Goal: Answer question/provide support: Share knowledge or assist other users

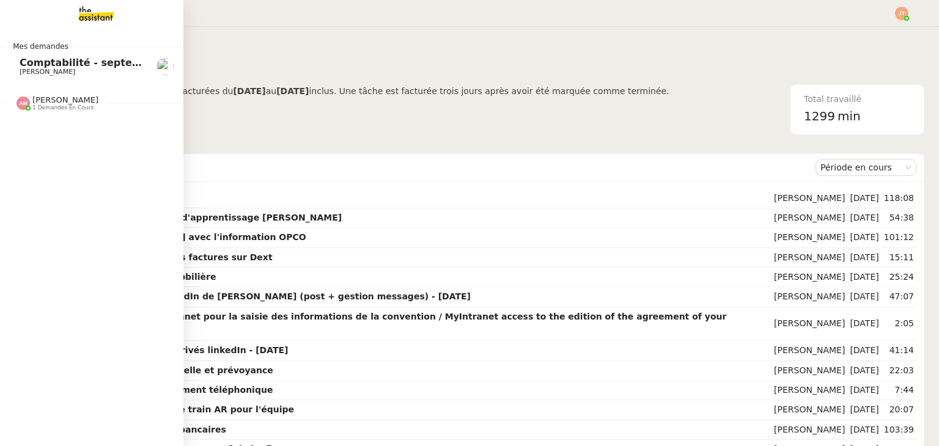
click at [38, 64] on span "Comptabilité - septembre 2025" at bounding box center [106, 63] width 172 height 12
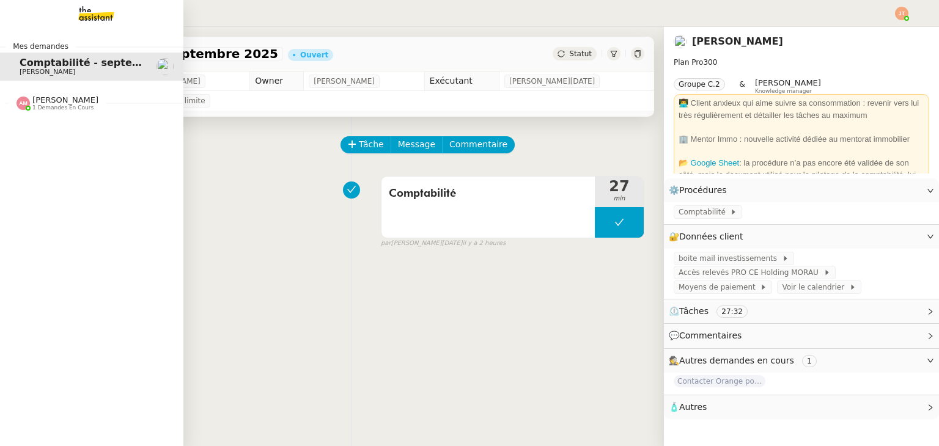
click at [71, 108] on span "1 demandes en cours" at bounding box center [62, 107] width 61 height 7
click at [72, 108] on span "1 demandes en cours" at bounding box center [62, 107] width 61 height 7
click at [74, 79] on link "Comptabilité - septembre 2025 Aymeric RAUCH" at bounding box center [91, 67] width 183 height 28
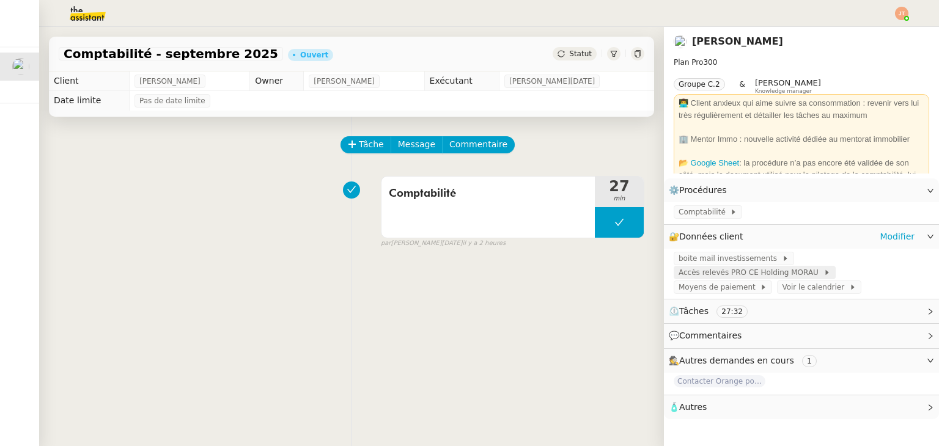
click at [714, 277] on span "Accès relevés PRO CE Holding MORAU" at bounding box center [750, 272] width 145 height 12
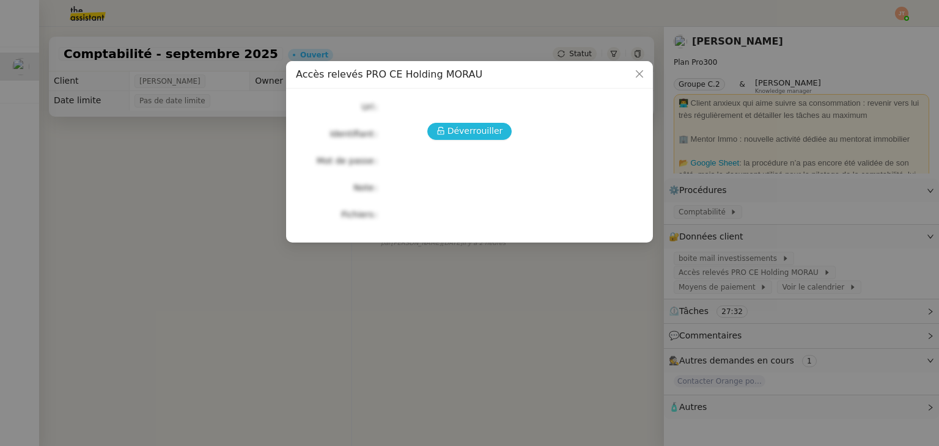
click at [456, 128] on span "Déverrouiller" at bounding box center [475, 131] width 56 height 14
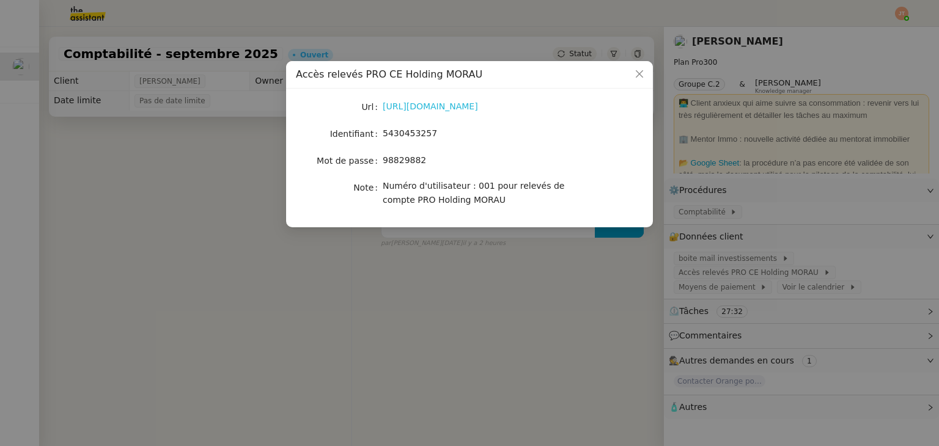
click at [439, 111] on link "https://www.caisse-epargne.fr/grand-est-europe/" at bounding box center [430, 106] width 95 height 10
drag, startPoint x: 436, startPoint y: 131, endPoint x: 381, endPoint y: 137, distance: 54.8
click at [381, 137] on nz-form-item "Identifiant 5430453257" at bounding box center [469, 133] width 347 height 17
copy nz-form-item "5430453257"
click at [499, 156] on div "98829882" at bounding box center [484, 160] width 202 height 14
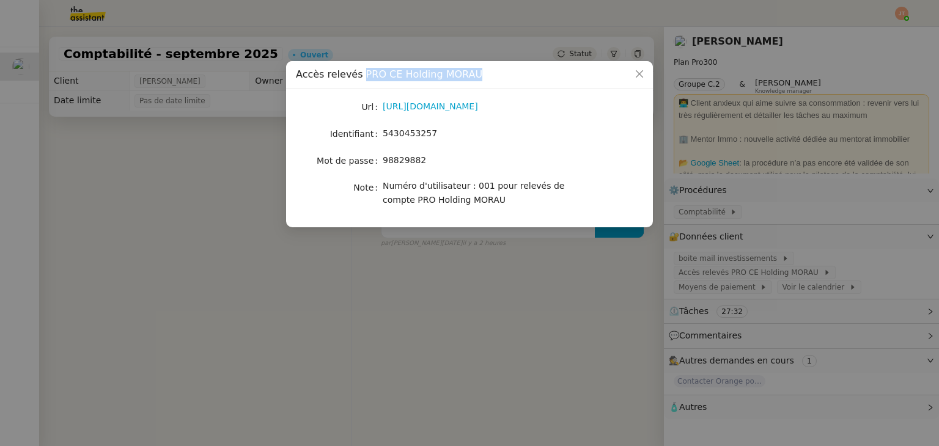
drag, startPoint x: 357, startPoint y: 73, endPoint x: 464, endPoint y: 76, distance: 107.0
click at [464, 76] on span "Accès relevés PRO CE Holding MORAU" at bounding box center [389, 74] width 186 height 12
copy span "PRO CE Holding MORAU"
click at [247, 228] on nz-modal-container "Accès relevés PRO CE Holding MORAU Url https://www.caisse-epargne.fr/grand-est-…" at bounding box center [469, 223] width 939 height 446
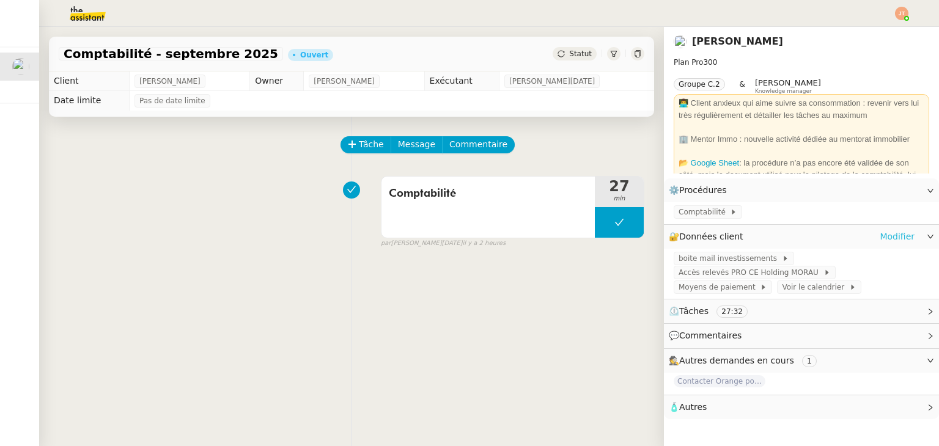
click at [888, 241] on link "Modifier" at bounding box center [896, 237] width 35 height 14
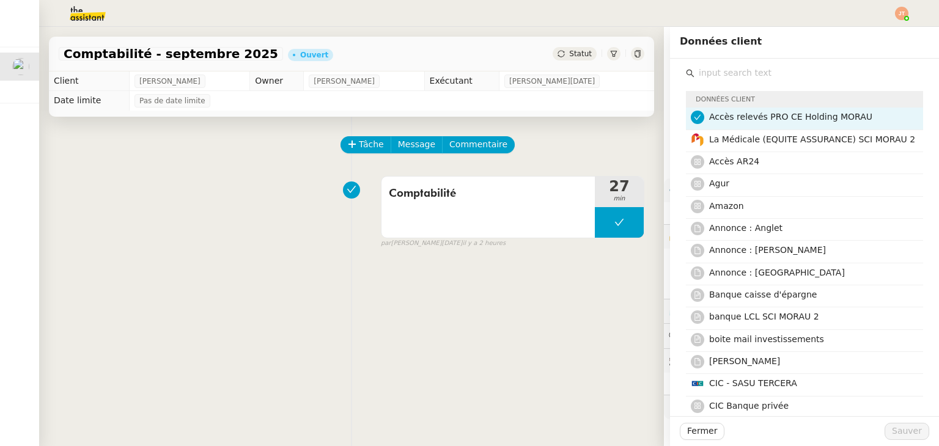
click at [694, 117] on icon at bounding box center [697, 117] width 7 height 7
click at [896, 428] on span "Sauver" at bounding box center [907, 431] width 30 height 14
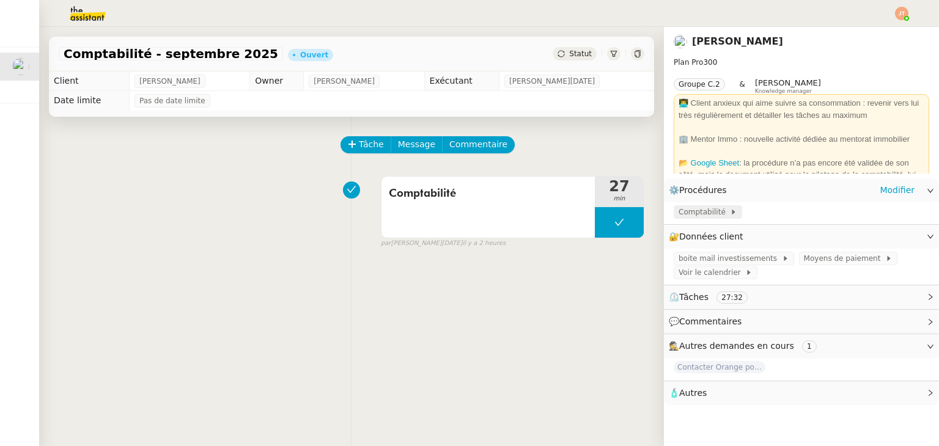
click at [678, 216] on span "Comptabilité" at bounding box center [703, 212] width 51 height 12
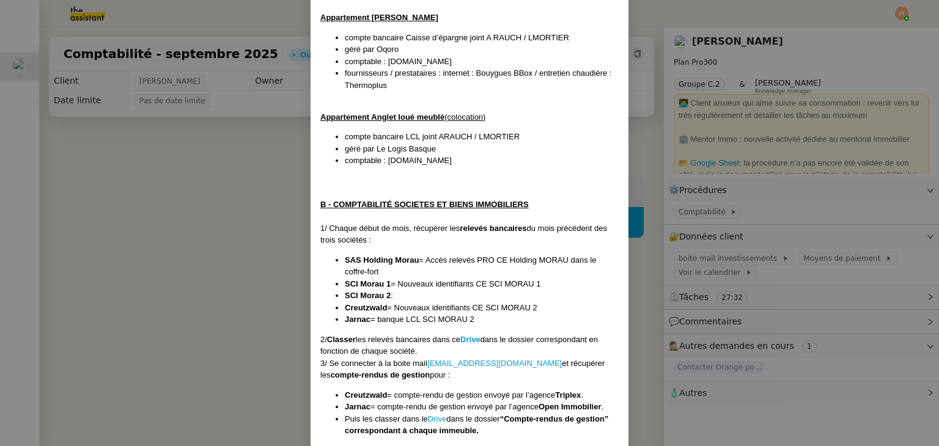
scroll to position [672, 0]
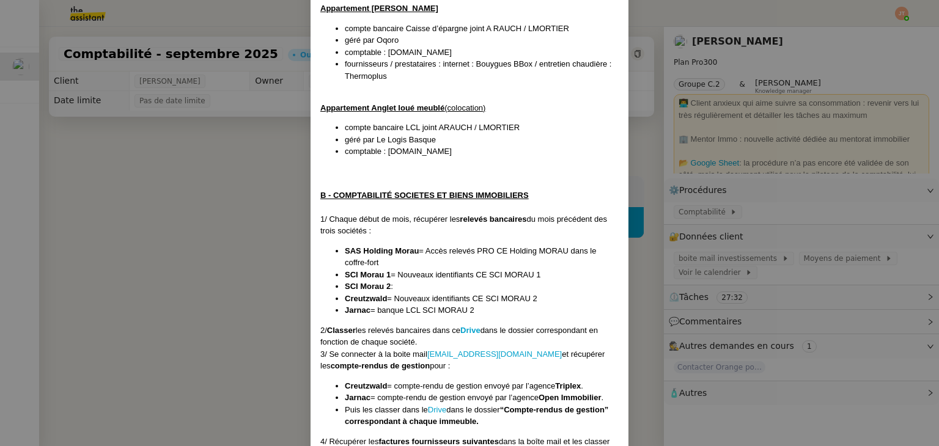
click at [227, 196] on nz-modal-container "Créée le 01/10/2024 MAJ le 18/06/2025 Contexte : Le client souhaite que nous pr…" at bounding box center [469, 223] width 939 height 446
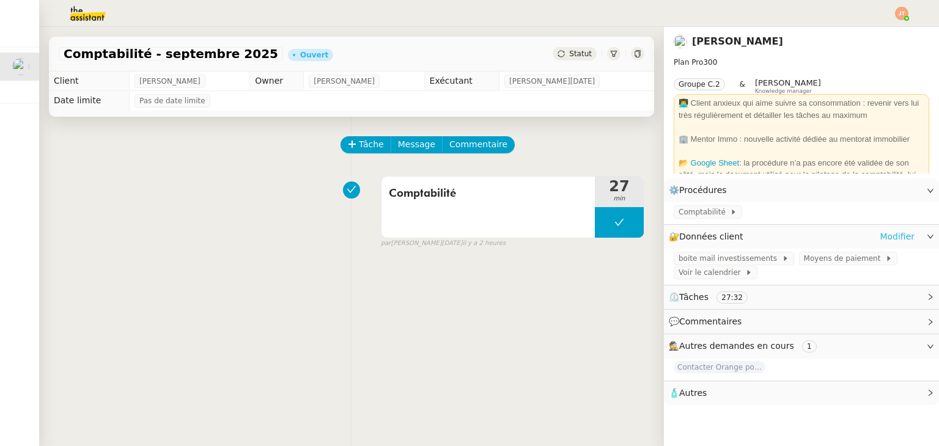
click at [883, 236] on link "Modifier" at bounding box center [896, 237] width 35 height 14
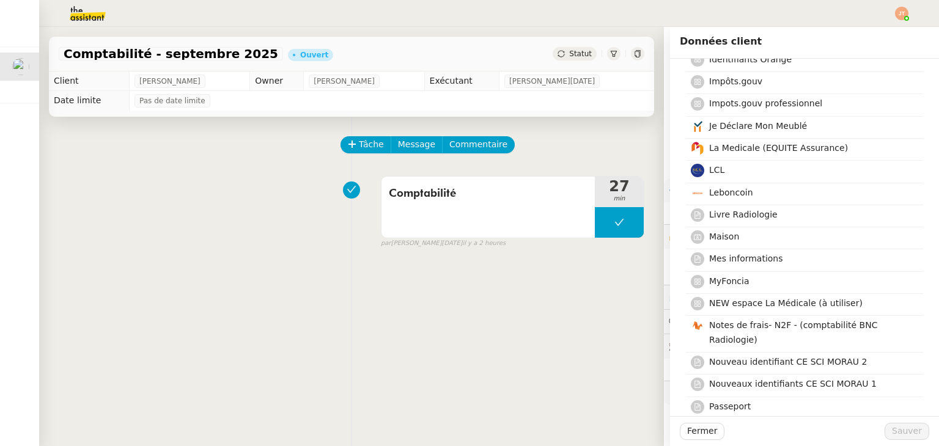
scroll to position [733, 0]
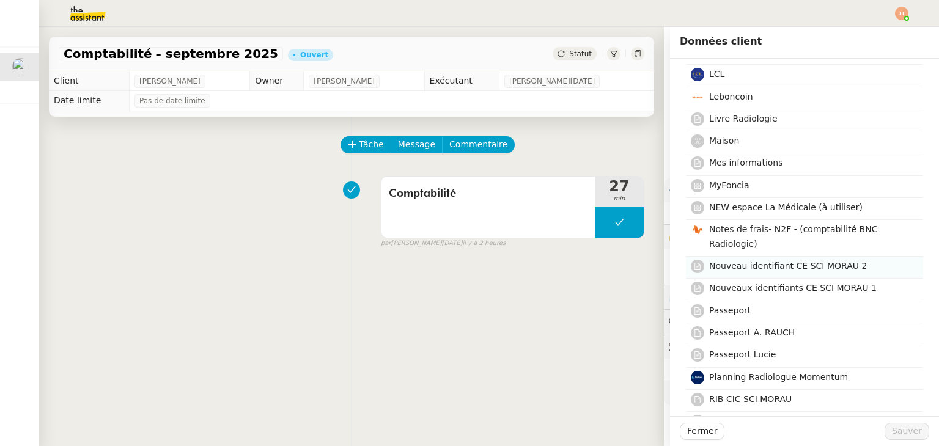
click at [772, 261] on span "Nouveau identifiant CE SCI MORAU 2" at bounding box center [788, 266] width 158 height 10
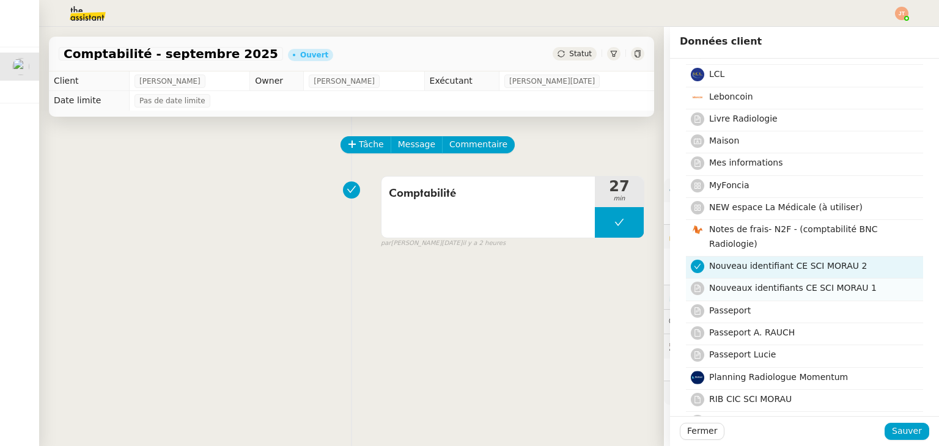
click at [801, 284] on span "Nouveaux identifiants CE SCI MORAU 1" at bounding box center [792, 288] width 167 height 10
click at [779, 266] on span "Nouveau identifiant CE SCI MORAU 2" at bounding box center [788, 266] width 158 height 10
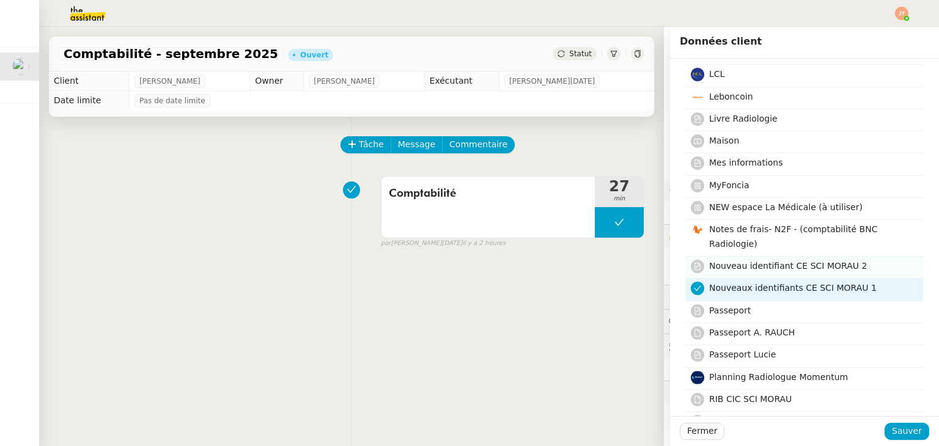
click at [783, 265] on span "Nouveau identifiant CE SCI MORAU 2" at bounding box center [788, 266] width 158 height 10
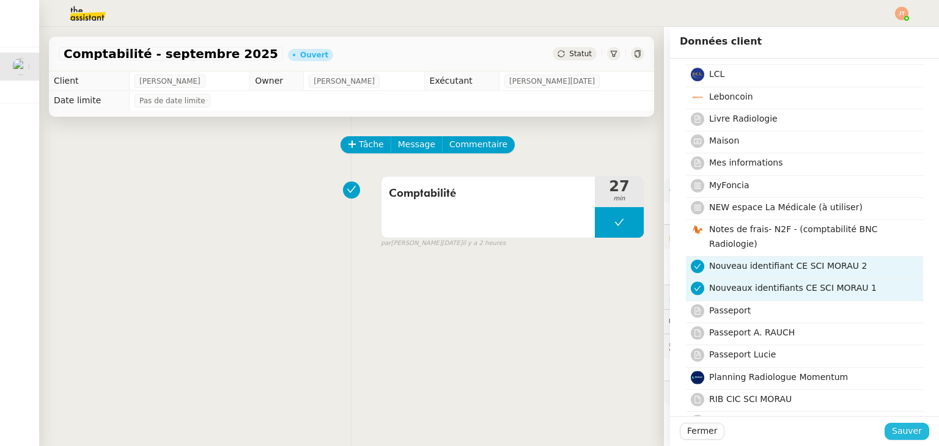
click at [894, 431] on span "Sauver" at bounding box center [907, 431] width 30 height 14
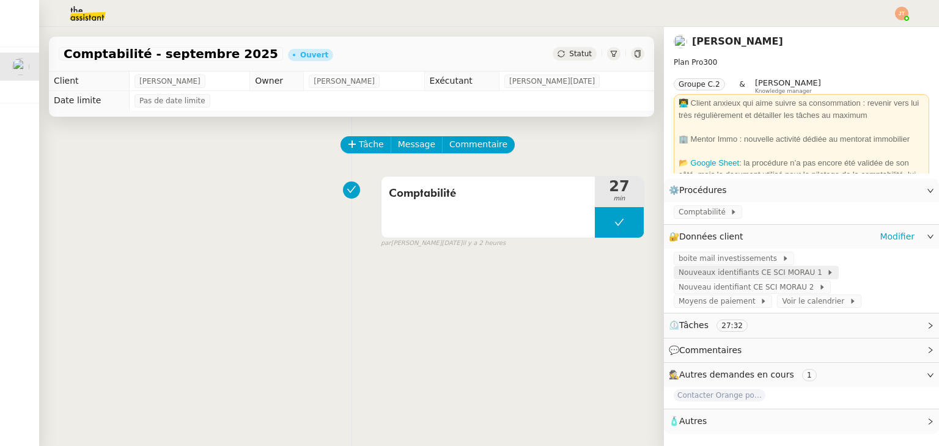
click at [758, 271] on span "Nouveaux identifiants CE SCI MORAU 1" at bounding box center [752, 272] width 148 height 12
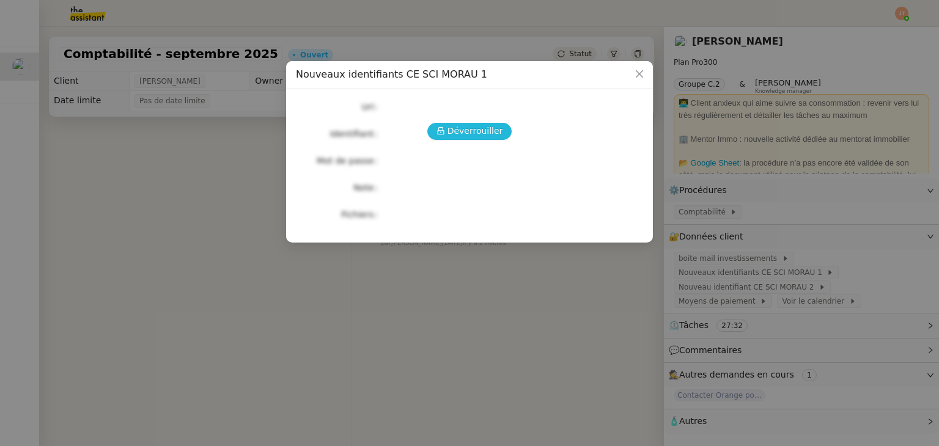
click at [488, 126] on span "Déverrouiller" at bounding box center [475, 131] width 56 height 14
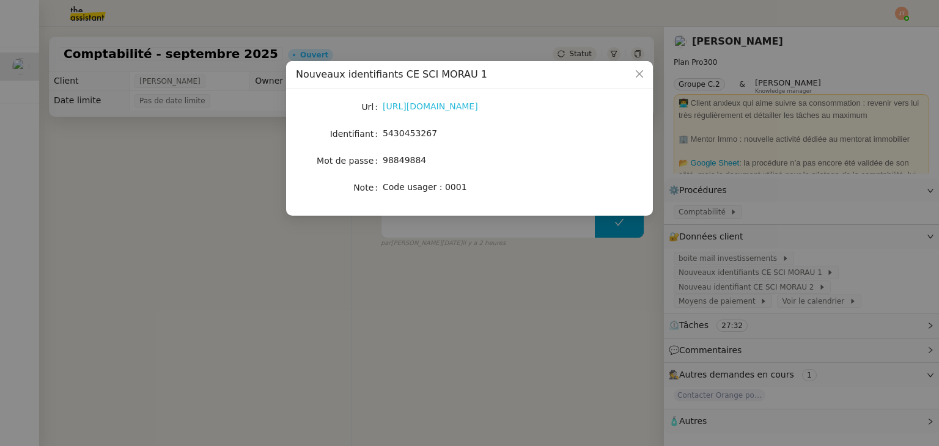
click at [426, 103] on link "https://www.caisse-epargne.fr/grand-est-europe/professionnels/" at bounding box center [430, 106] width 95 height 10
drag, startPoint x: 447, startPoint y: 133, endPoint x: 380, endPoint y: 133, distance: 67.2
click at [380, 133] on nz-form-item "Identifiant 5430453267" at bounding box center [469, 133] width 347 height 17
copy nz-form-item "5430453267"
click at [473, 153] on div "98849884" at bounding box center [484, 160] width 202 height 14
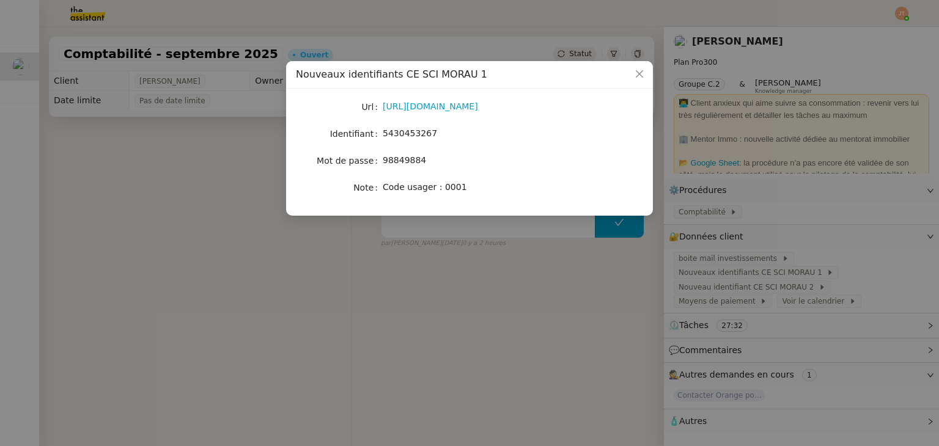
click at [438, 158] on div "98849884" at bounding box center [484, 160] width 202 height 14
click at [197, 178] on nz-modal-container "Nouveaux identifiants CE SCI MORAU 1 Url https://www.caisse-epargne.fr/grand-es…" at bounding box center [469, 223] width 939 height 446
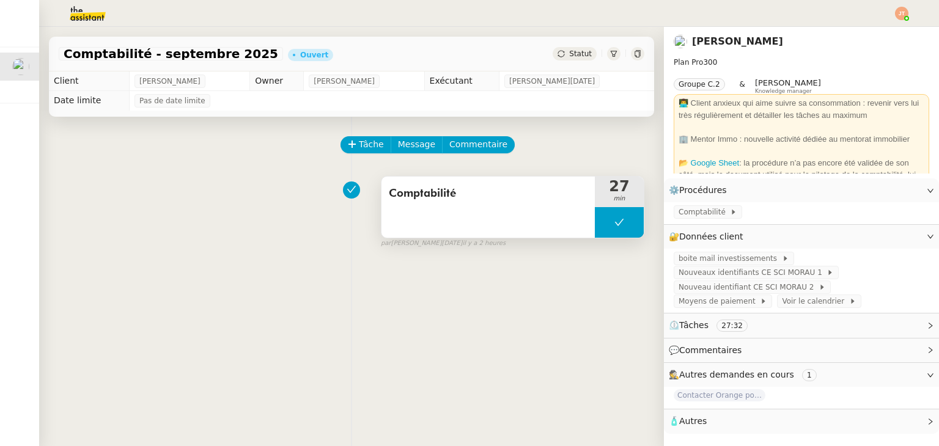
click at [617, 231] on button at bounding box center [619, 222] width 49 height 31
click at [595, 230] on div at bounding box center [607, 222] width 24 height 31
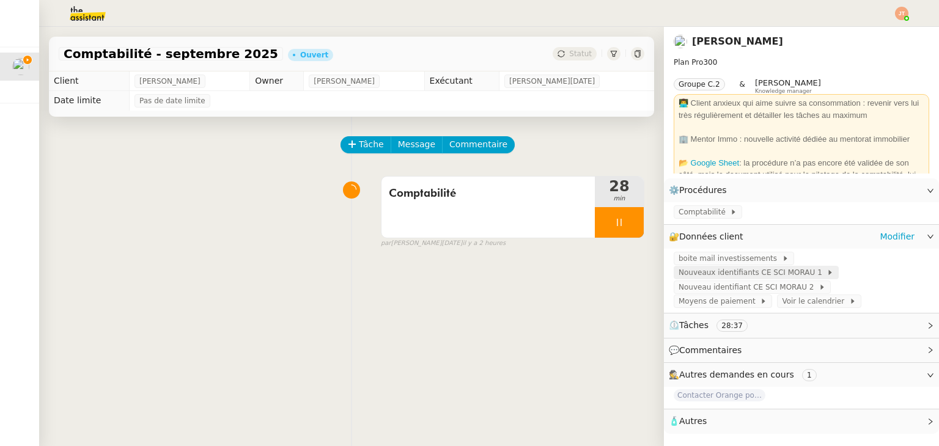
click at [751, 277] on span "Nouveaux identifiants CE SCI MORAU 1" at bounding box center [752, 272] width 148 height 12
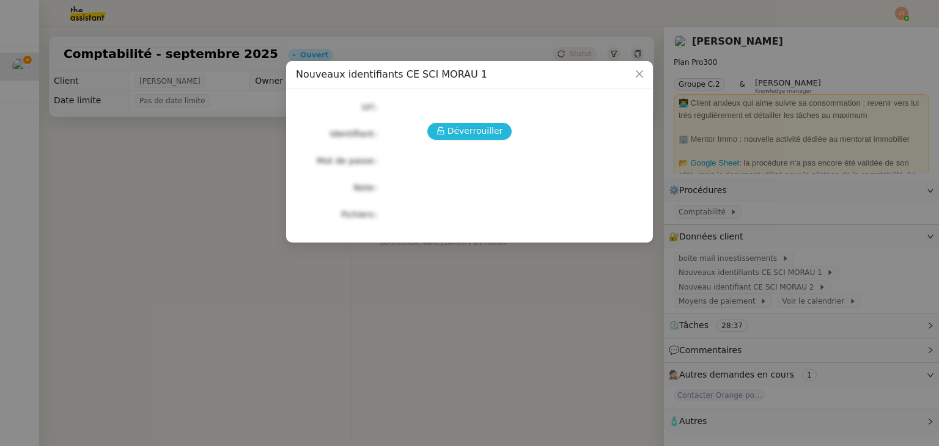
click at [480, 133] on span "Déverrouiller" at bounding box center [475, 131] width 56 height 14
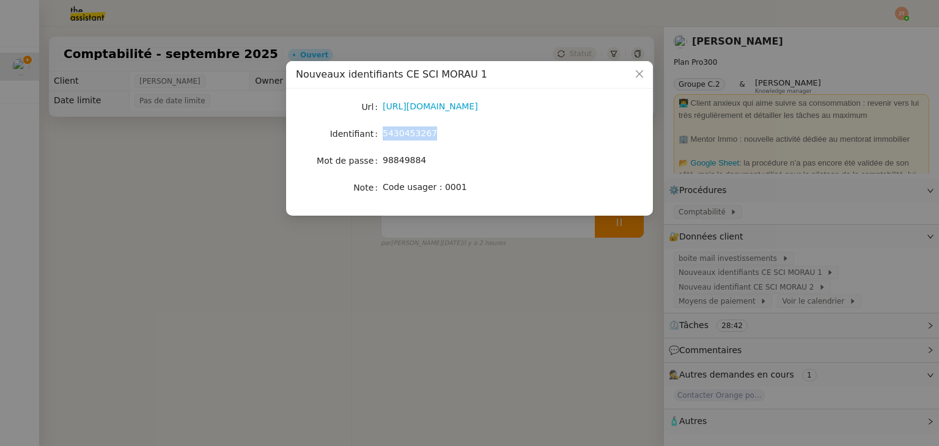
drag, startPoint x: 434, startPoint y: 131, endPoint x: 381, endPoint y: 136, distance: 53.9
click at [381, 136] on nz-form-item "Identifiant 5430453267" at bounding box center [469, 133] width 347 height 17
copy nz-form-item "5430453267"
click at [466, 163] on div "98849884" at bounding box center [484, 160] width 202 height 14
drag, startPoint x: 397, startPoint y: 75, endPoint x: 474, endPoint y: 74, distance: 77.6
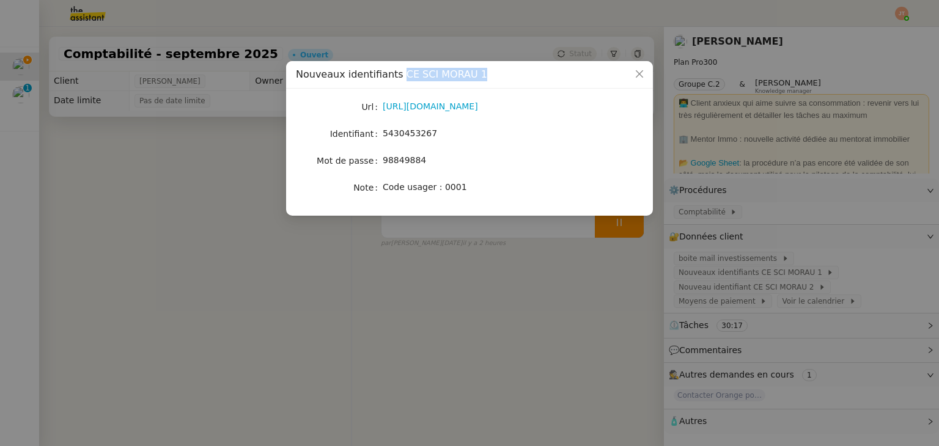
click at [474, 74] on div "Nouveaux identifiants CE SCI MORAU 1" at bounding box center [469, 74] width 347 height 13
copy span "CE SCI MORAU 1"
click at [340, 292] on nz-modal-container "Nouveaux identifiants CE SCI MORAU 1 Url https://www.caisse-epargne.fr/grand-es…" at bounding box center [469, 223] width 939 height 446
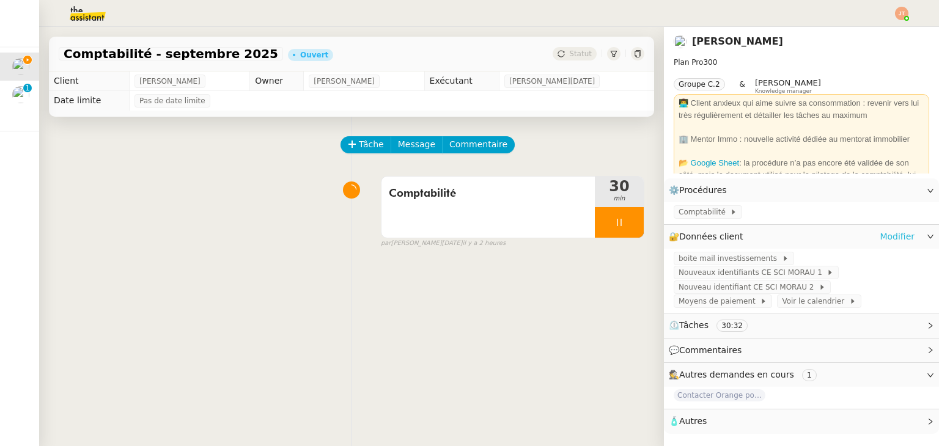
click at [890, 240] on link "Modifier" at bounding box center [896, 237] width 35 height 14
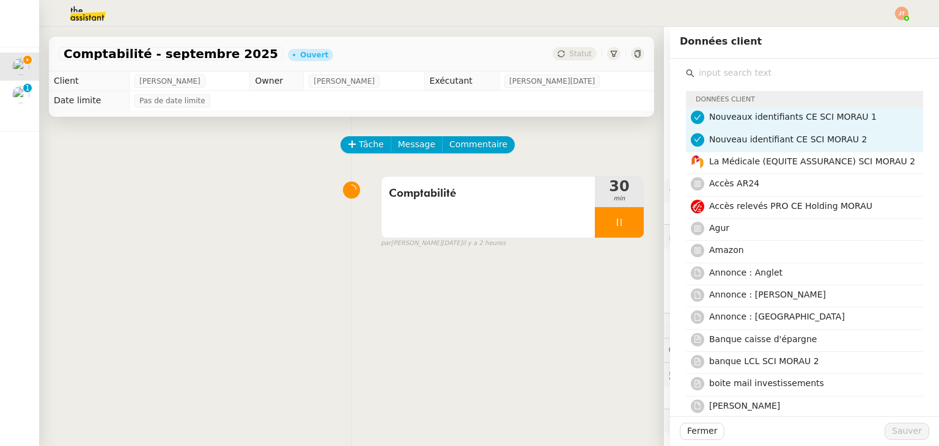
click at [714, 122] on span "Nouveaux identifiants CE SCI MORAU 1" at bounding box center [792, 117] width 167 height 10
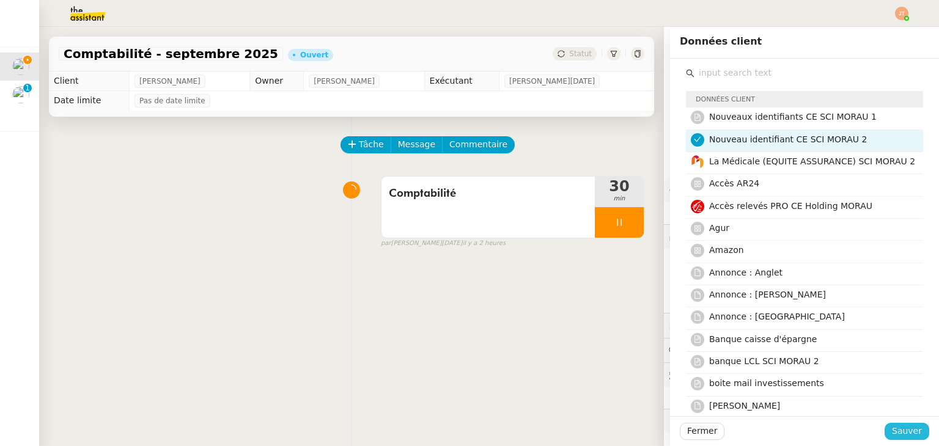
click at [892, 438] on span "Sauver" at bounding box center [907, 431] width 30 height 14
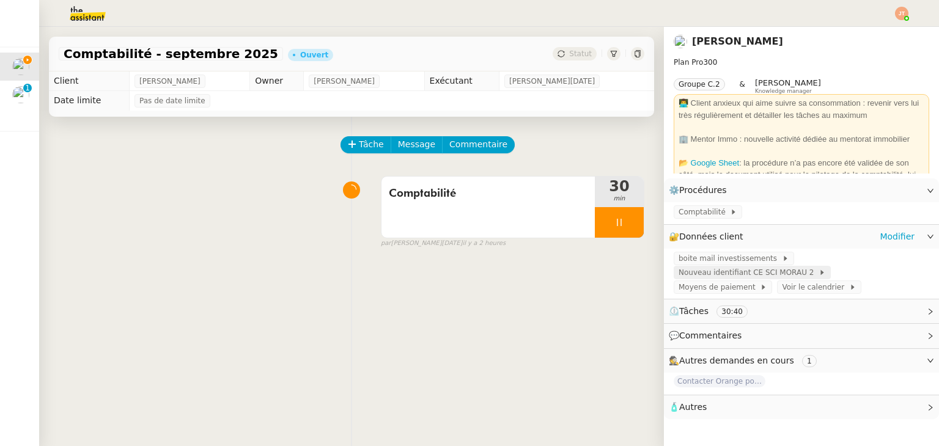
click at [723, 276] on span "Nouveau identifiant CE SCI MORAU 2" at bounding box center [748, 272] width 140 height 12
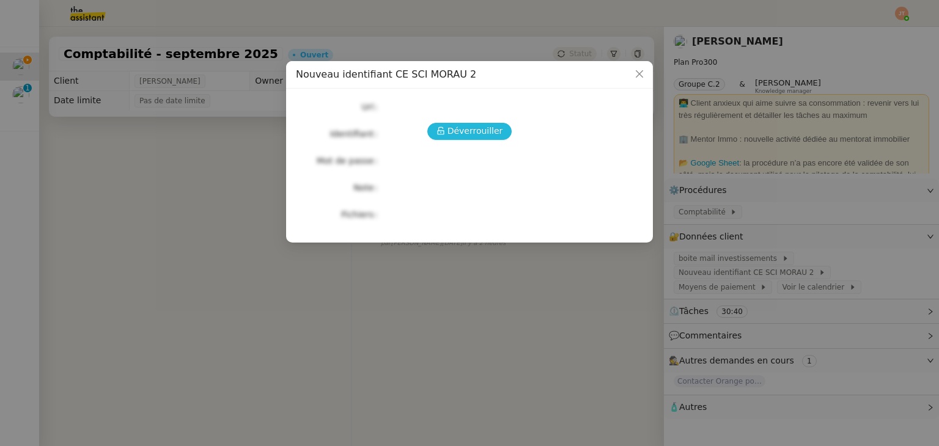
click at [470, 128] on span "Déverrouiller" at bounding box center [475, 131] width 56 height 14
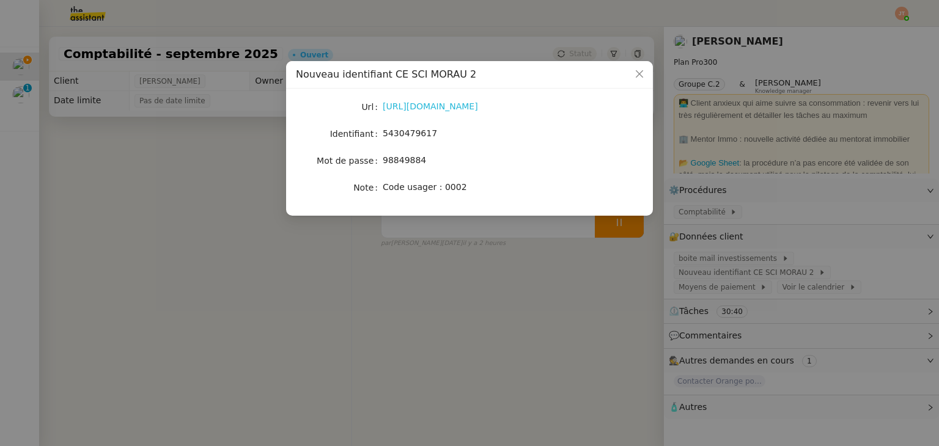
click at [398, 111] on link "https://www.caisse-epargne.fr/grand-est-europe/professionnels/" at bounding box center [430, 106] width 95 height 10
drag, startPoint x: 434, startPoint y: 135, endPoint x: 380, endPoint y: 133, distance: 53.8
click at [380, 133] on nz-form-item "Identifiant 5430479617" at bounding box center [469, 133] width 347 height 17
copy nz-form-item "5430479617"
click at [161, 177] on nz-modal-container "Nouveau identifiant CE SCI MORAU 2 Url https://www.caisse-epargne.fr/grand-est-…" at bounding box center [469, 223] width 939 height 446
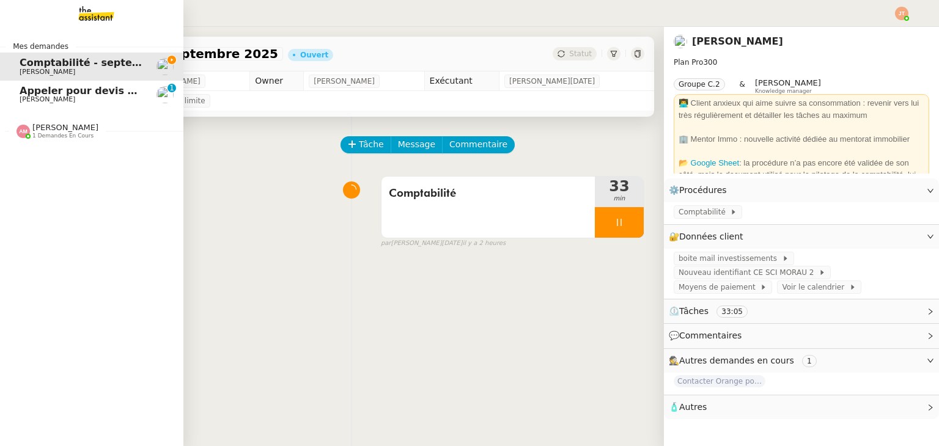
click at [51, 94] on span "Appeler pour devis mutuelle et prévoyance" at bounding box center [139, 91] width 239 height 12
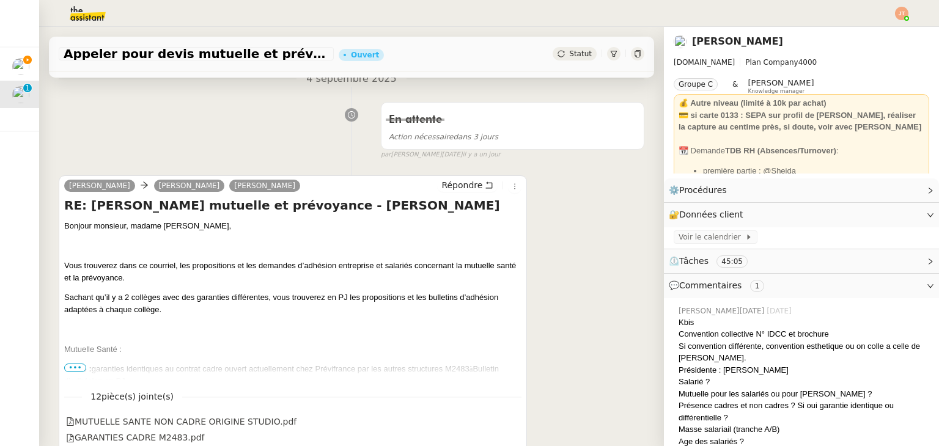
scroll to position [183, 0]
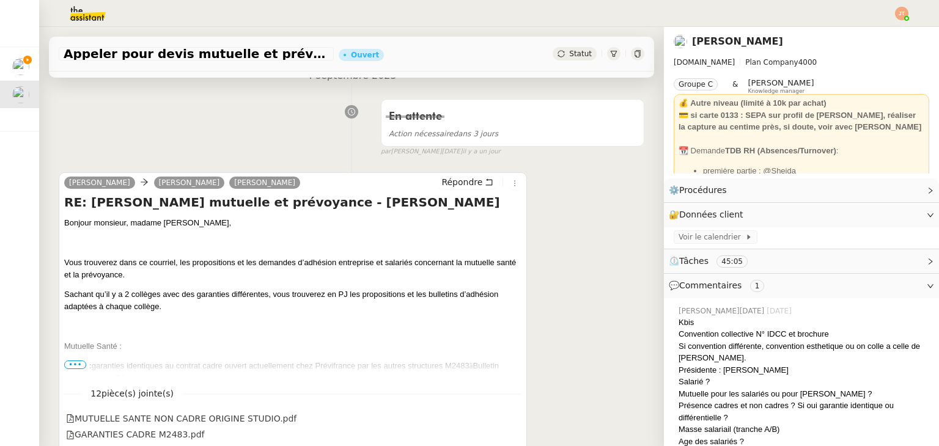
click at [76, 370] on span "Cadre :" at bounding box center [77, 365] width 27 height 9
click at [78, 362] on span "•••" at bounding box center [75, 365] width 22 height 9
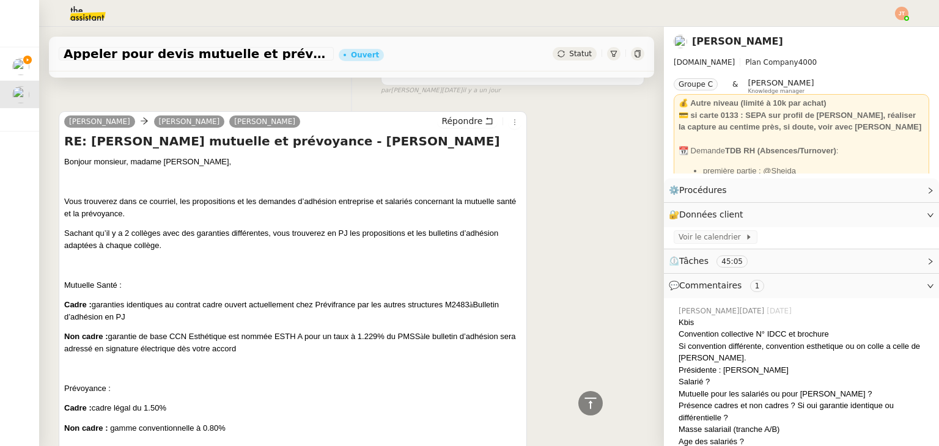
scroll to position [0, 0]
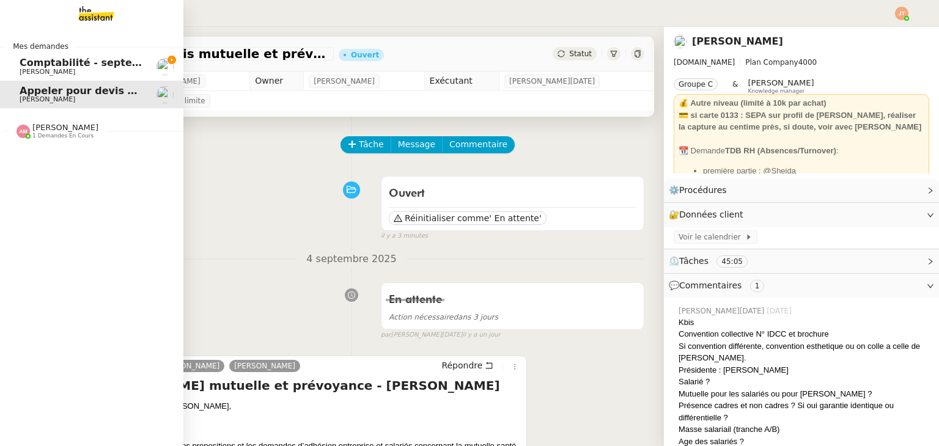
click at [100, 64] on span "Comptabilité - septembre 2025" at bounding box center [106, 63] width 172 height 12
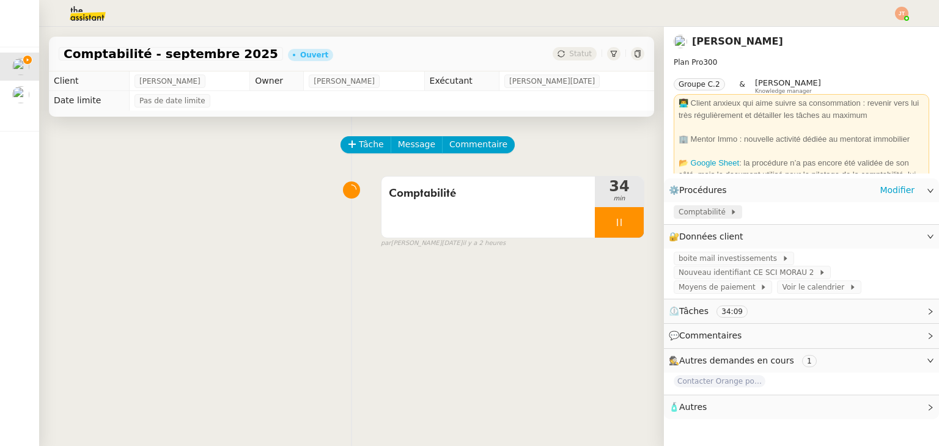
click at [730, 214] on icon at bounding box center [733, 211] width 7 height 7
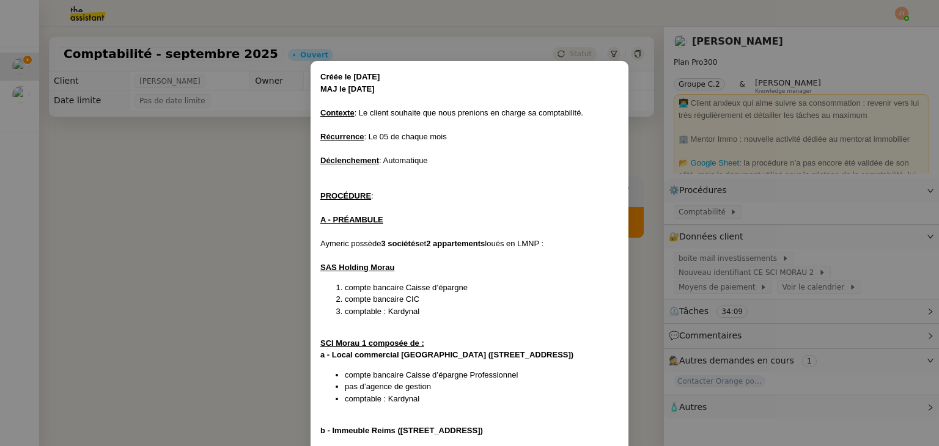
scroll to position [779, 0]
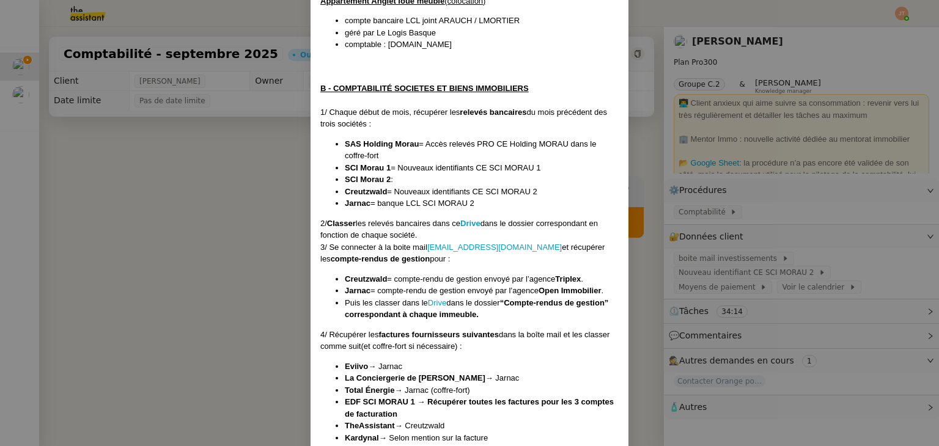
click at [640, 261] on nz-modal-container "Créée le 01/10/2024 MAJ le 18/06/2025 Contexte : Le client souhaite que nous pr…" at bounding box center [469, 223] width 939 height 446
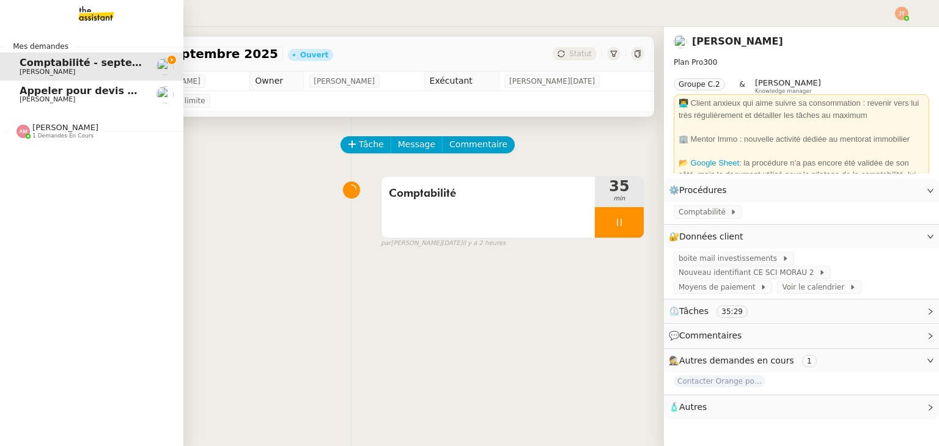
click at [48, 96] on span "Lydie Laulon" at bounding box center [48, 99] width 56 height 8
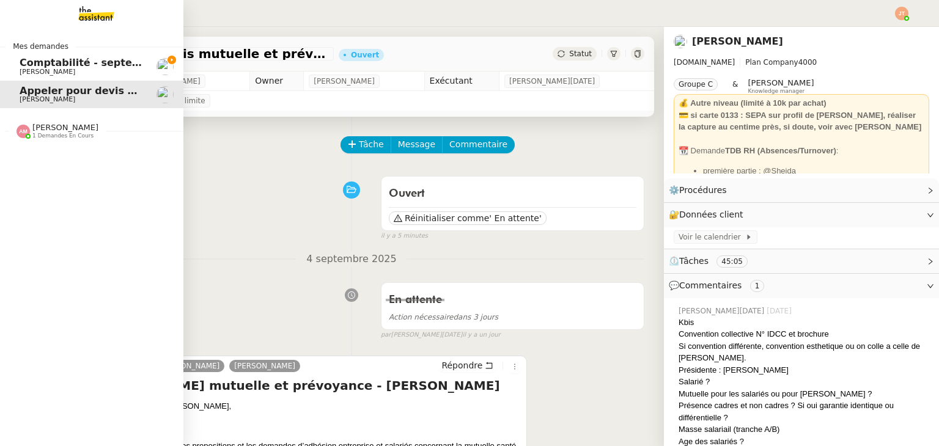
click at [50, 57] on span "Comptabilité - septembre 2025" at bounding box center [106, 63] width 172 height 12
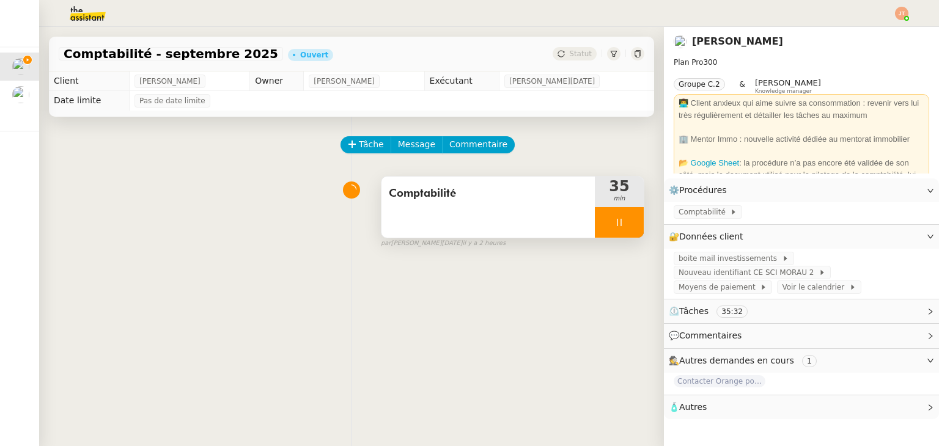
click at [595, 228] on div at bounding box center [619, 222] width 49 height 31
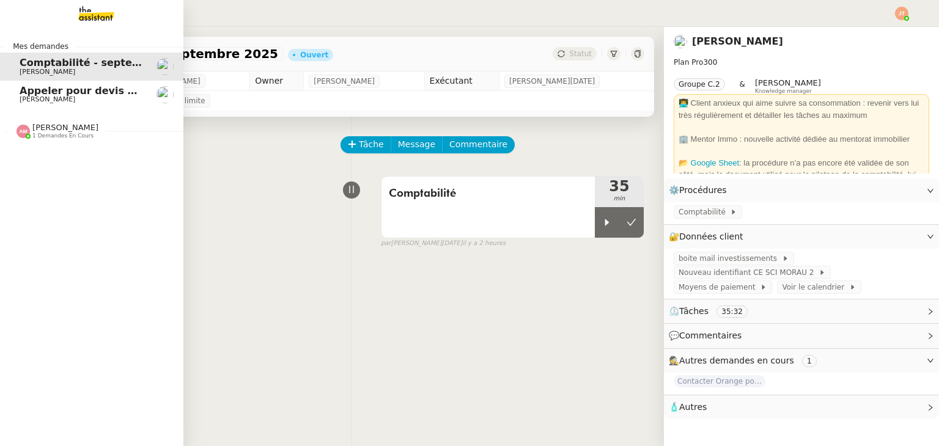
click at [20, 96] on span "Lydie Laulon" at bounding box center [48, 99] width 56 height 8
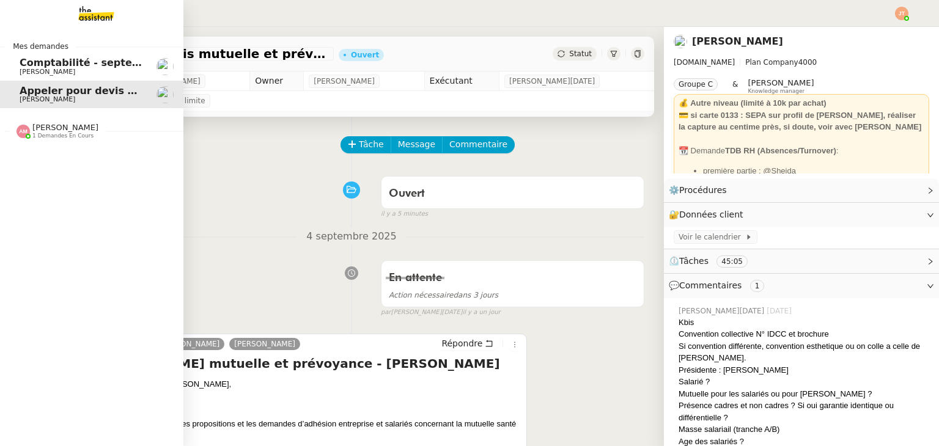
click at [59, 67] on span "Comptabilité - septembre 2025" at bounding box center [106, 63] width 172 height 12
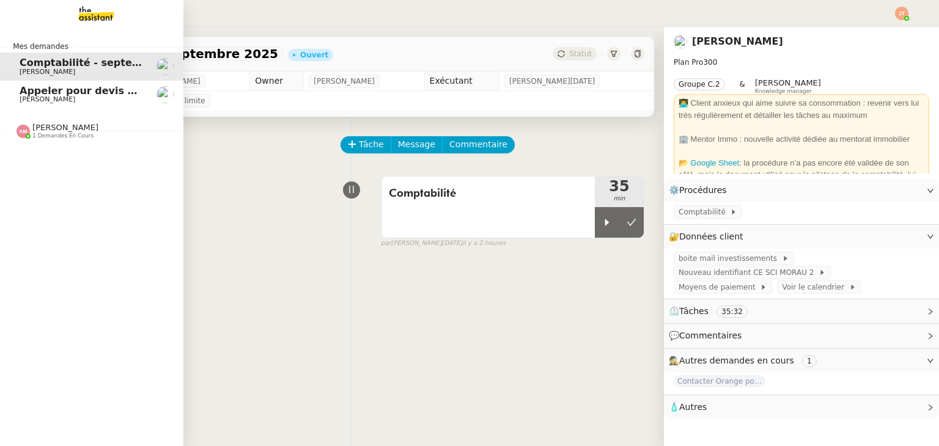
click at [68, 100] on span "Lydie Laulon" at bounding box center [81, 99] width 123 height 7
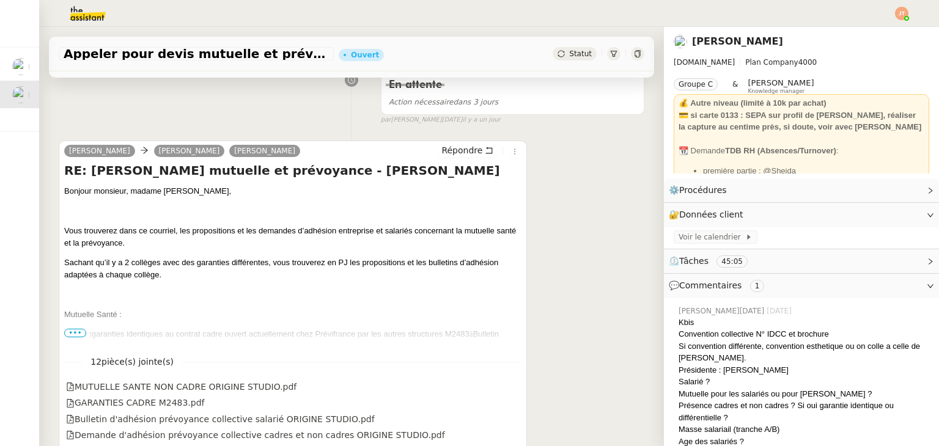
scroll to position [306, 0]
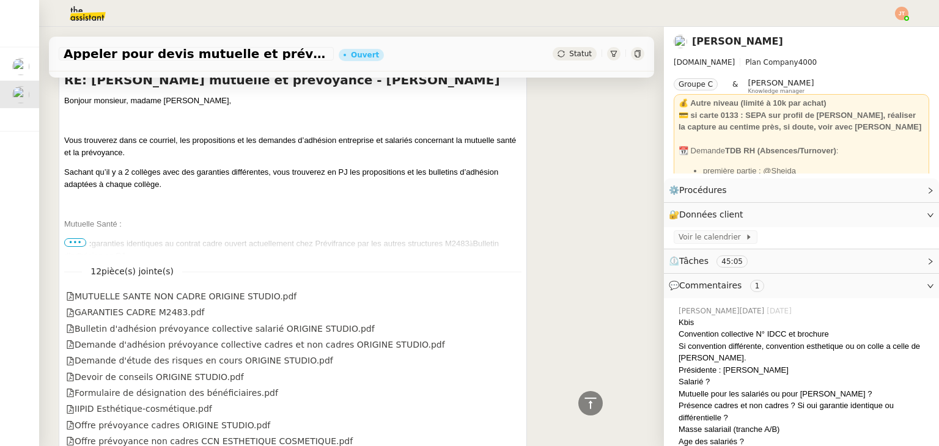
click at [79, 241] on span "•••" at bounding box center [75, 242] width 22 height 9
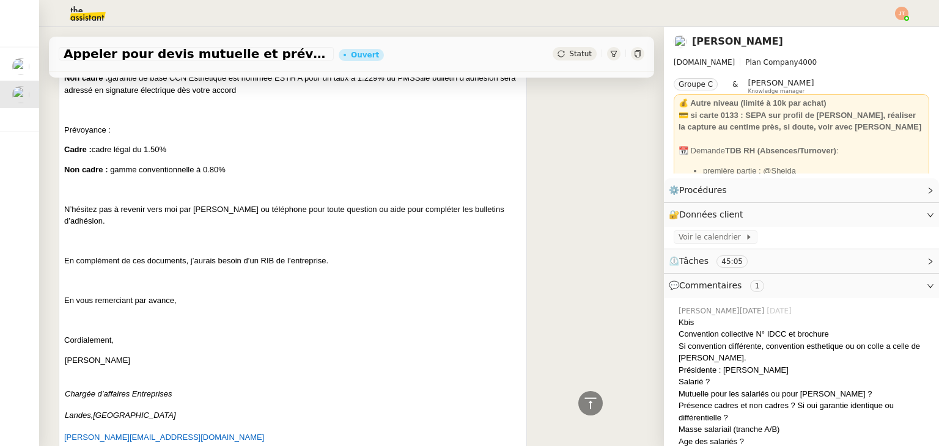
scroll to position [550, 0]
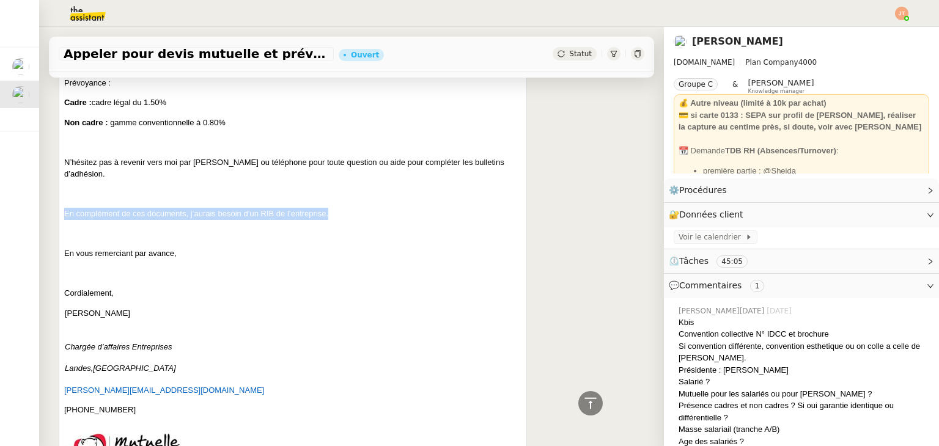
drag, startPoint x: 63, startPoint y: 202, endPoint x: 327, endPoint y: 207, distance: 264.1
copy span "En complément de ces documents, j’aurais besoin d’un RIB de l’entreprise."
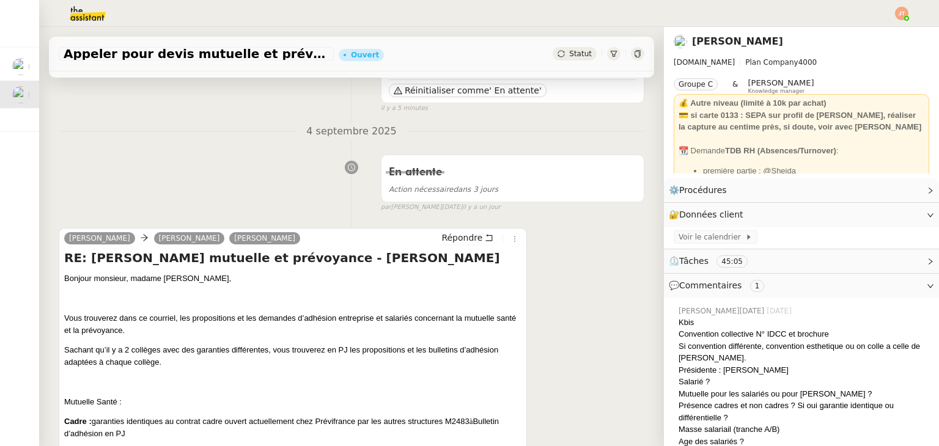
scroll to position [0, 0]
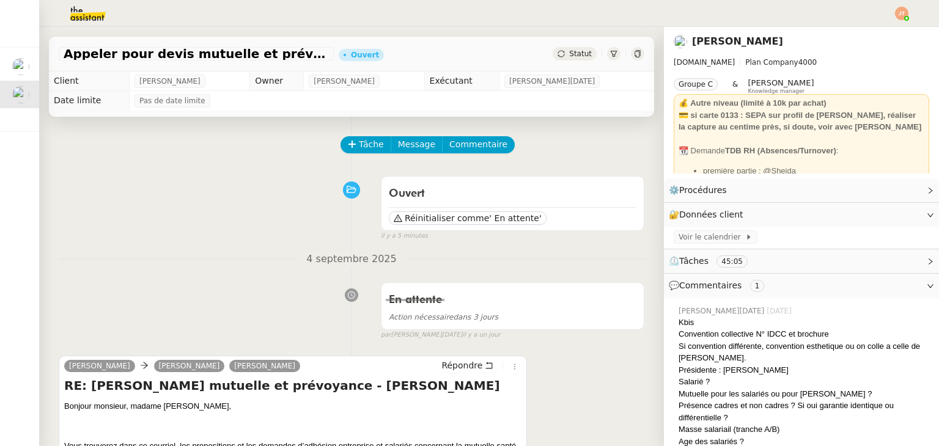
click at [122, 191] on div "Ouvert Réinitialiser comme ' En attente' false il y a 5 minutes" at bounding box center [351, 205] width 585 height 71
click at [572, 56] on span "Statut" at bounding box center [580, 53] width 23 height 9
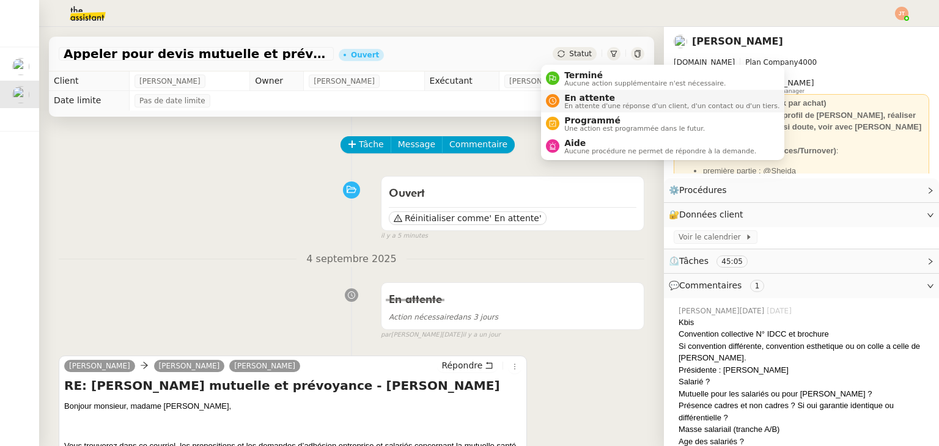
click at [573, 95] on span "En attente" at bounding box center [671, 98] width 215 height 10
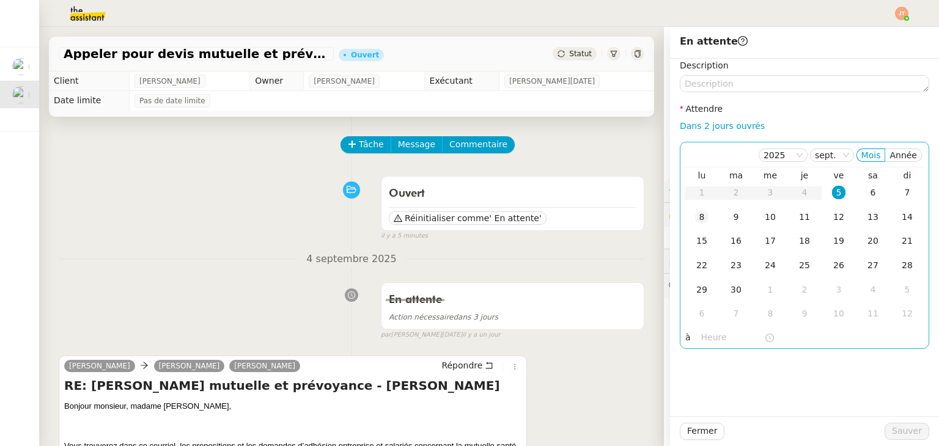
click at [684, 214] on td "8" at bounding box center [701, 217] width 34 height 24
click at [701, 342] on input "text" at bounding box center [732, 338] width 63 height 14
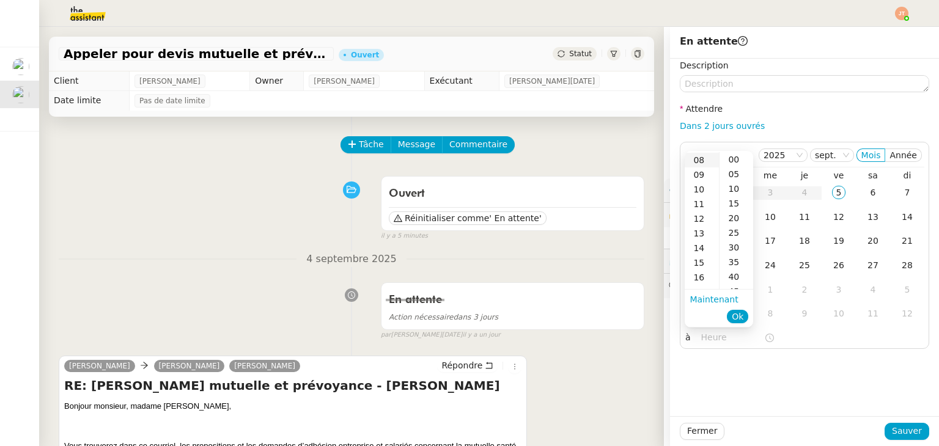
scroll to position [122, 0]
click at [701, 228] on div "13" at bounding box center [701, 228] width 34 height 15
click at [735, 202] on div "30" at bounding box center [736, 203] width 34 height 15
type input "13:30"
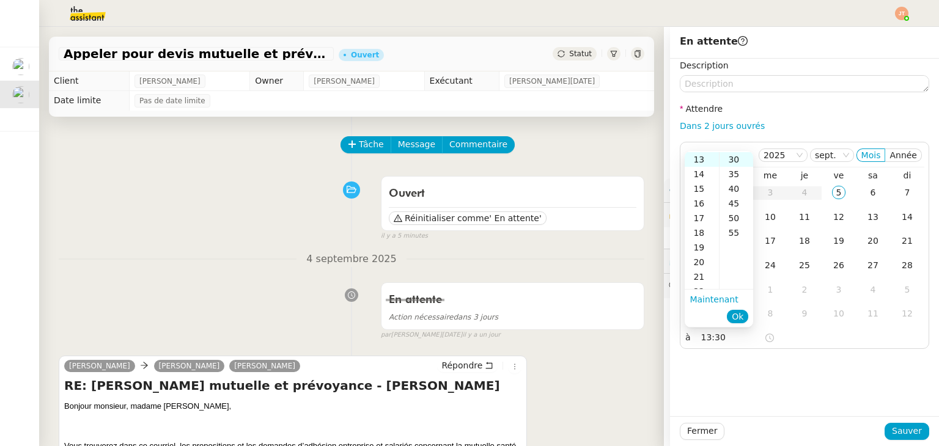
scroll to position [88, 0]
drag, startPoint x: 733, startPoint y: 315, endPoint x: 733, endPoint y: 304, distance: 11.0
click at [733, 314] on span "Ok" at bounding box center [737, 316] width 12 height 12
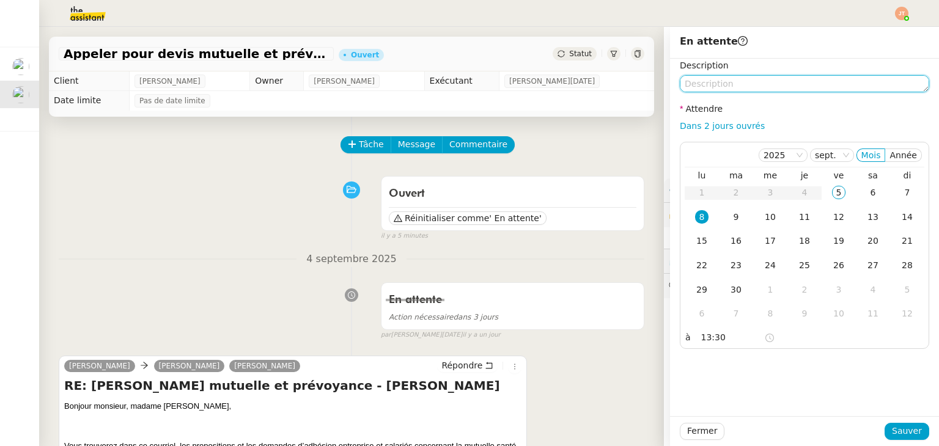
click at [695, 90] on textarea at bounding box center [804, 83] width 249 height 17
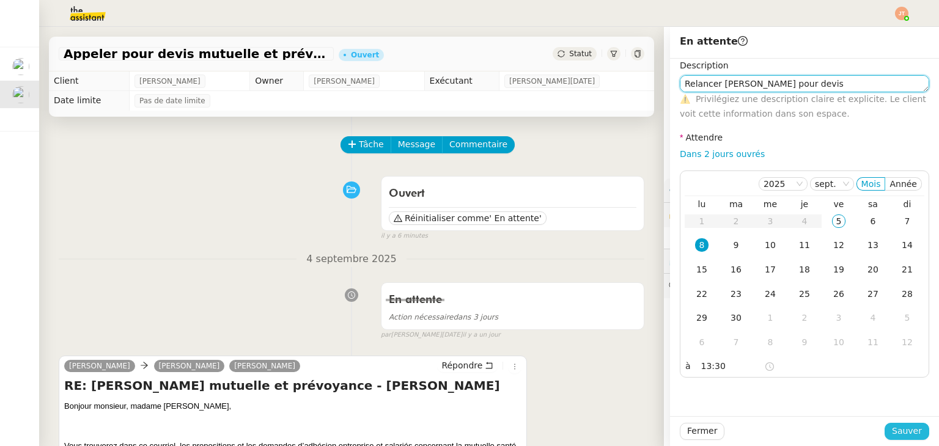
type textarea "Relancer Lydie pour devis"
click at [899, 428] on span "Sauver" at bounding box center [907, 431] width 30 height 14
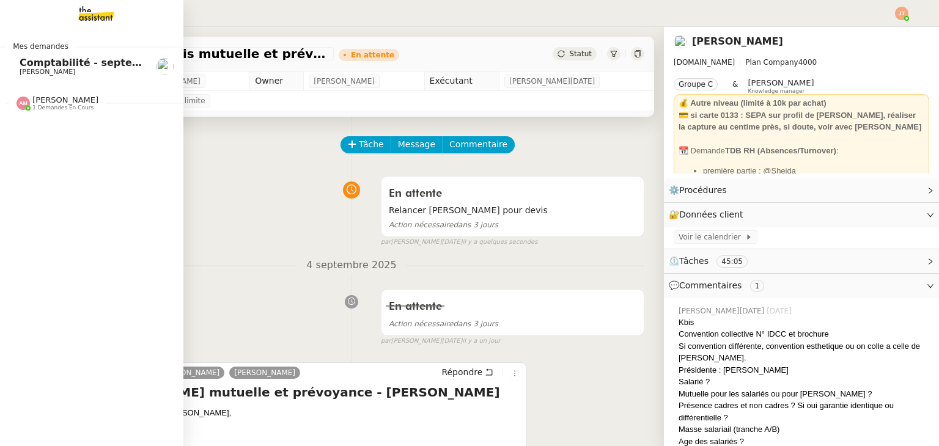
click at [61, 62] on span "Comptabilité - septembre 2025" at bounding box center [106, 63] width 172 height 12
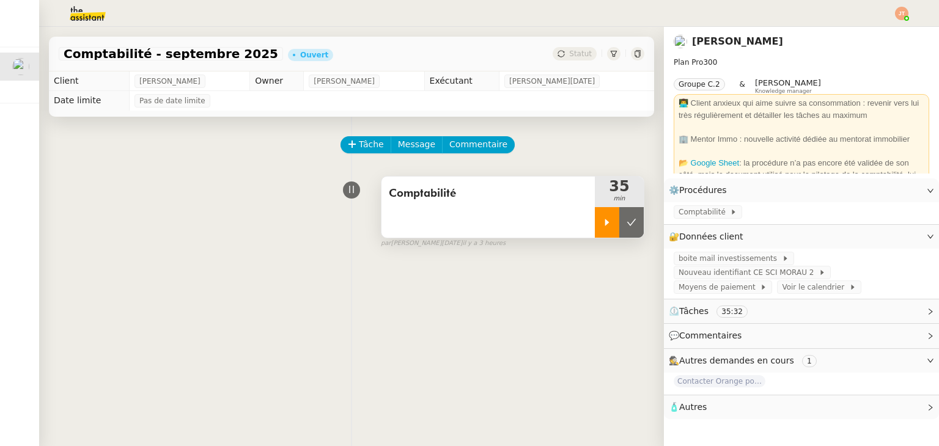
click at [596, 218] on div at bounding box center [607, 222] width 24 height 31
click at [703, 209] on span "Comptabilité" at bounding box center [703, 212] width 51 height 12
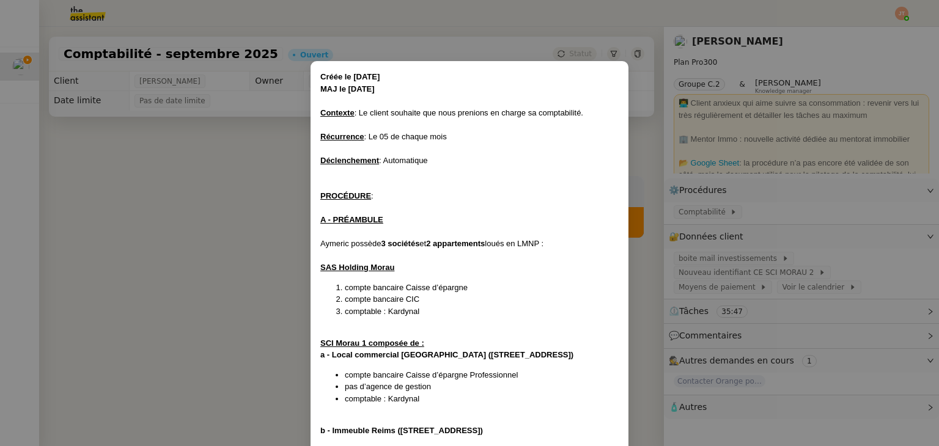
scroll to position [779, 0]
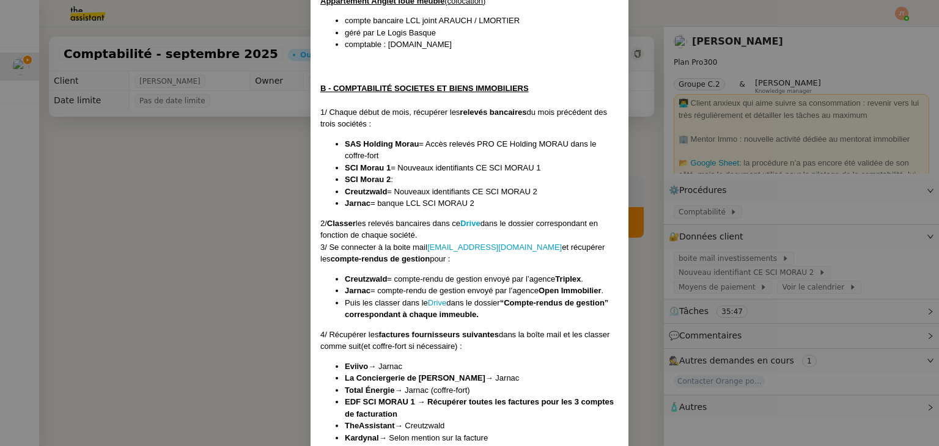
drag, startPoint x: 158, startPoint y: 207, endPoint x: 183, endPoint y: 204, distance: 25.8
click at [159, 207] on nz-modal-container "Créée le 01/10/2024 MAJ le 18/06/2025 Contexte : Le client souhaite que nous pr…" at bounding box center [469, 223] width 939 height 446
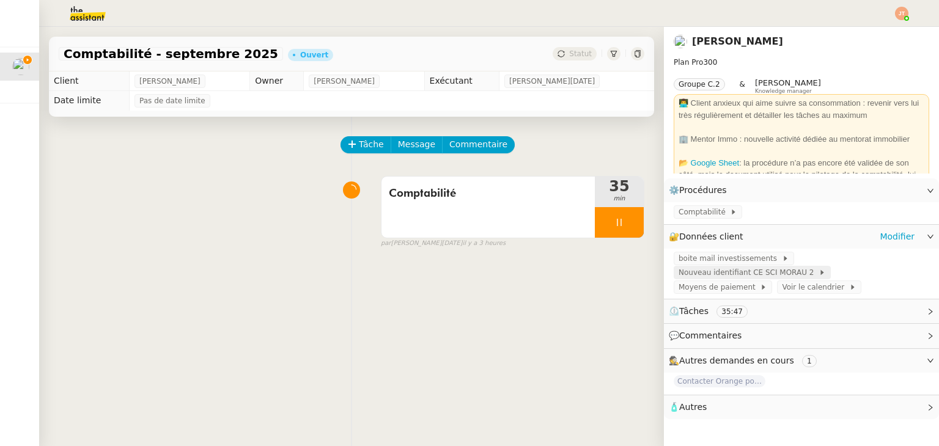
click at [788, 274] on span "Nouveau identifiant CE SCI MORAU 2" at bounding box center [748, 272] width 140 height 12
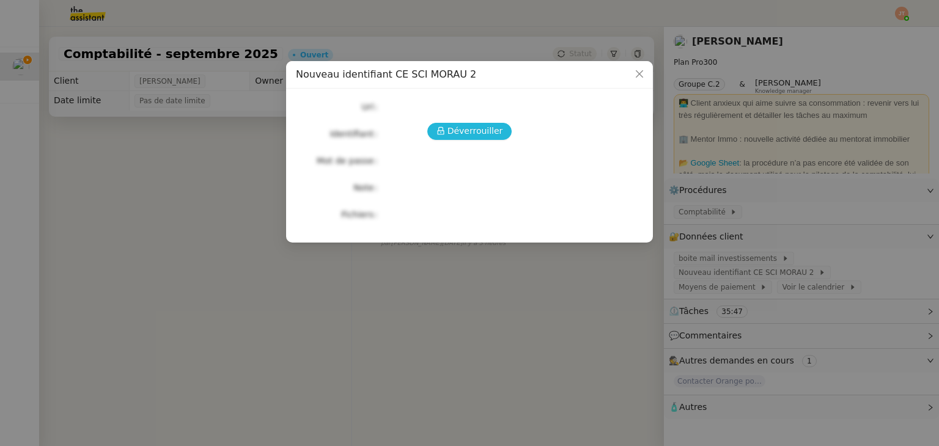
click at [452, 137] on div "Déverrouiller Url Identifiant Mot de passe Note Fichiers Upload" at bounding box center [469, 160] width 347 height 125
click at [451, 129] on span "Déverrouiller" at bounding box center [475, 131] width 56 height 14
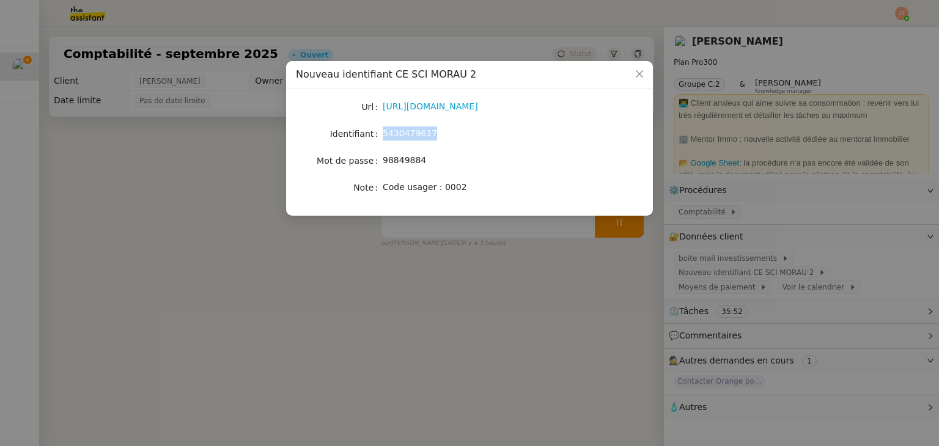
drag, startPoint x: 437, startPoint y: 137, endPoint x: 382, endPoint y: 136, distance: 55.0
click at [383, 136] on div "5430479617" at bounding box center [484, 133] width 202 height 14
copy span "5430479617"
click at [348, 188] on nz-form-label "Note" at bounding box center [339, 187] width 87 height 17
drag, startPoint x: 386, startPoint y: 74, endPoint x: 463, endPoint y: 72, distance: 77.0
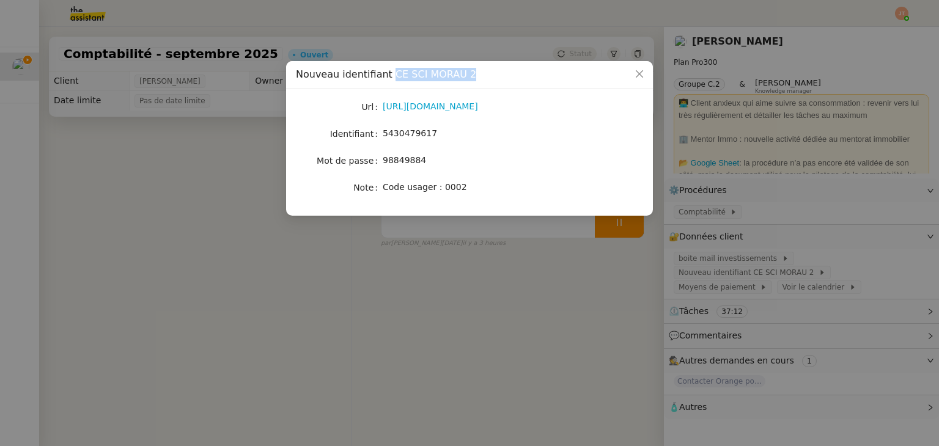
click at [463, 72] on div "Nouveau identifiant CE SCI MORAU 2" at bounding box center [469, 74] width 347 height 13
copy span "CE SCI MORAU 2"
click at [189, 177] on nz-modal-container "Nouveau identifiant CE SCI MORAU 2 Url https://www.caisse-epargne.fr/grand-est-…" at bounding box center [469, 223] width 939 height 446
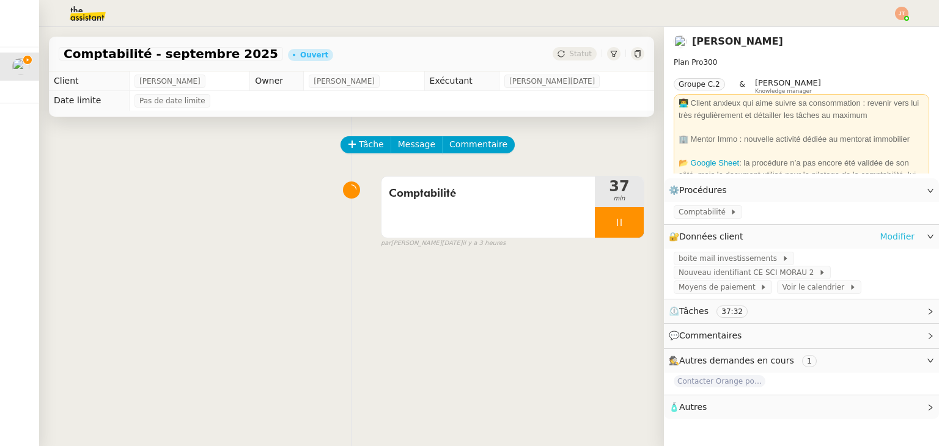
click at [879, 235] on link "Modifier" at bounding box center [896, 237] width 35 height 14
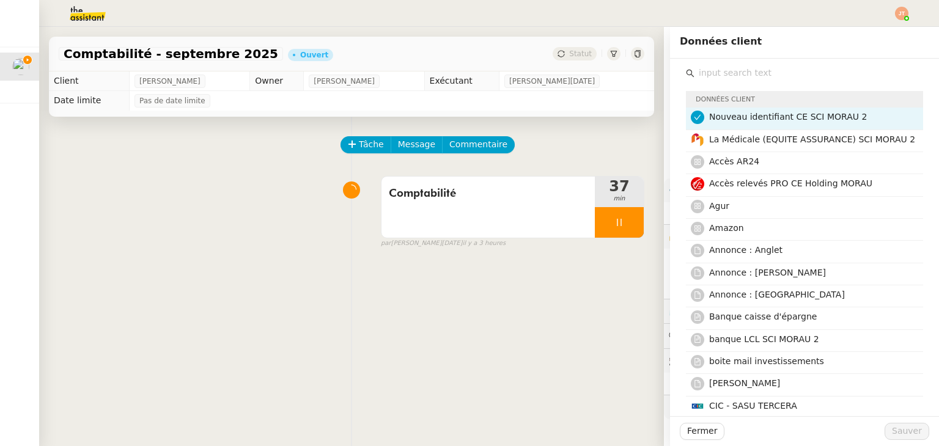
click at [710, 120] on span "Nouveau identifiant CE SCI MORAU 2" at bounding box center [788, 117] width 158 height 10
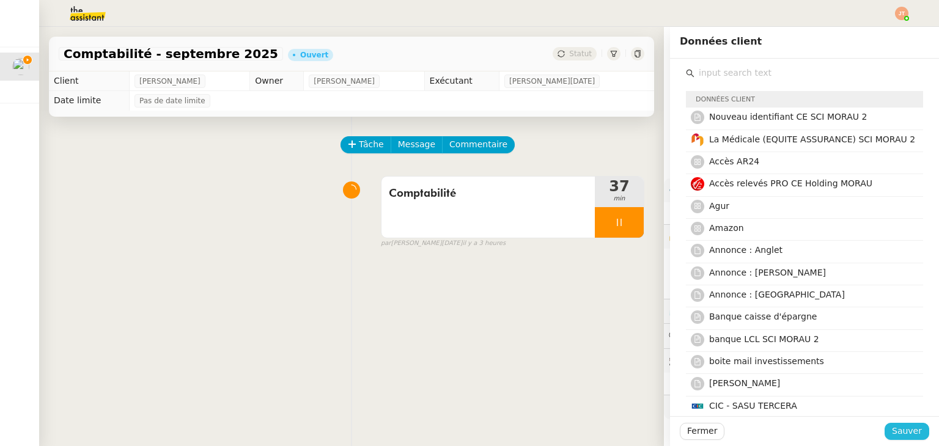
click at [885, 427] on button "Sauver" at bounding box center [906, 431] width 45 height 17
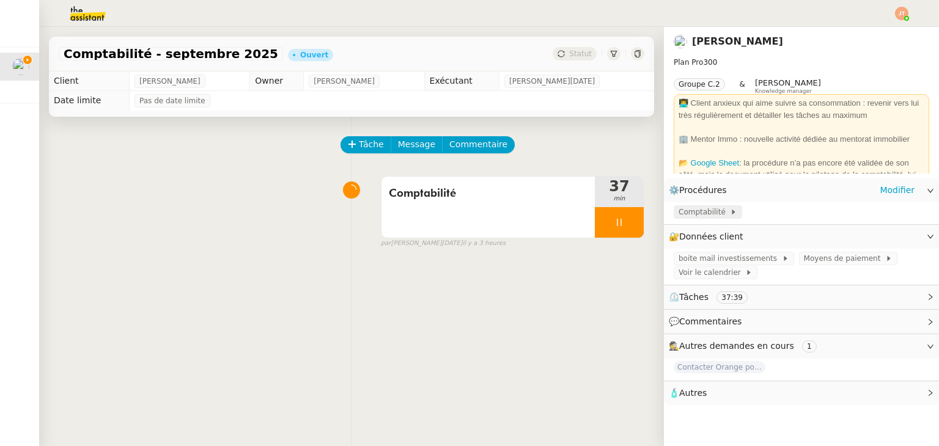
click at [703, 212] on span "Comptabilité" at bounding box center [703, 212] width 51 height 12
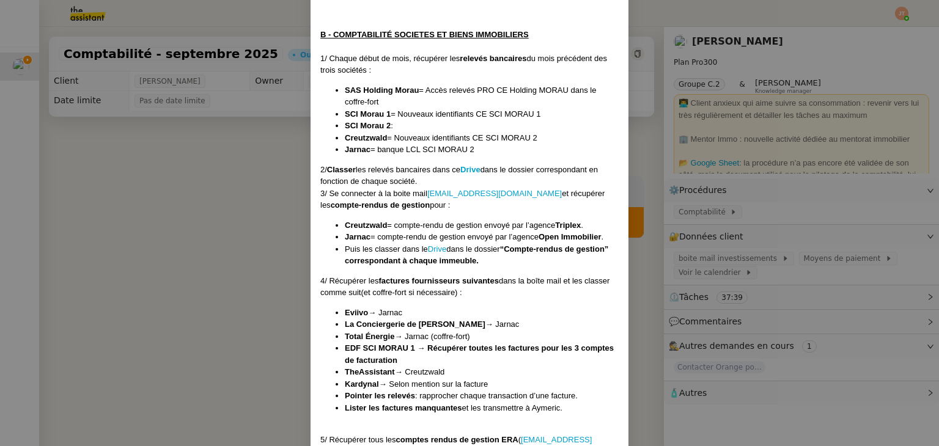
scroll to position [821, 0]
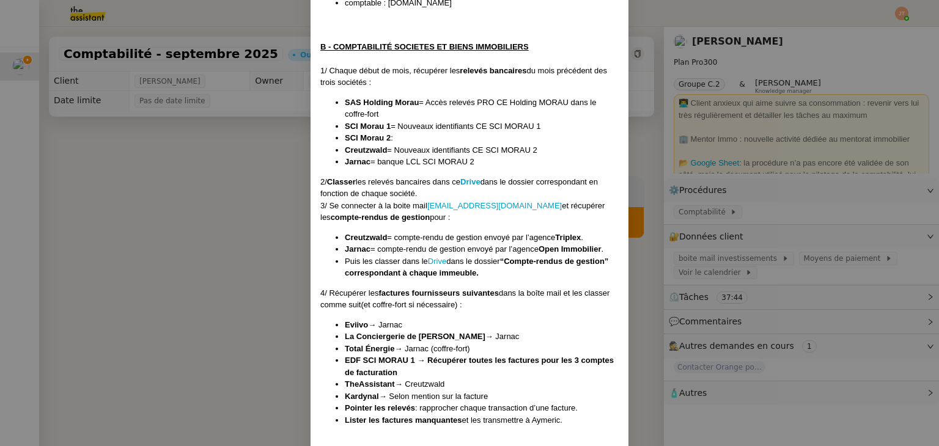
click at [203, 183] on nz-modal-container "Créée le 01/10/2024 MAJ le 18/06/2025 Contexte : Le client souhaite que nous pr…" at bounding box center [469, 223] width 939 height 446
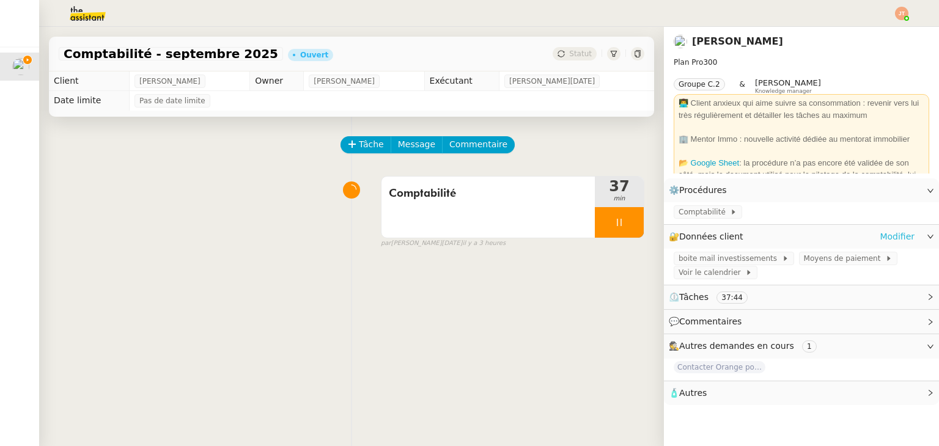
click at [889, 235] on link "Modifier" at bounding box center [896, 237] width 35 height 14
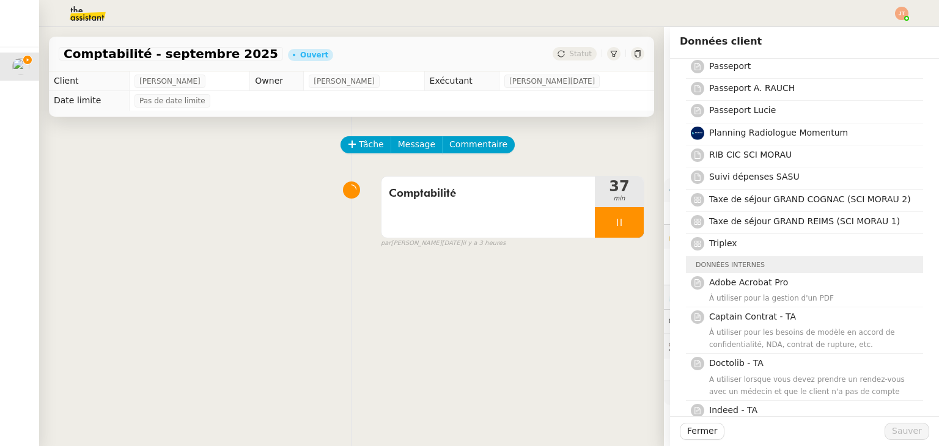
scroll to position [733, 0]
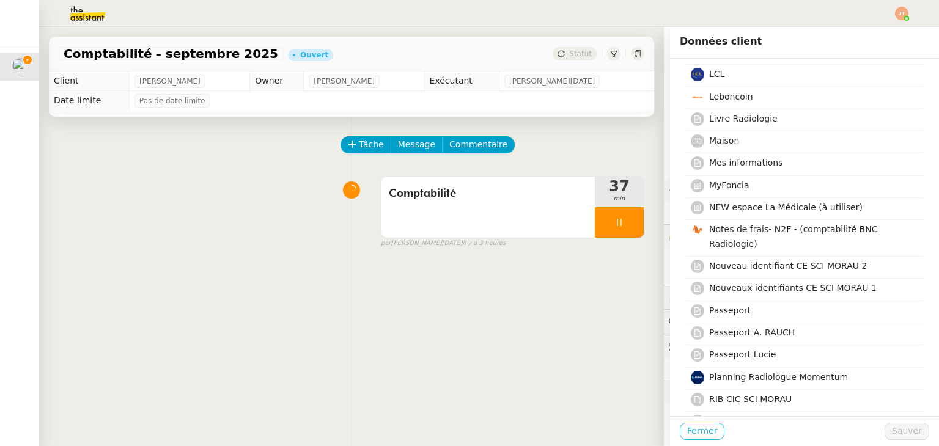
click at [687, 426] on span "Fermer" at bounding box center [702, 431] width 30 height 14
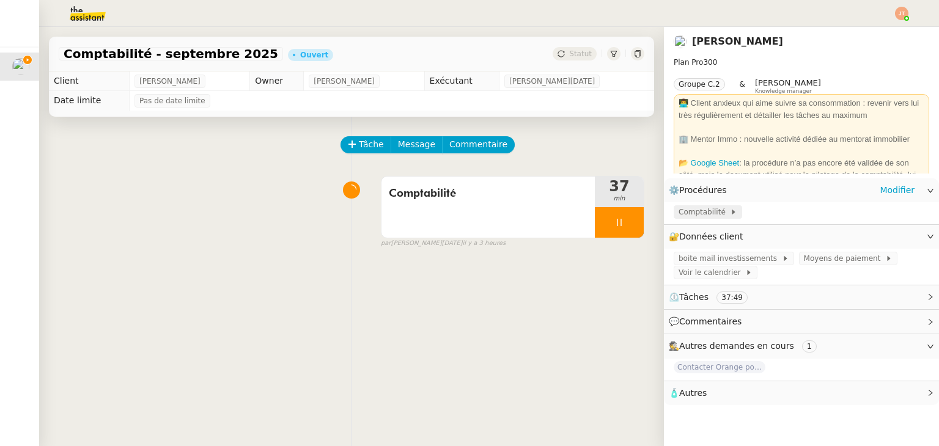
click at [687, 218] on span "Comptabilité" at bounding box center [703, 212] width 51 height 12
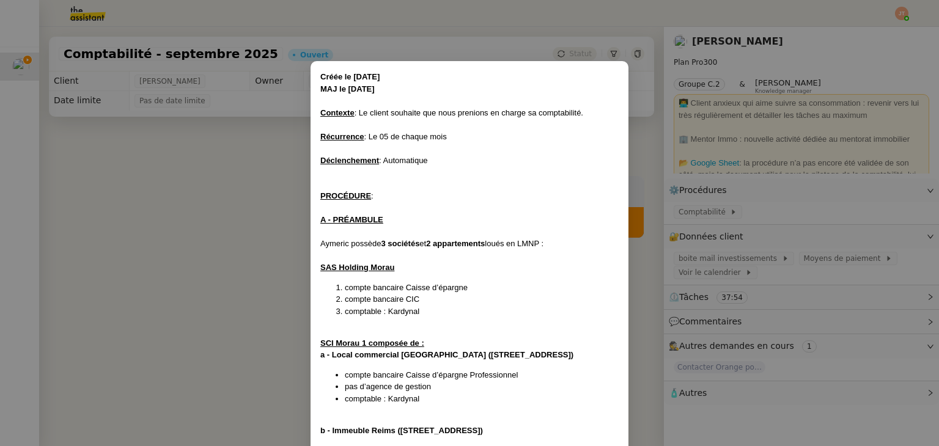
scroll to position [779, 0]
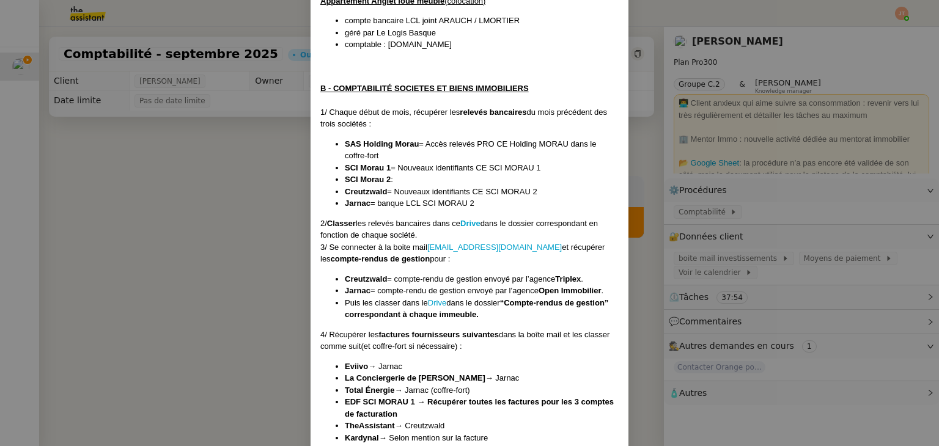
click at [198, 218] on nz-modal-container "Créée le 01/10/2024 MAJ le 18/06/2025 Contexte : Le client souhaite que nous pr…" at bounding box center [469, 223] width 939 height 446
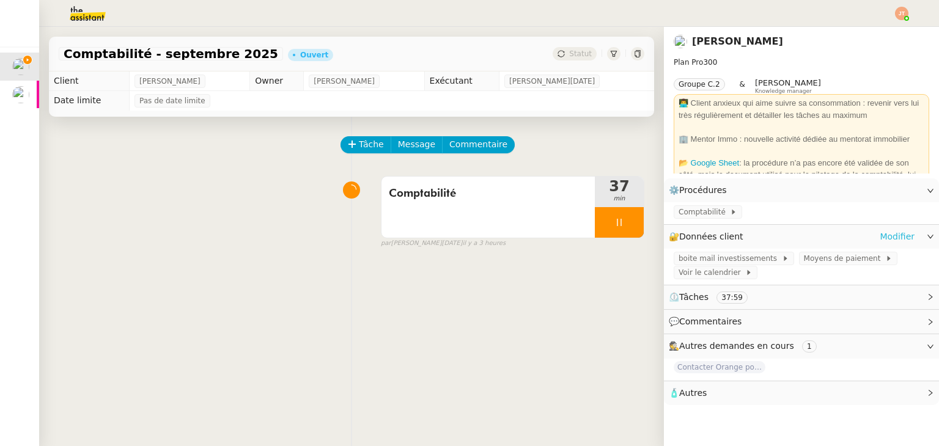
click at [896, 240] on link "Modifier" at bounding box center [896, 237] width 35 height 14
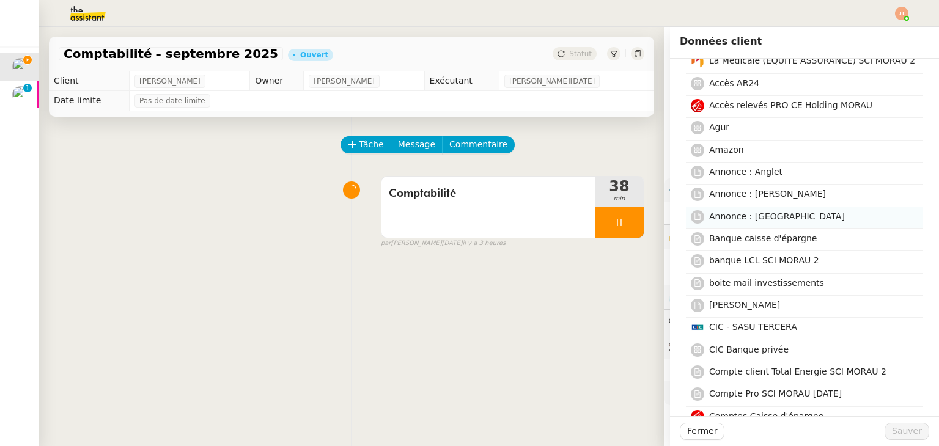
scroll to position [61, 0]
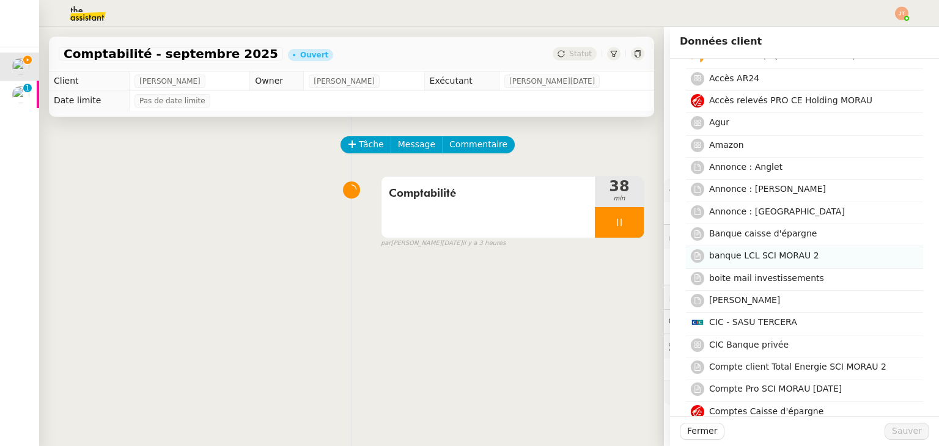
click at [733, 257] on span "banque LCL SCI MORAU 2" at bounding box center [764, 256] width 110 height 10
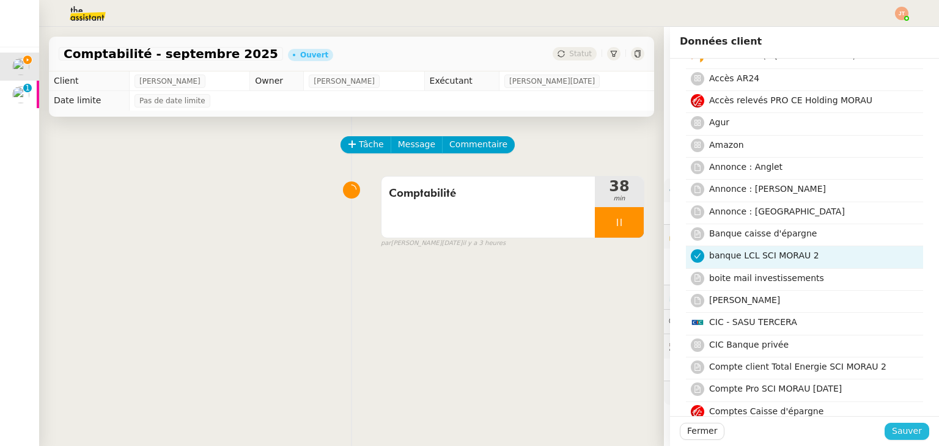
click at [897, 431] on span "Sauver" at bounding box center [907, 431] width 30 height 14
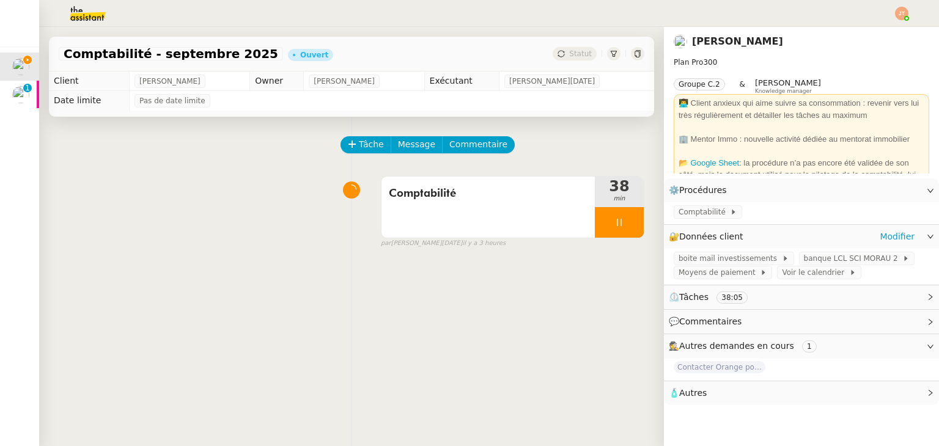
click at [807, 268] on app-ticket-info-button "Voir le calendrier" at bounding box center [821, 272] width 89 height 10
click at [807, 262] on span "banque LCL SCI MORAU 2" at bounding box center [853, 258] width 99 height 12
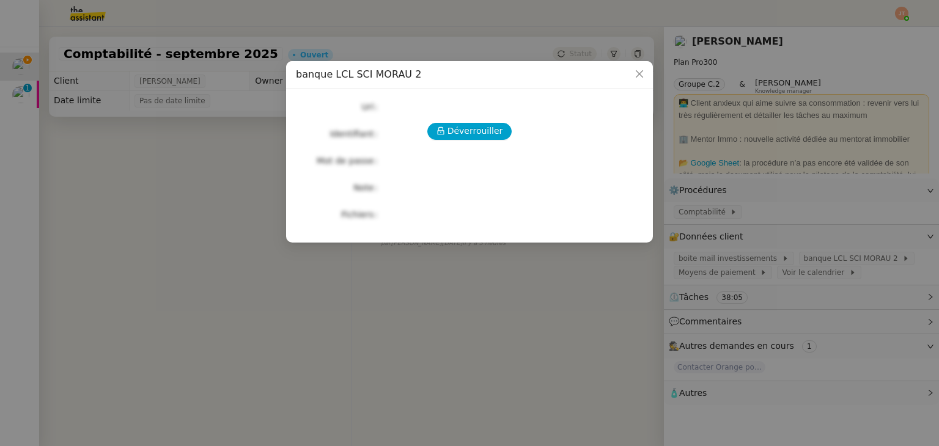
click at [491, 140] on div "Déverrouiller Url Identifiant Mot de passe Note Fichiers Upload" at bounding box center [469, 160] width 347 height 125
click at [489, 137] on span "Déverrouiller" at bounding box center [475, 131] width 56 height 14
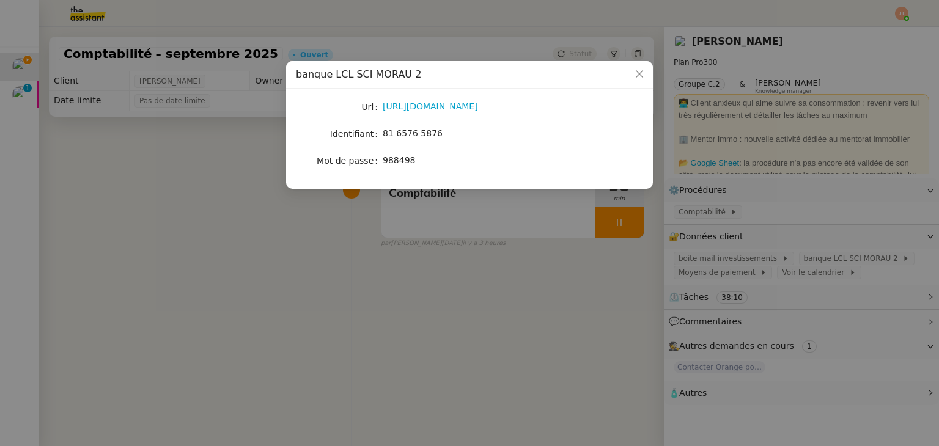
click at [447, 100] on div "https://professionnels.secure.lcl.fr/outil/UWHO/Accueil/" at bounding box center [484, 107] width 202 height 14
click at [447, 111] on link "https://professionnels.secure.lcl.fr/outil/UWHO/Accueil/" at bounding box center [430, 106] width 95 height 10
drag, startPoint x: 440, startPoint y: 130, endPoint x: 382, endPoint y: 128, distance: 58.1
click at [383, 128] on div "81 6576 5876" at bounding box center [484, 133] width 202 height 14
copy span "81 6576 5876"
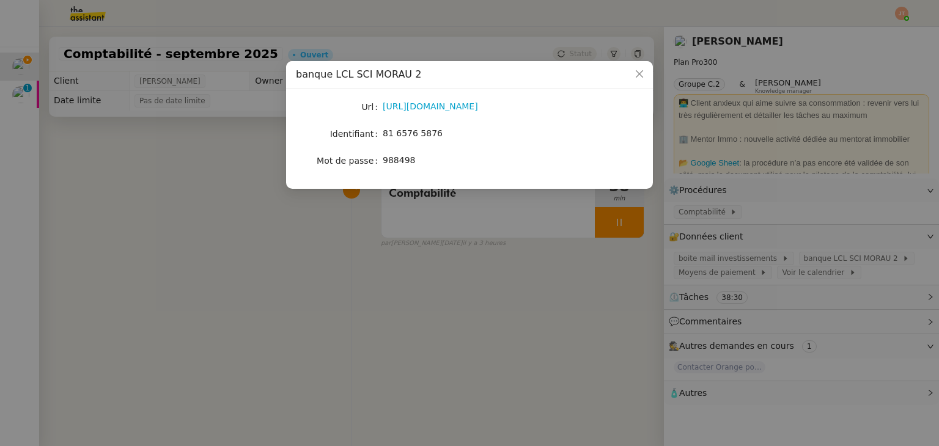
click at [453, 161] on div "988498" at bounding box center [484, 160] width 202 height 14
click at [555, 268] on nz-modal-container "banque LCL SCI MORAU 2 Url https://professionnels.secure.lcl.fr/outil/UWHO/Accu…" at bounding box center [469, 223] width 939 height 446
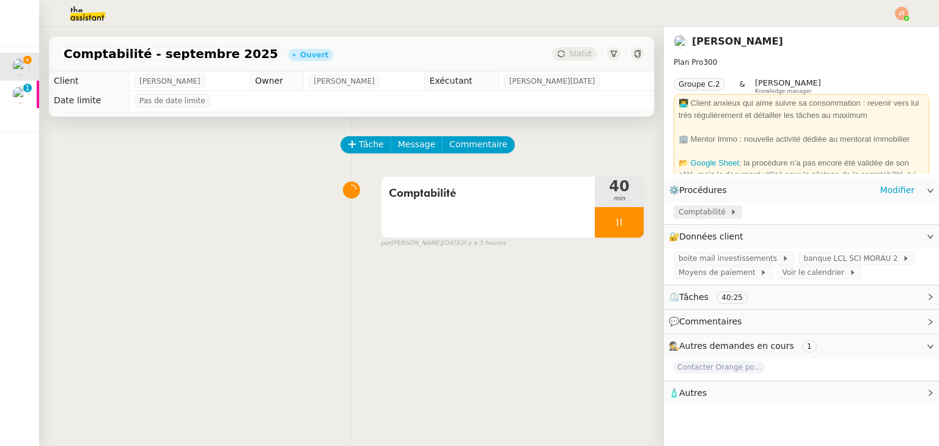
click at [687, 211] on span "Comptabilité" at bounding box center [703, 212] width 51 height 12
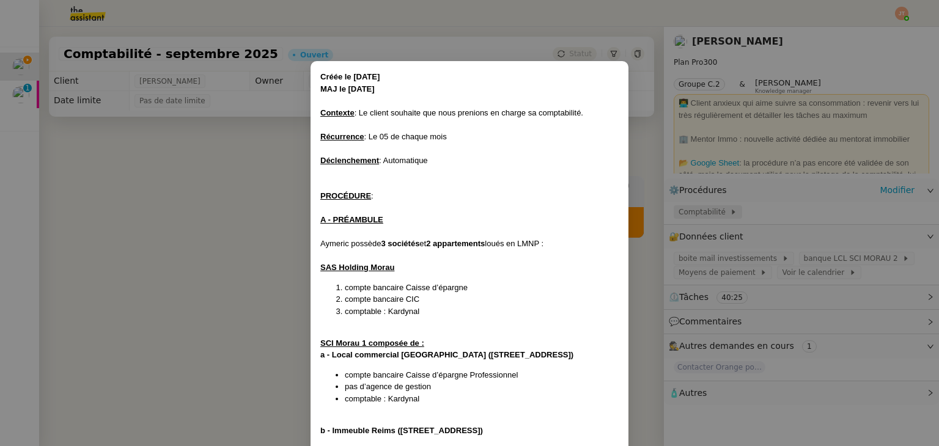
scroll to position [779, 0]
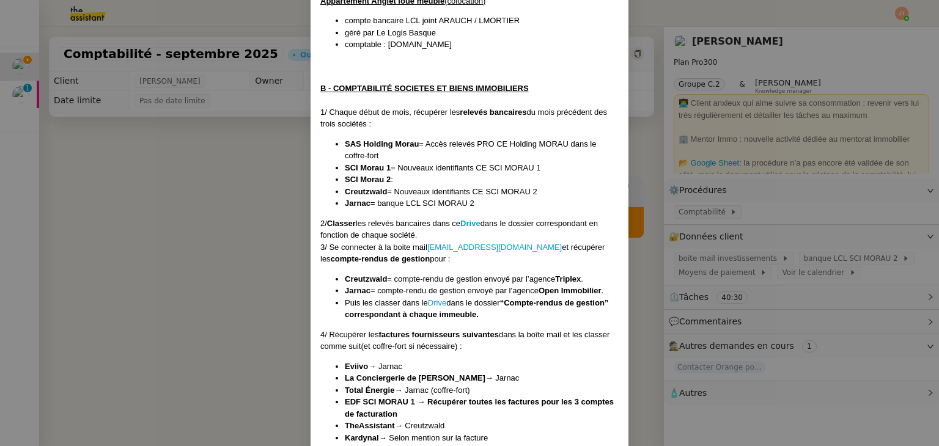
click at [807, 260] on nz-modal-container "Créée le 01/10/2024 MAJ le 18/06/2025 Contexte : Le client souhaite que nous pr…" at bounding box center [469, 223] width 939 height 446
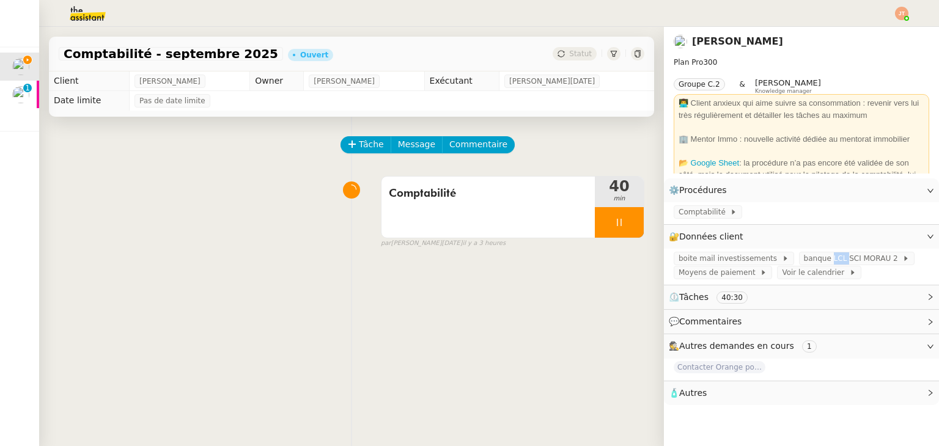
click at [807, 260] on span "banque LCL SCI MORAU 2" at bounding box center [853, 258] width 99 height 12
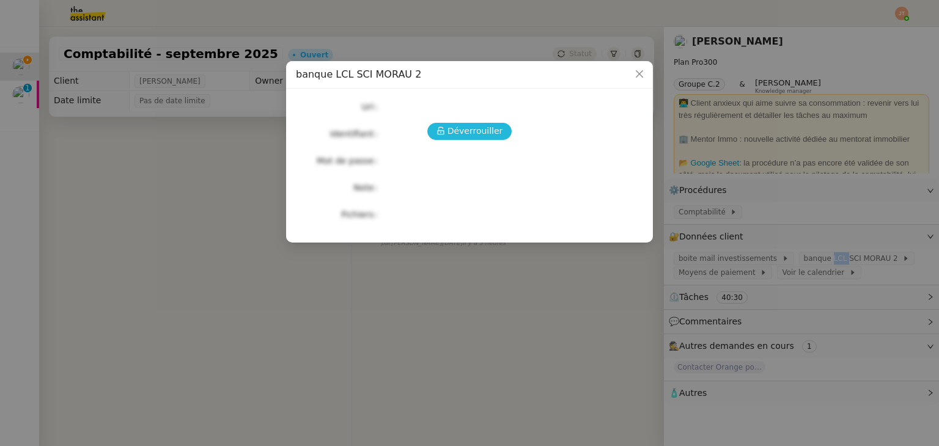
click at [474, 129] on span "Déverrouiller" at bounding box center [475, 131] width 56 height 14
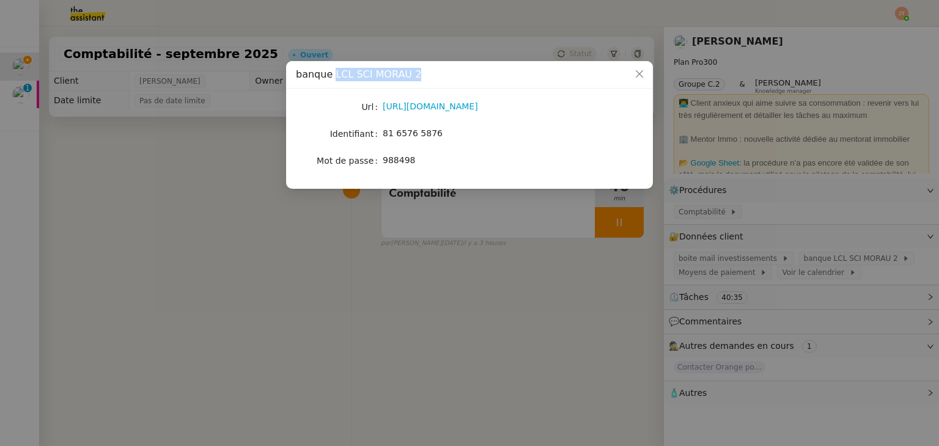
drag, startPoint x: 332, startPoint y: 74, endPoint x: 411, endPoint y: 74, distance: 79.4
click at [411, 74] on div "banque LCL SCI MORAU 2" at bounding box center [469, 74] width 347 height 13
drag, startPoint x: 122, startPoint y: 210, endPoint x: 134, endPoint y: 206, distance: 12.9
click at [123, 206] on nz-modal-container "banque LCL SCI MORAU 2 Url https://professionnels.secure.lcl.fr/outil/UWHO/Accu…" at bounding box center [469, 223] width 939 height 446
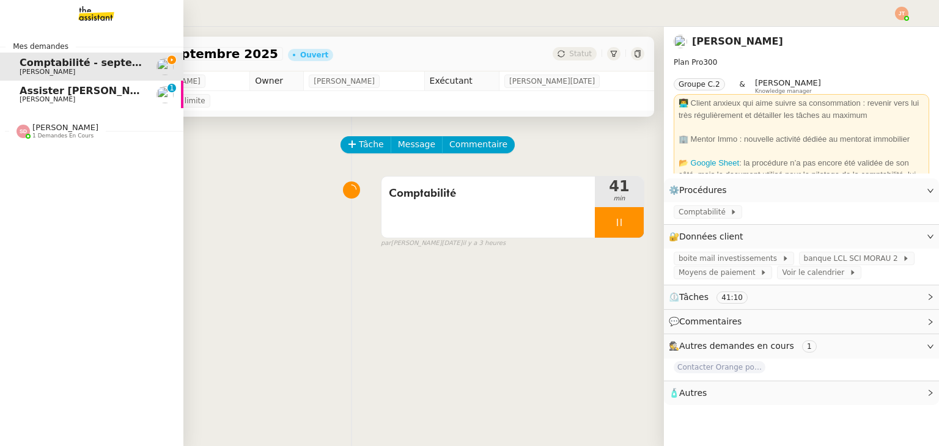
click at [51, 70] on span "Aymeric RAUCH" at bounding box center [48, 72] width 56 height 8
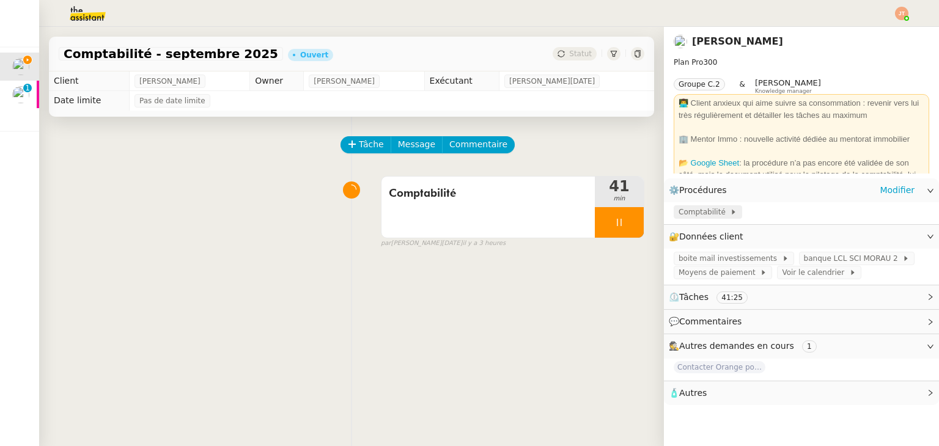
click at [700, 213] on span "Comptabilité" at bounding box center [703, 212] width 51 height 12
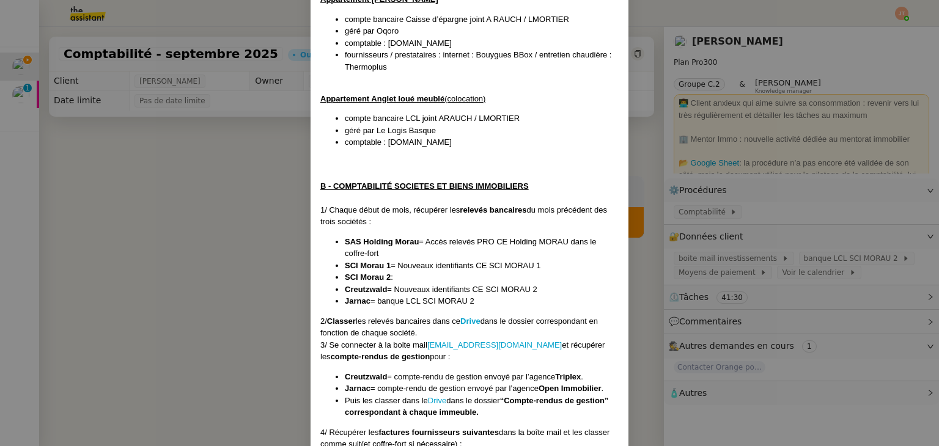
scroll to position [657, 0]
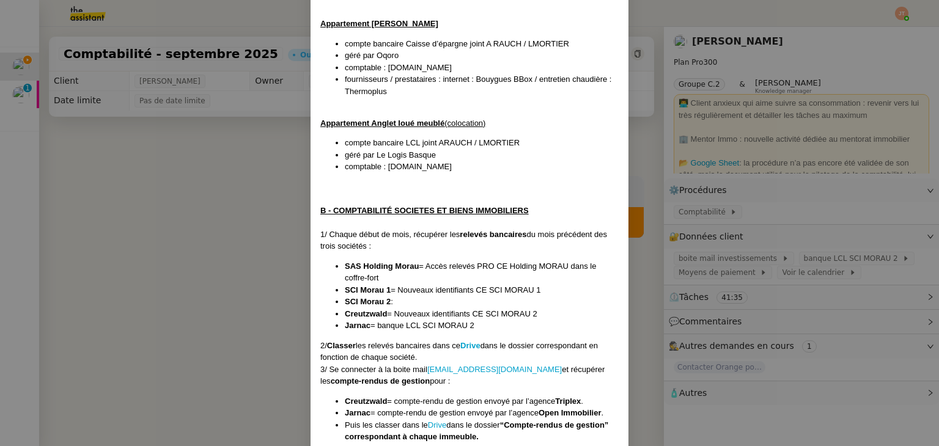
click at [237, 219] on nz-modal-container "Créée le 01/10/2024 MAJ le 18/06/2025 Contexte : Le client souhaite que nous pr…" at bounding box center [469, 223] width 939 height 446
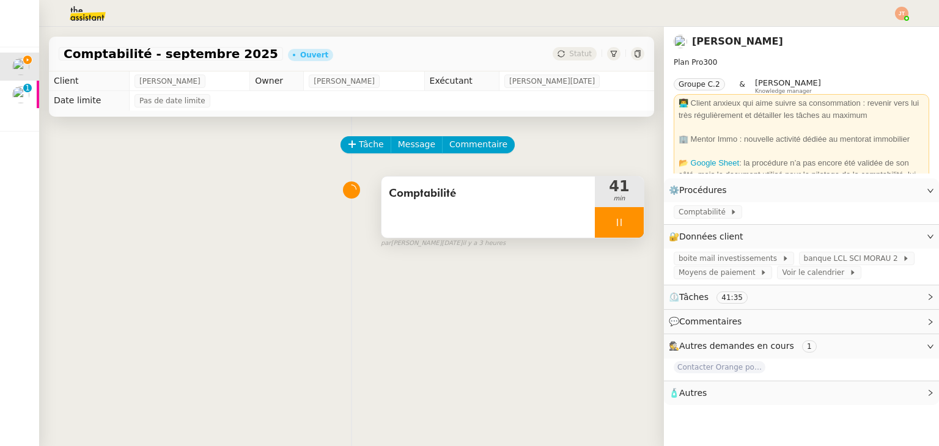
click at [595, 216] on div at bounding box center [619, 222] width 49 height 31
click at [249, 259] on div "Tâche Message Commentaire Veuillez patienter une erreur s'est produite 👌👌👌 mess…" at bounding box center [351, 340] width 625 height 446
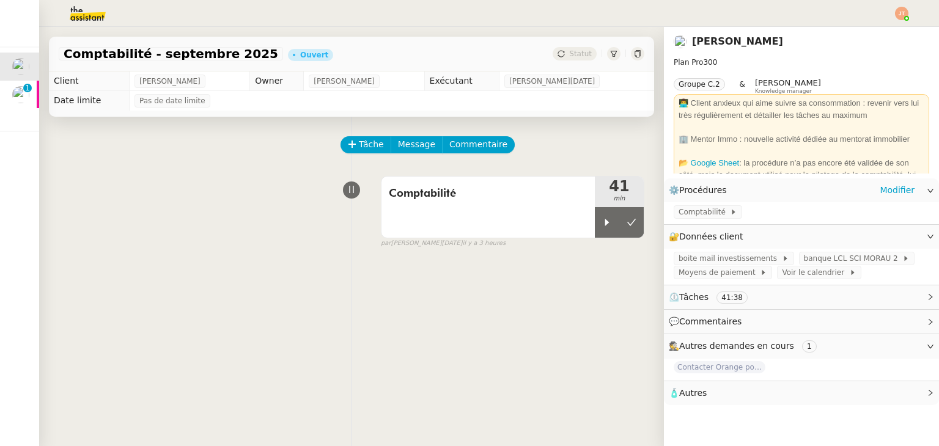
click at [687, 220] on div "Comptabilité" at bounding box center [801, 212] width 275 height 21
click at [689, 213] on span "Comptabilité" at bounding box center [703, 212] width 51 height 12
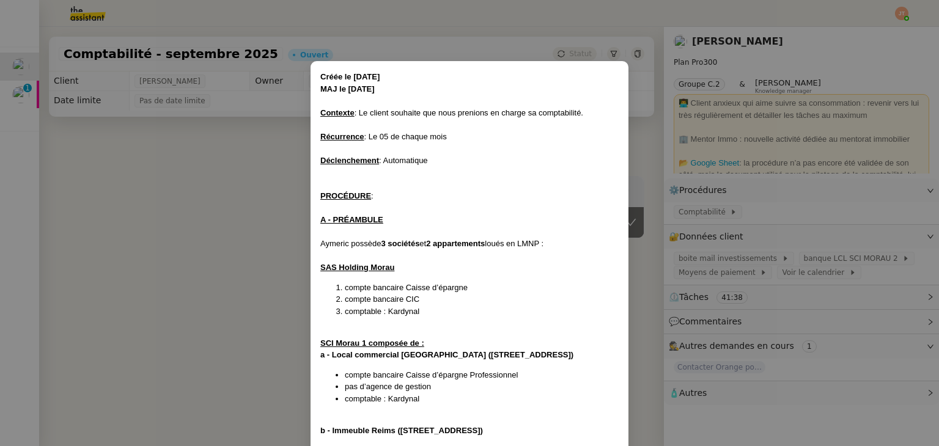
scroll to position [779, 0]
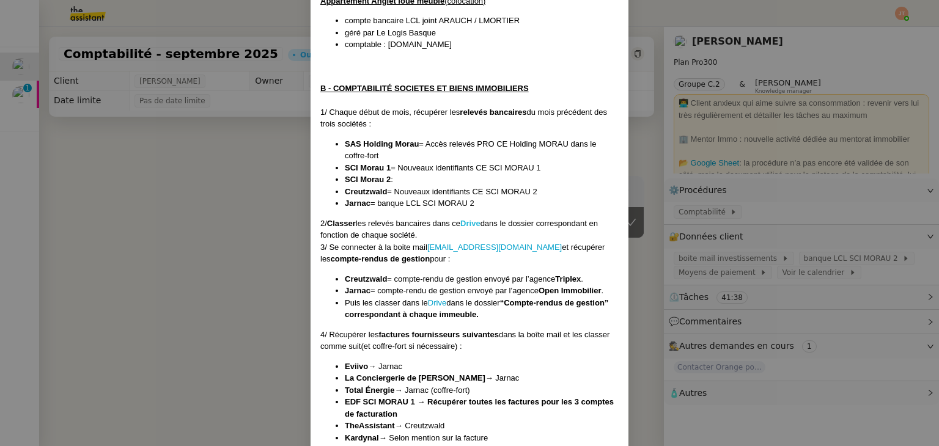
click at [475, 225] on strong "Drive" at bounding box center [470, 223] width 20 height 9
click at [153, 137] on nz-modal-container "Créée le 01/10/2024 MAJ le 18/06/2025 Contexte : Le client souhaite que nous pr…" at bounding box center [469, 223] width 939 height 446
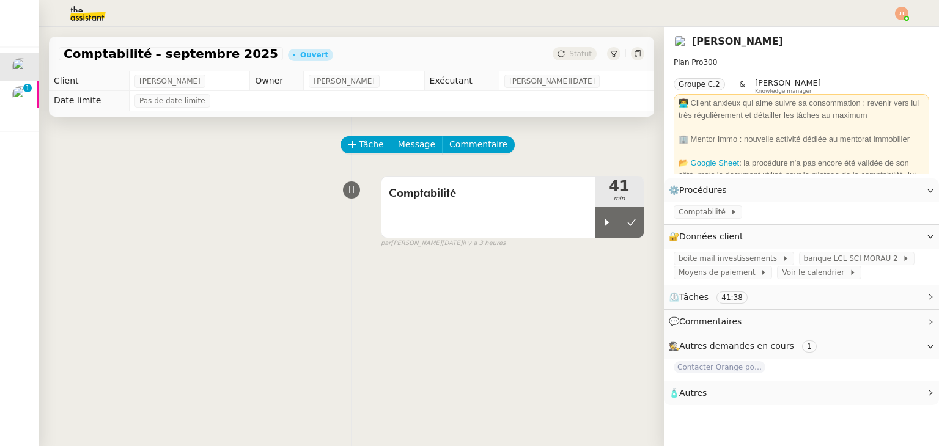
click at [93, 26] on img at bounding box center [78, 13] width 95 height 27
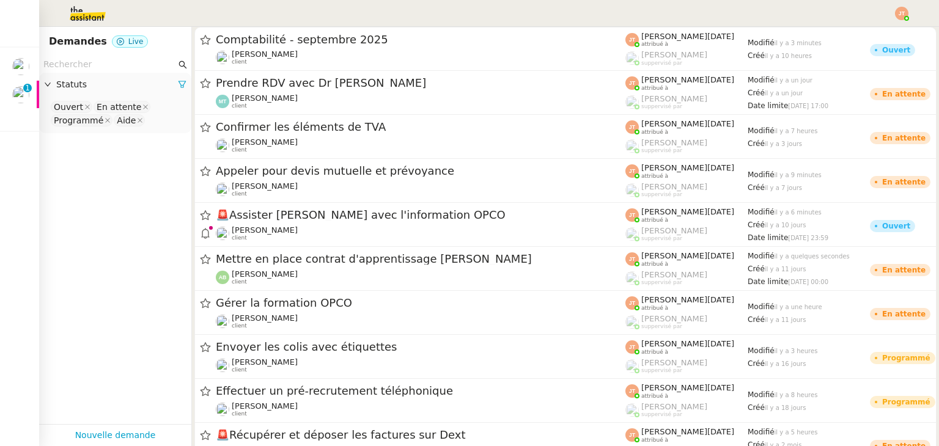
click at [97, 61] on input "text" at bounding box center [109, 64] width 133 height 14
type input "a"
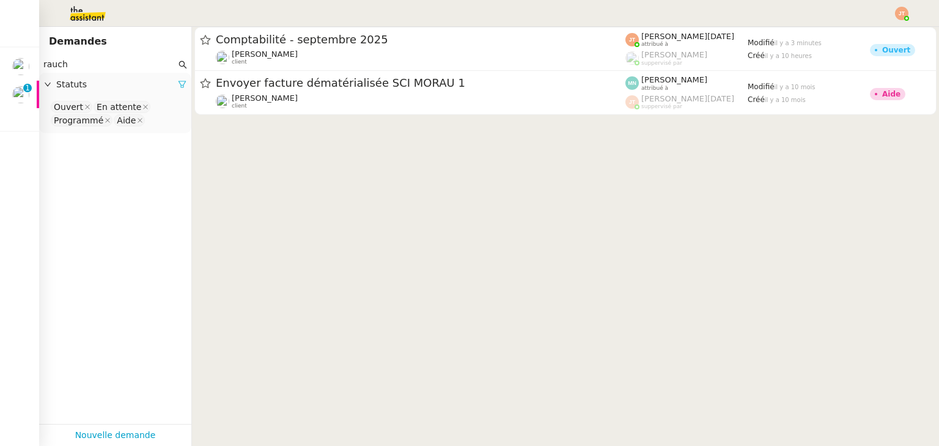
type input "rauch"
click at [178, 83] on icon at bounding box center [181, 84] width 7 height 7
click at [144, 89] on span "Statuts" at bounding box center [121, 85] width 130 height 14
click at [95, 118] on div "Please select" at bounding box center [115, 108] width 152 height 23
click at [97, 111] on nz-select-top-control "Please select" at bounding box center [115, 107] width 133 height 15
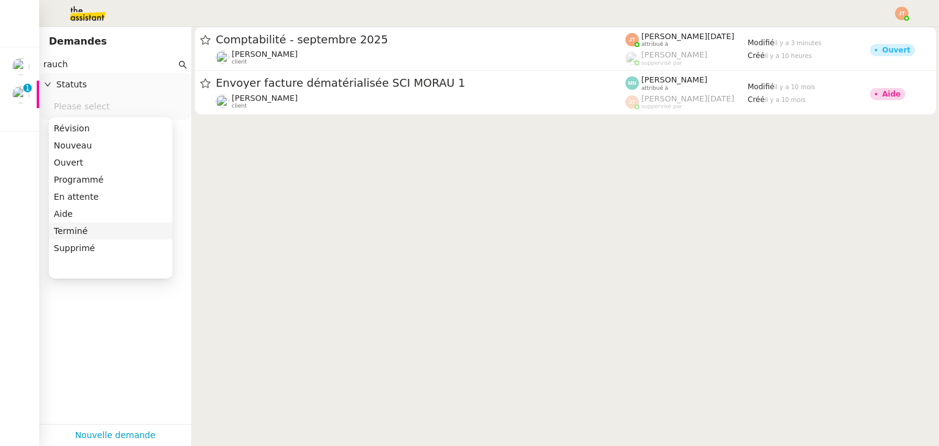
click at [80, 225] on div "Terminé" at bounding box center [111, 230] width 114 height 11
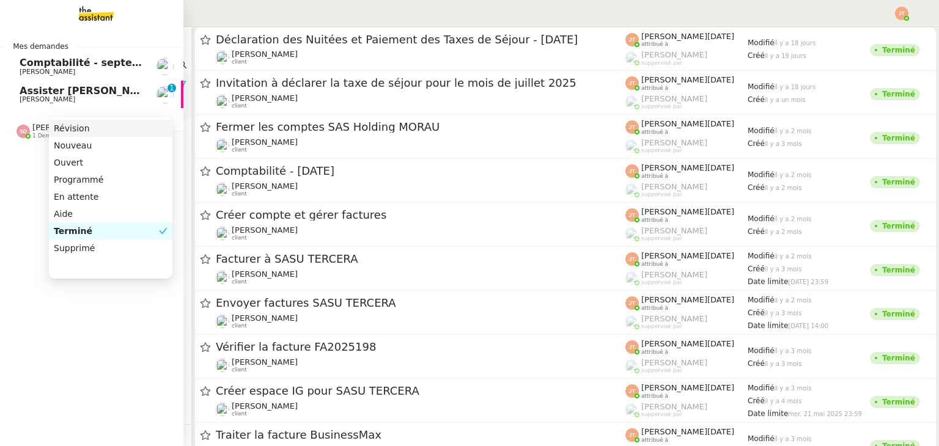
click at [39, 65] on span "Comptabilité - septembre 2025" at bounding box center [106, 63] width 172 height 12
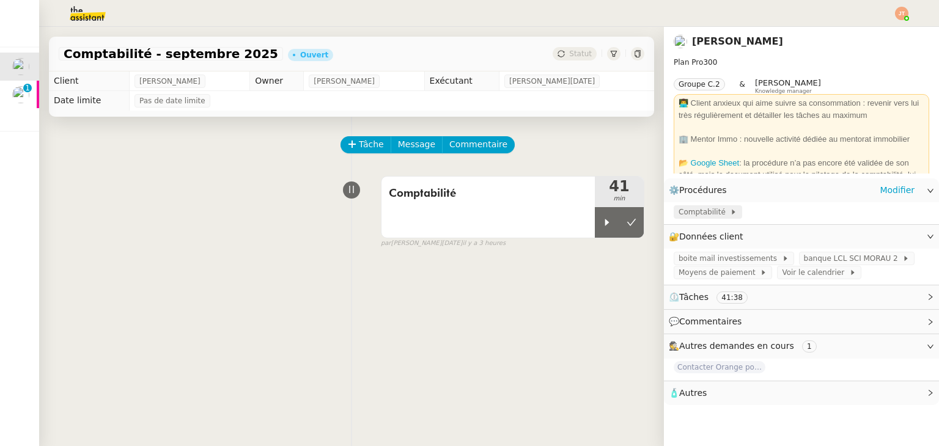
click at [699, 209] on span "Comptabilité" at bounding box center [703, 212] width 51 height 12
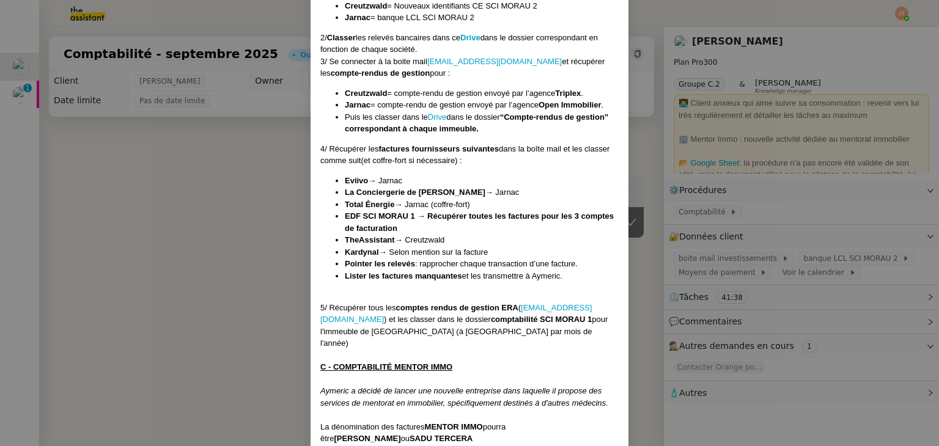
scroll to position [962, 0]
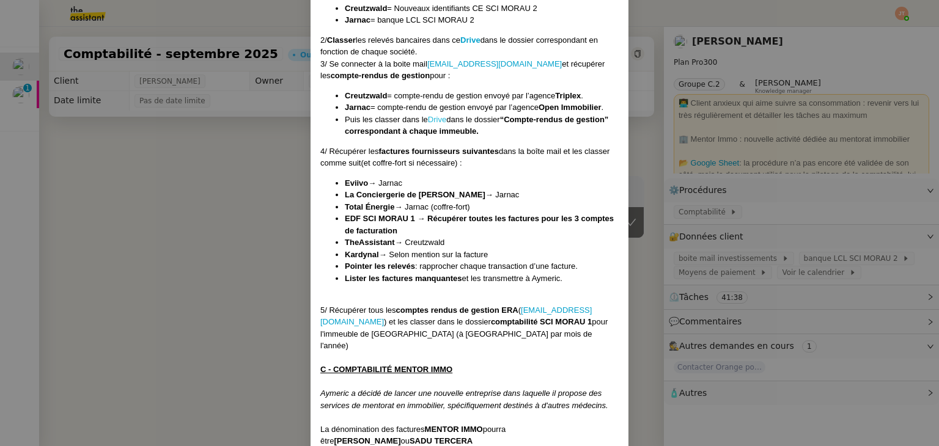
click at [436, 122] on link "Drive" at bounding box center [437, 119] width 18 height 9
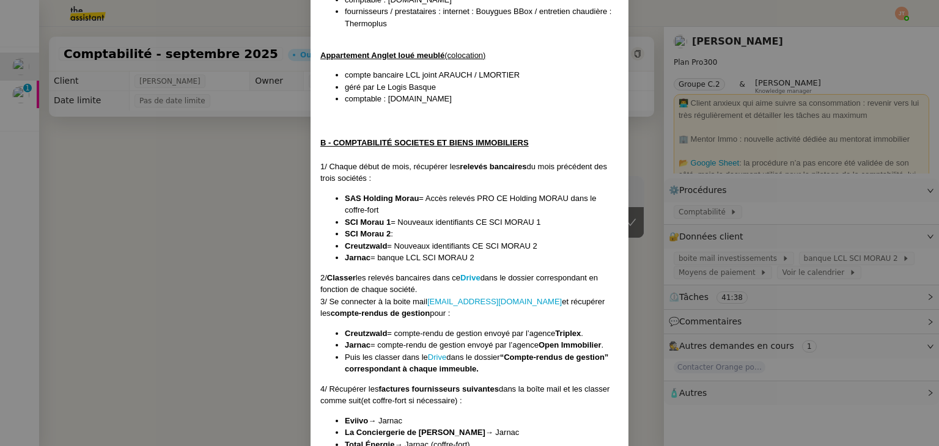
scroll to position [718, 0]
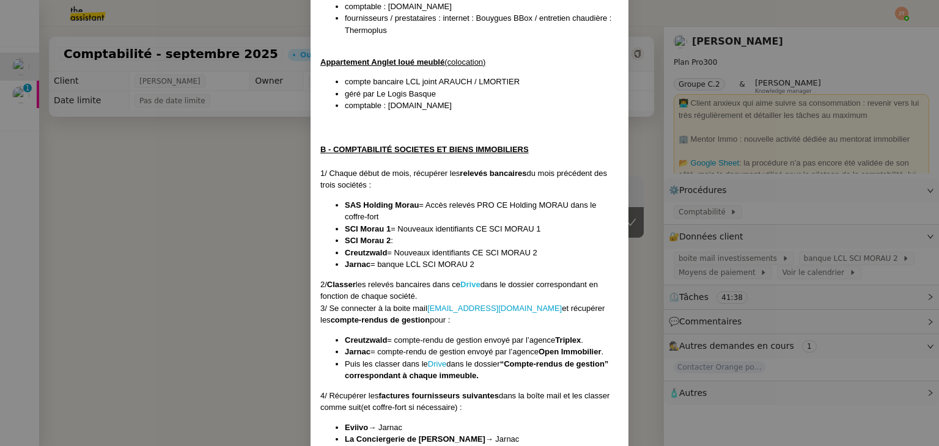
click at [473, 280] on strong "Drive" at bounding box center [470, 284] width 20 height 9
click at [174, 155] on nz-modal-container "Créée le 01/10/2024 MAJ le 18/06/2025 Contexte : Le client souhaite que nous pr…" at bounding box center [469, 223] width 939 height 446
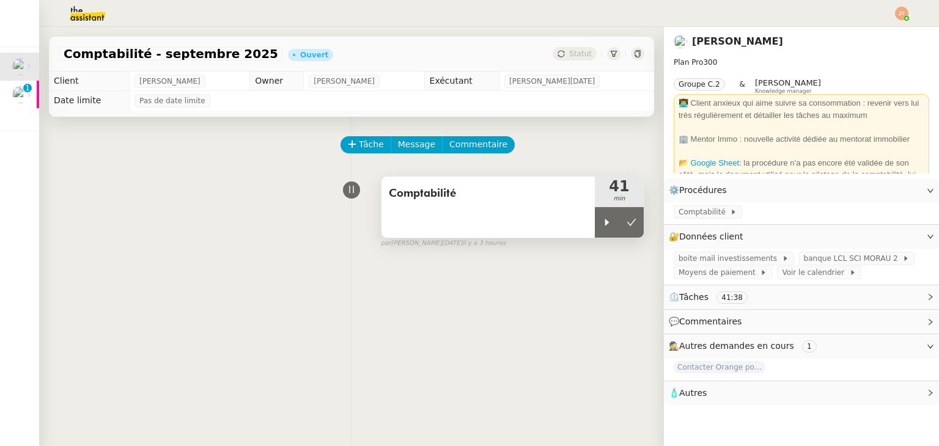
click at [584, 225] on div "Comptabilité" at bounding box center [487, 207] width 213 height 61
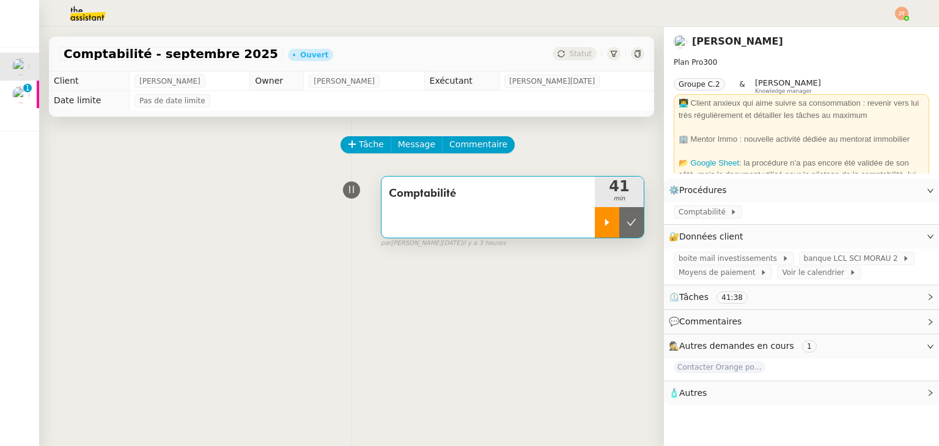
click at [597, 230] on div at bounding box center [607, 222] width 24 height 31
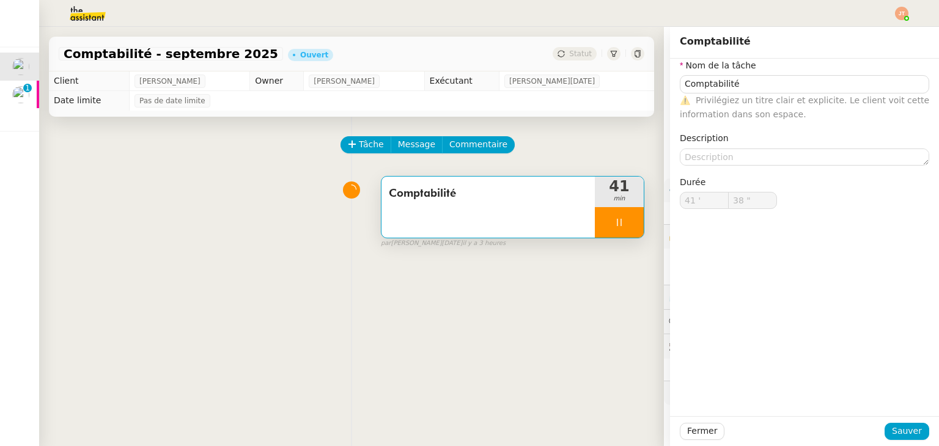
type input "Comptabilité"
type input "41 '"
type input "38 ""
type input "Comptabilité"
type input "41 '"
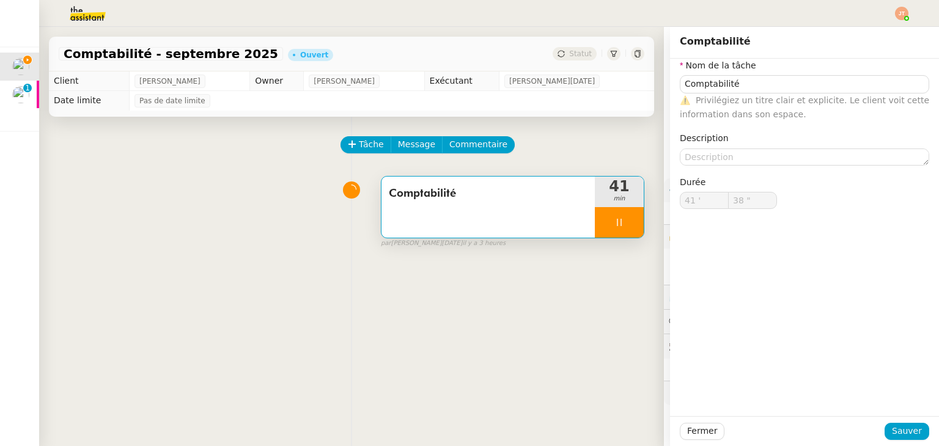
type input "38 ""
drag, startPoint x: 359, startPoint y: 309, endPoint x: 320, endPoint y: 218, distance: 98.9
click at [357, 302] on div "Tâche Message Commentaire Veuillez patienter une erreur s'est produite 👌👌👌 mess…" at bounding box center [351, 340] width 625 height 446
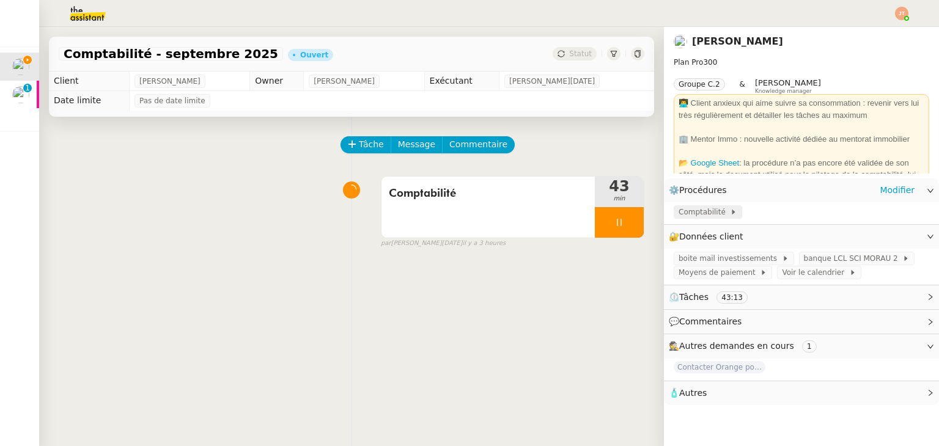
click at [689, 218] on span "Comptabilité" at bounding box center [703, 212] width 51 height 12
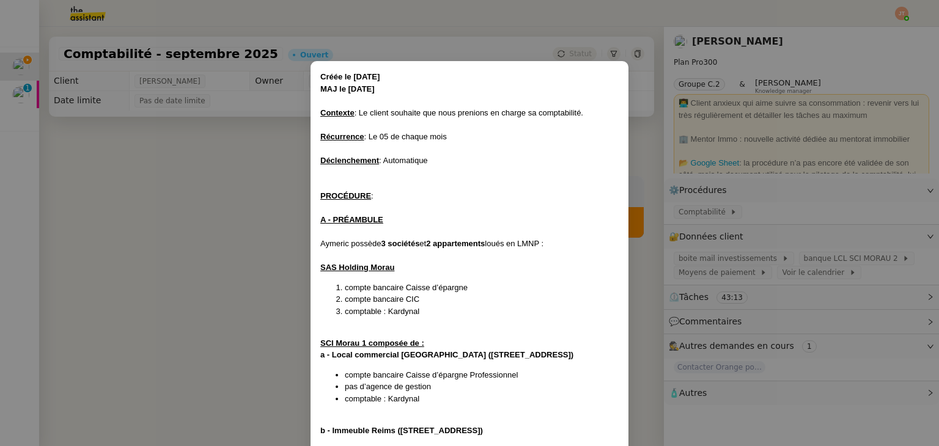
scroll to position [779, 0]
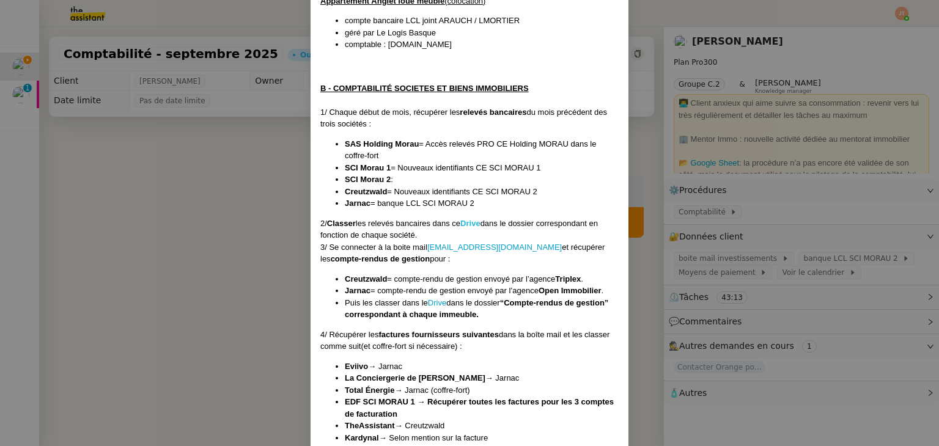
click at [468, 221] on strong "Drive" at bounding box center [470, 223] width 20 height 9
click at [472, 221] on strong "Drive" at bounding box center [470, 223] width 20 height 9
click at [472, 224] on strong "Drive" at bounding box center [470, 223] width 20 height 9
click at [475, 223] on strong "Drive" at bounding box center [470, 223] width 20 height 9
click at [462, 246] on link "rauch.invest@gmail.com" at bounding box center [494, 247] width 134 height 9
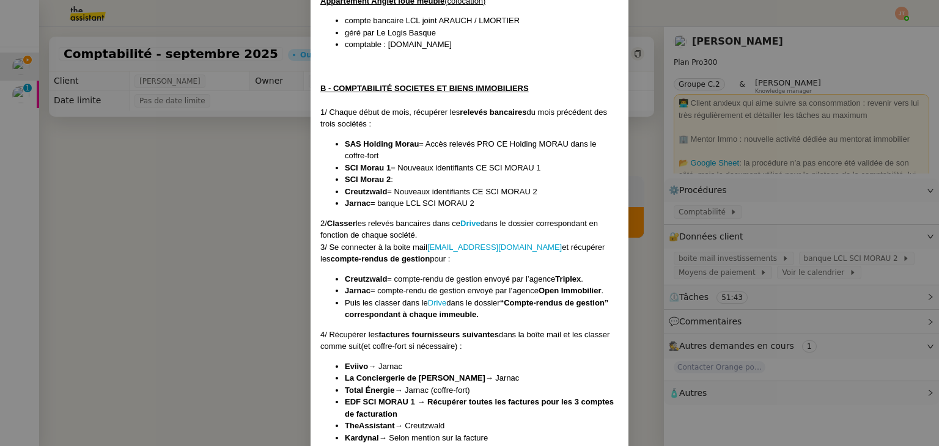
click at [240, 205] on nz-modal-container "Créée le 01/10/2024 MAJ le 18/06/2025 Contexte : Le client souhaite que nous pr…" at bounding box center [469, 223] width 939 height 446
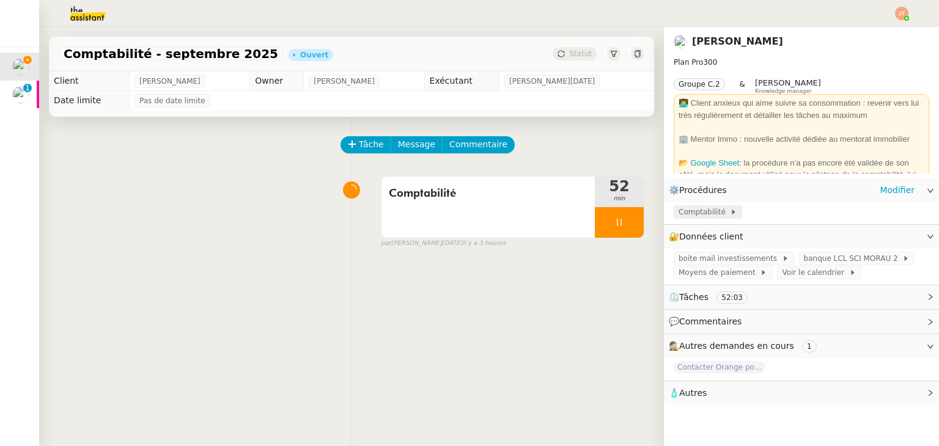
click at [699, 213] on span "Comptabilité" at bounding box center [703, 212] width 51 height 12
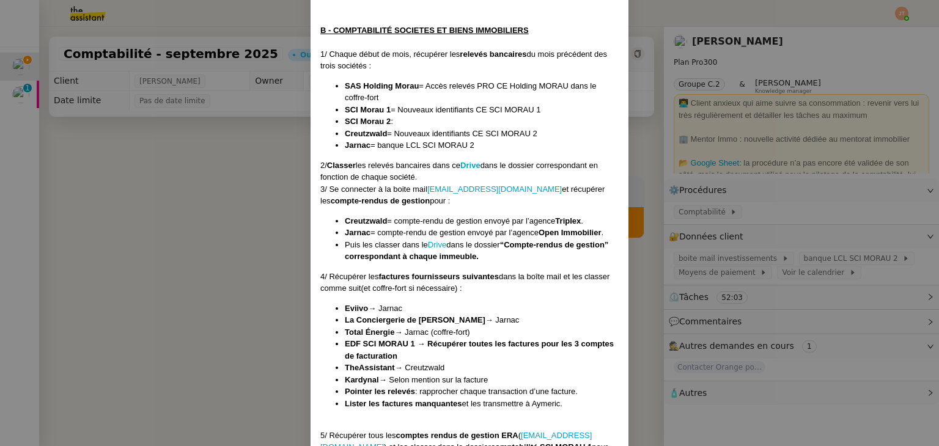
scroll to position [840, 0]
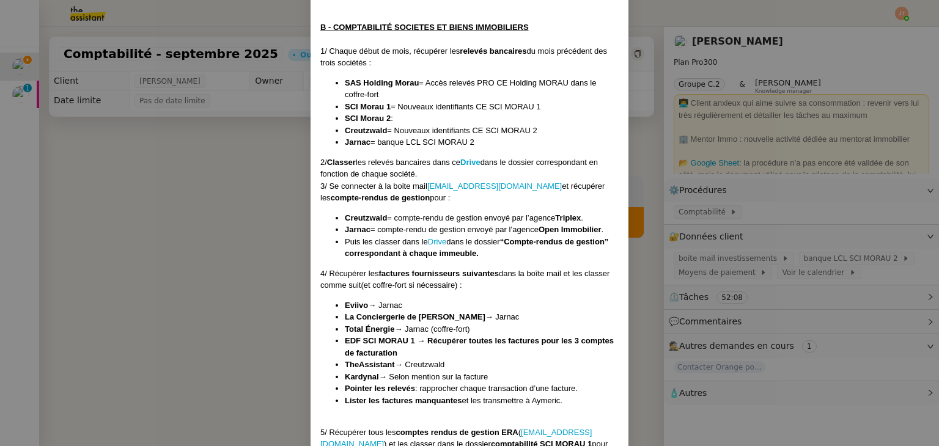
drag, startPoint x: 214, startPoint y: 202, endPoint x: 318, endPoint y: 203, distance: 104.5
click at [214, 202] on nz-modal-container "Créée le 01/10/2024 MAJ le 18/06/2025 Contexte : Le client souhaite que nous pr…" at bounding box center [469, 223] width 939 height 446
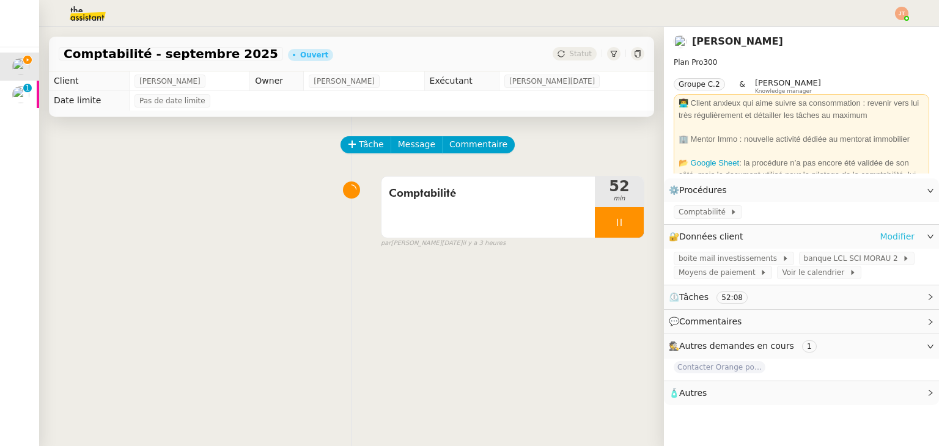
click at [893, 238] on link "Modifier" at bounding box center [896, 237] width 35 height 14
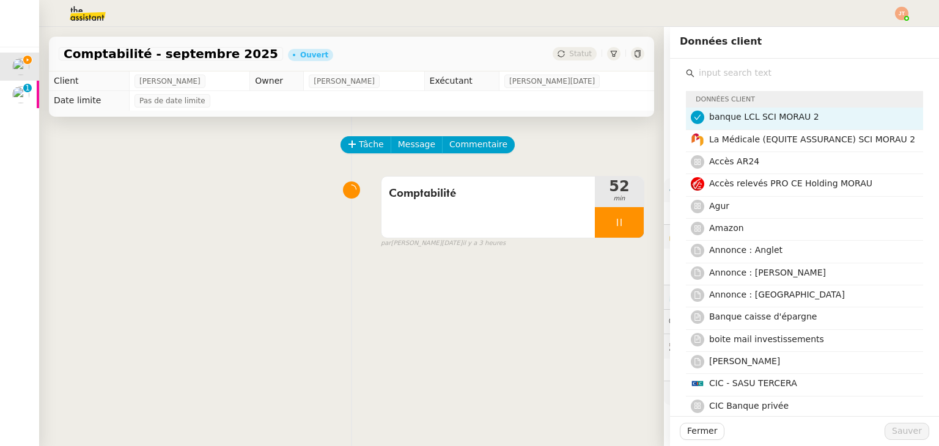
click at [695, 119] on nz-list-item-meta-avatar at bounding box center [700, 117] width 18 height 14
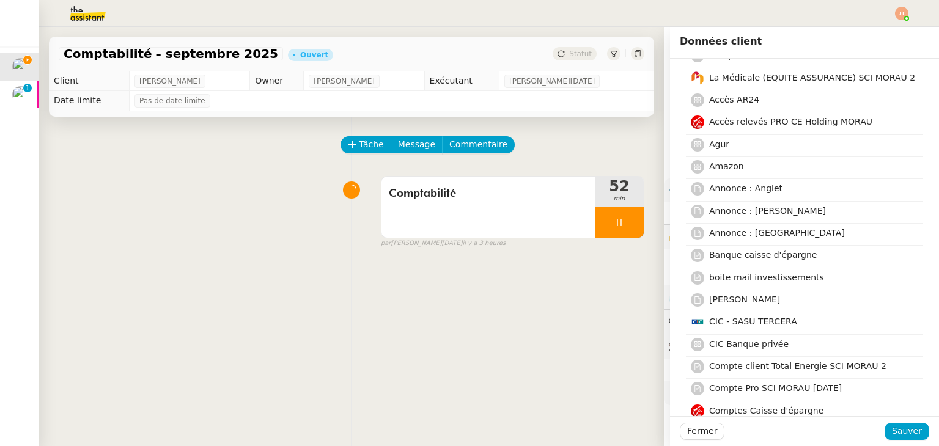
scroll to position [61, 0]
click at [766, 278] on span "boite mail investissements" at bounding box center [766, 278] width 115 height 10
click at [897, 425] on span "Sauver" at bounding box center [907, 431] width 30 height 14
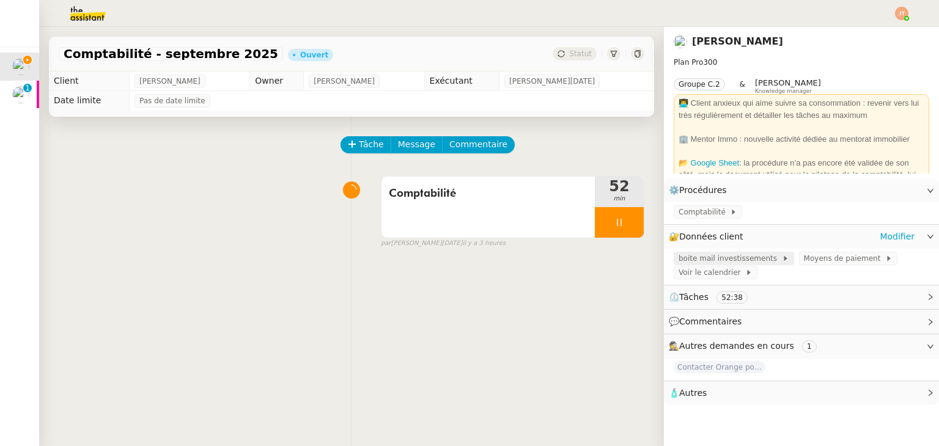
click at [724, 261] on span "boite mail investissements" at bounding box center [729, 258] width 103 height 12
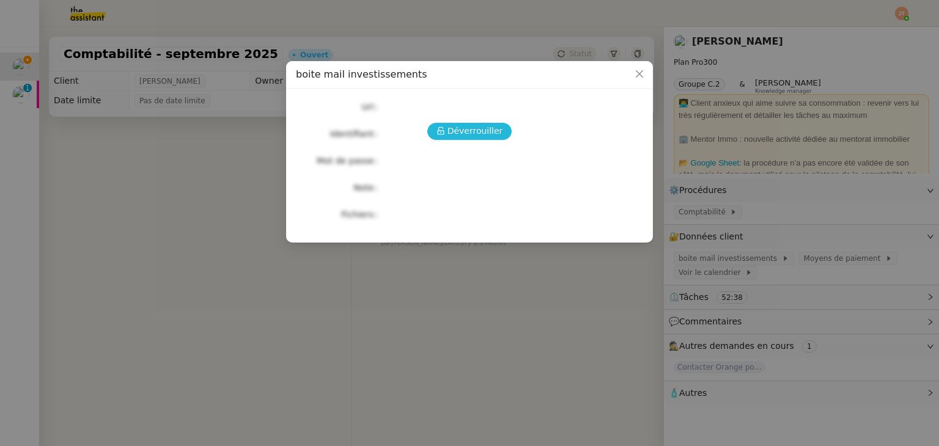
click at [455, 133] on span "Déverrouiller" at bounding box center [475, 131] width 56 height 14
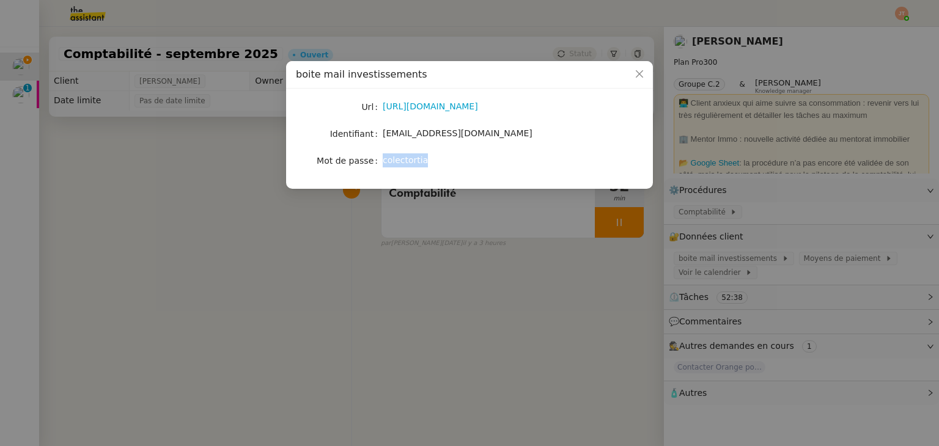
drag, startPoint x: 428, startPoint y: 159, endPoint x: 382, endPoint y: 164, distance: 46.1
click at [383, 164] on div "colectortia" at bounding box center [484, 160] width 202 height 14
click at [191, 122] on nz-modal-container "boite mail investissements Url http://gmail.com Identifiant rauch.invest@gmail.…" at bounding box center [469, 223] width 939 height 446
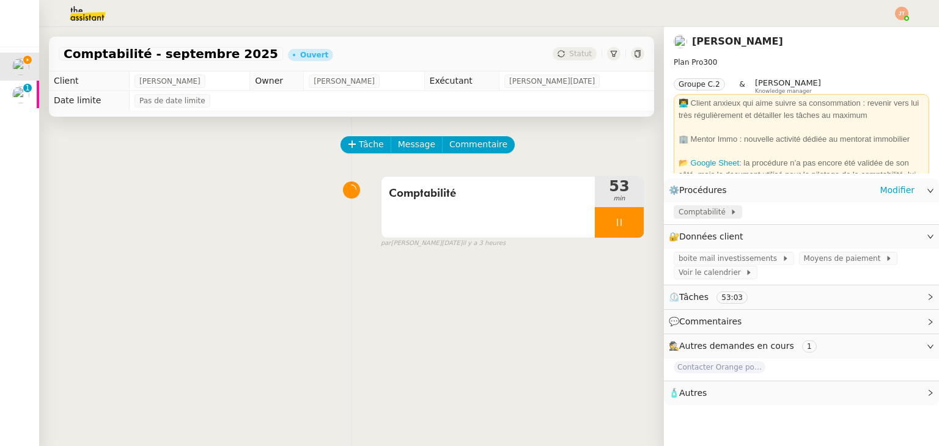
click at [692, 208] on span "Comptabilité" at bounding box center [703, 212] width 51 height 12
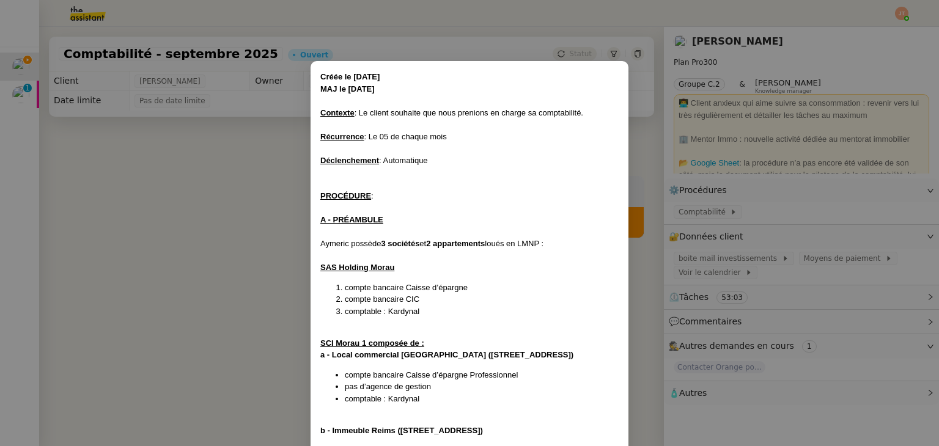
scroll to position [779, 0]
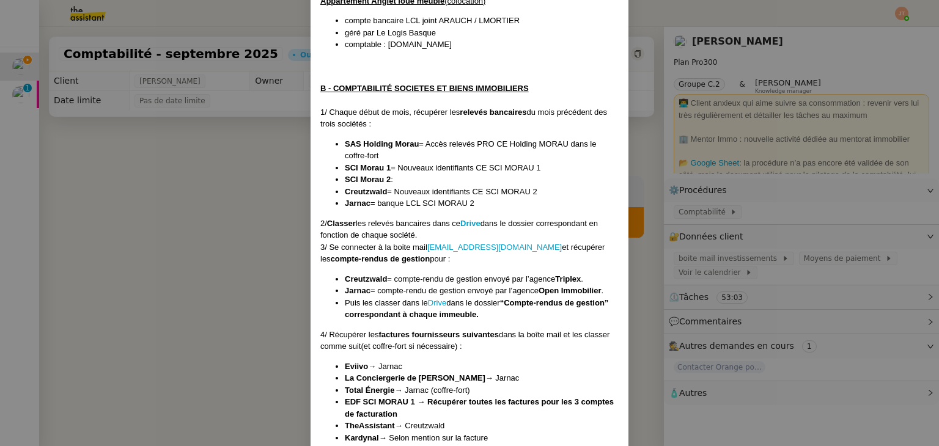
click at [177, 163] on nz-modal-container "Créée le 01/10/2024 MAJ le 18/06/2025 Contexte : Le client souhaite que nous pr…" at bounding box center [469, 223] width 939 height 446
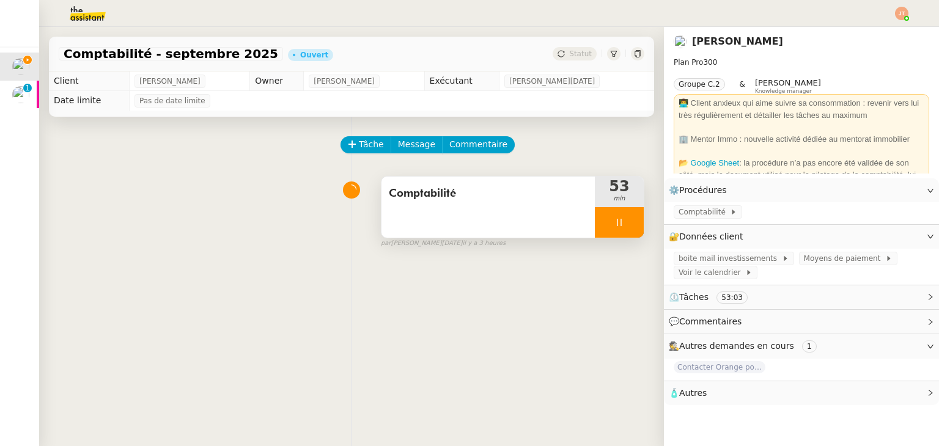
click at [616, 221] on div at bounding box center [619, 222] width 49 height 31
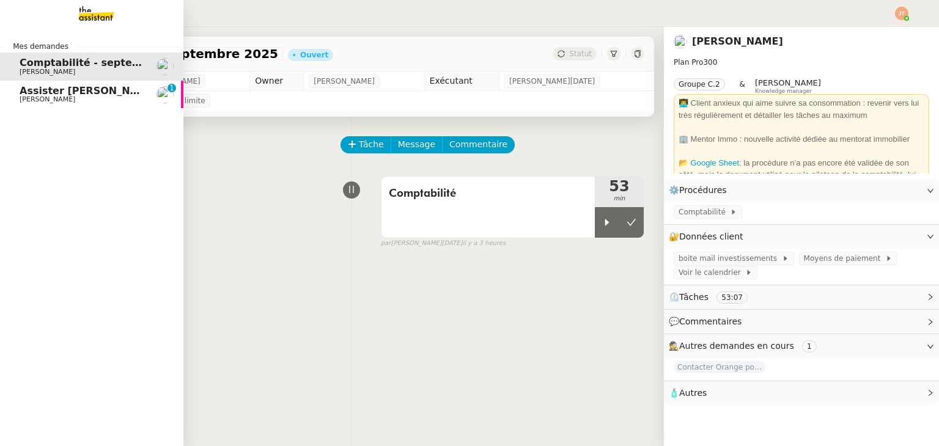
click at [32, 98] on span "Axel BANDIAKY" at bounding box center [48, 99] width 56 height 8
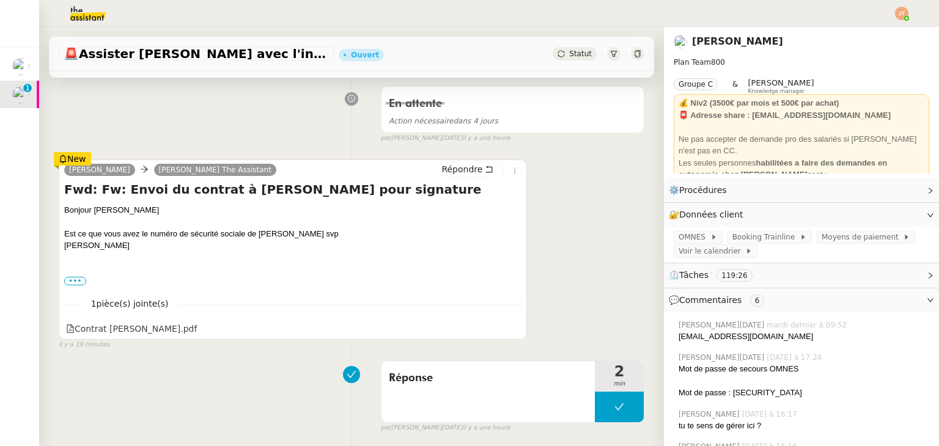
scroll to position [183, 0]
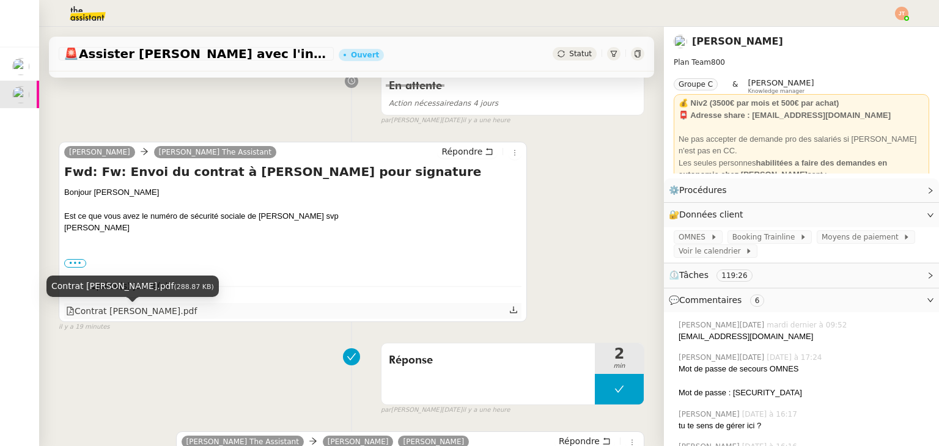
click at [172, 316] on div "Contrat Laurane HUMEAU.pdf" at bounding box center [131, 311] width 131 height 14
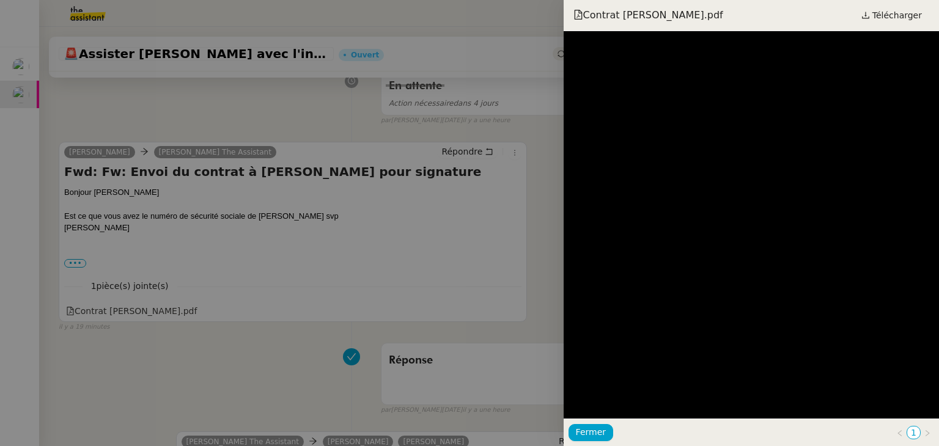
click at [166, 317] on div at bounding box center [469, 223] width 939 height 446
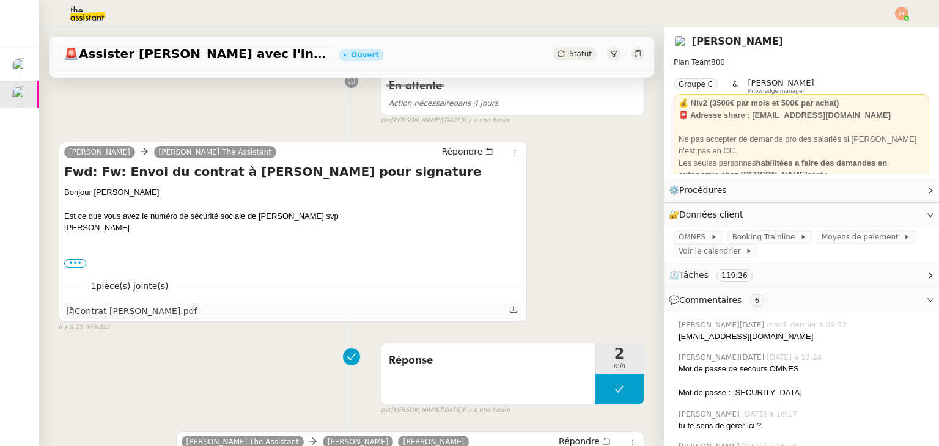
click at [509, 314] on icon at bounding box center [513, 310] width 9 height 9
click at [452, 153] on span "Répondre" at bounding box center [461, 151] width 41 height 12
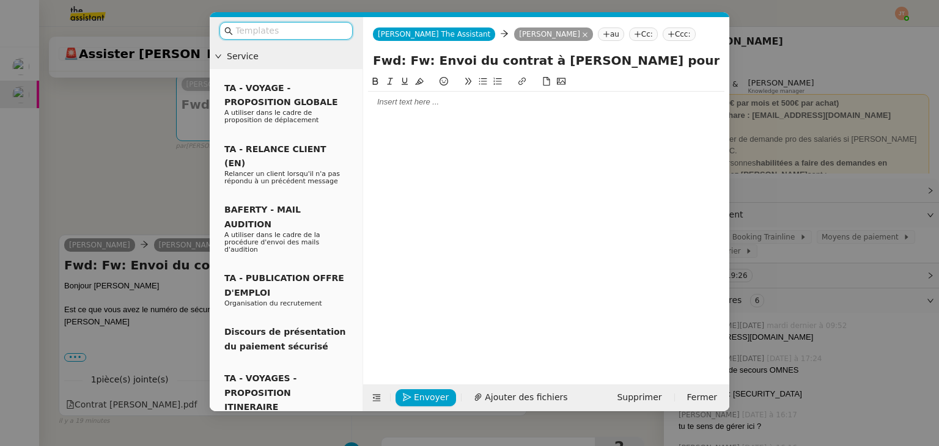
click at [392, 98] on div at bounding box center [546, 102] width 356 height 11
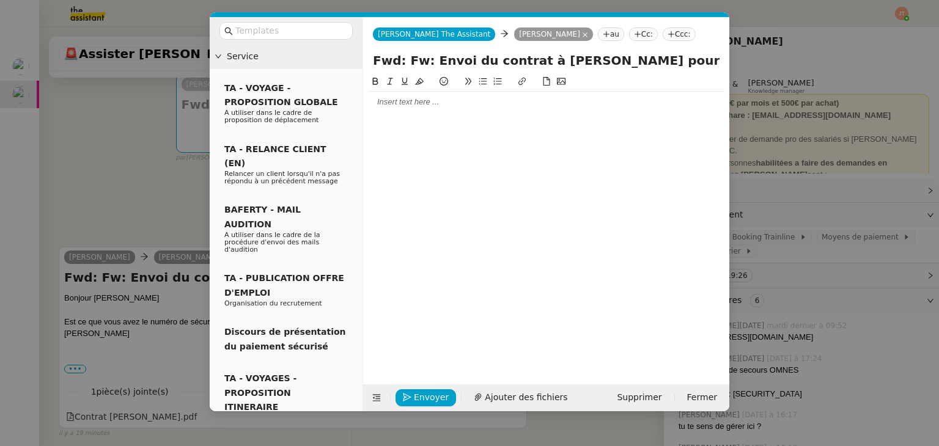
click at [108, 144] on nz-modal-container "Service TA - VOYAGE - PROPOSITION GLOBALE A utiliser dans le cadre de propositi…" at bounding box center [469, 223] width 939 height 446
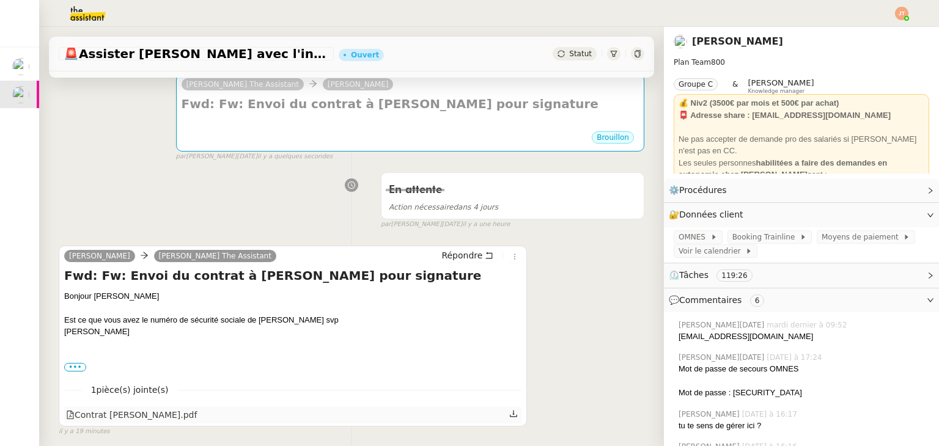
click at [509, 418] on icon at bounding box center [513, 413] width 9 height 9
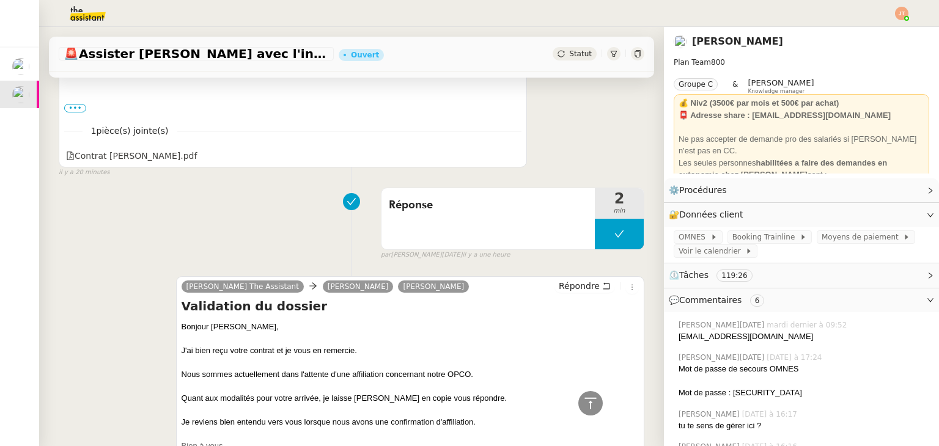
scroll to position [306, 0]
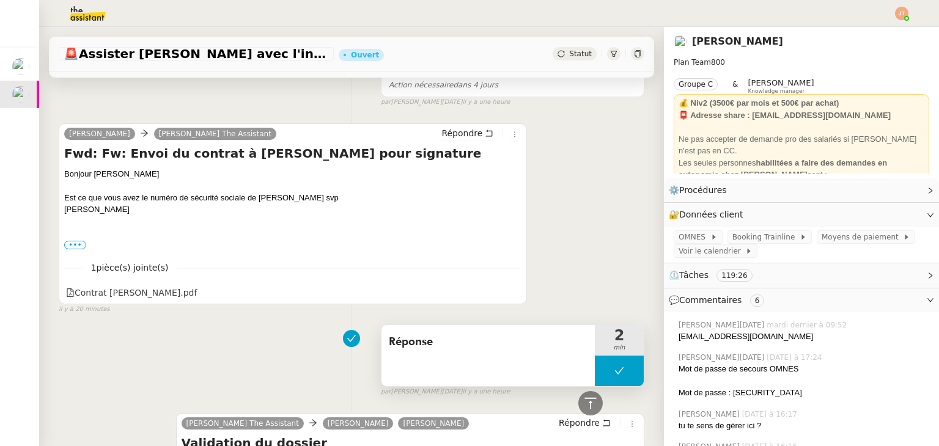
click at [595, 371] on button at bounding box center [619, 371] width 49 height 31
click at [605, 372] on icon at bounding box center [607, 371] width 4 height 7
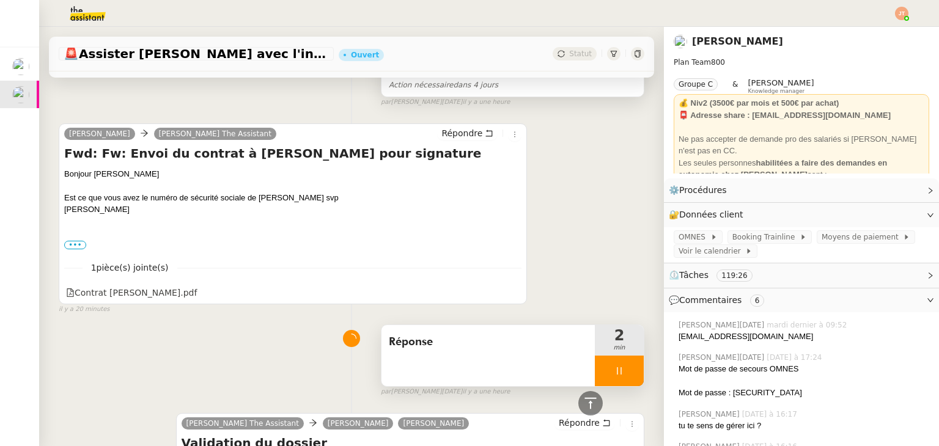
scroll to position [122, 0]
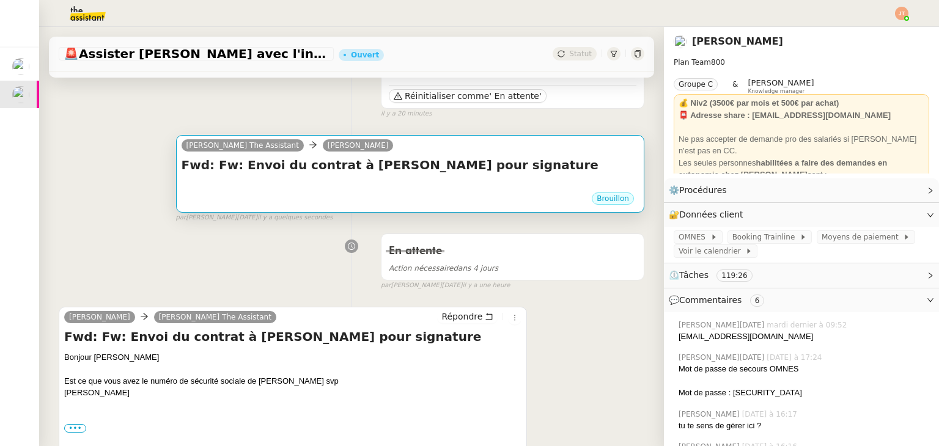
click at [385, 183] on div at bounding box center [409, 186] width 457 height 12
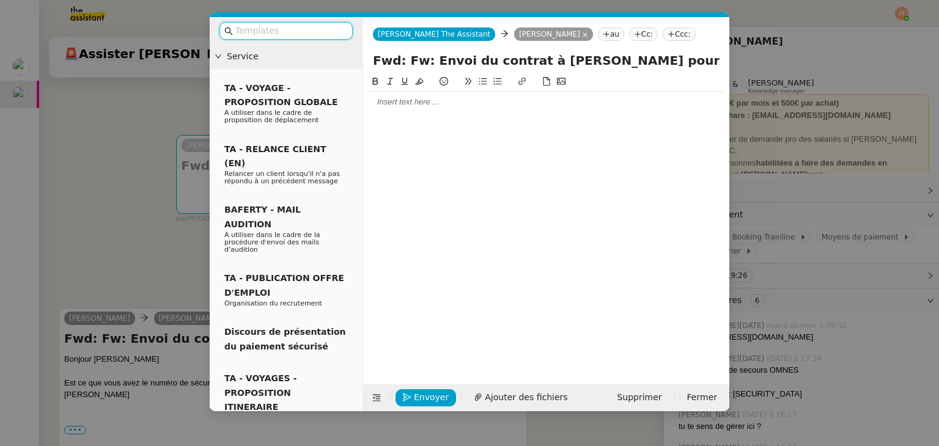
click at [399, 104] on div at bounding box center [546, 102] width 356 height 11
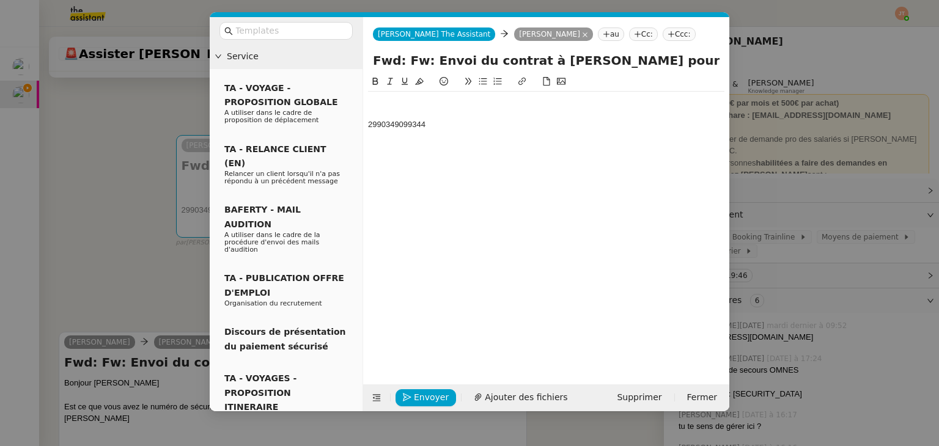
click at [376, 108] on div at bounding box center [546, 113] width 356 height 11
click at [379, 106] on div at bounding box center [546, 102] width 356 height 11
click at [383, 99] on div at bounding box center [546, 102] width 356 height 11
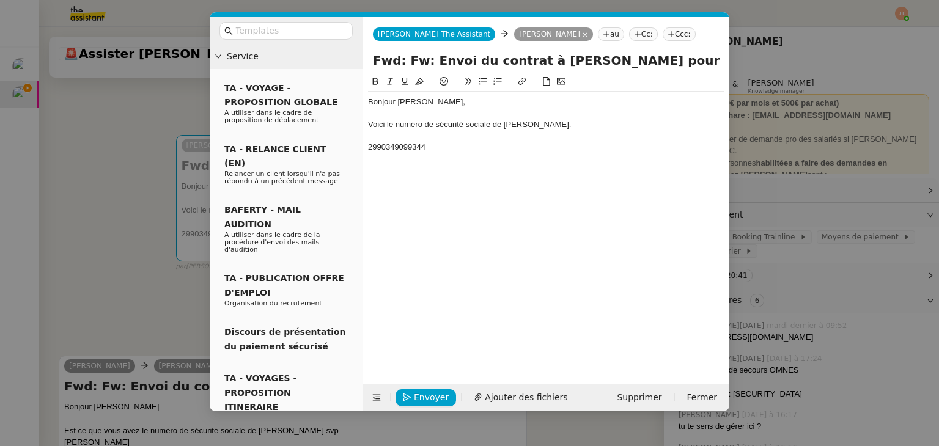
click at [433, 122] on div "Voici le numéro de sécurité sociale de Laurane." at bounding box center [546, 124] width 356 height 11
click at [450, 123] on div "Voici le numéro de sécurité sociale de Laurane." at bounding box center [546, 124] width 356 height 11
click at [0, 0] on lt-span "S écurité sociale" at bounding box center [0, 0] width 0 height 0
click at [546, 128] on div "Voici le numéro de Sécurité sociale de Laurane." at bounding box center [546, 124] width 356 height 11
click at [455, 141] on div at bounding box center [546, 136] width 356 height 11
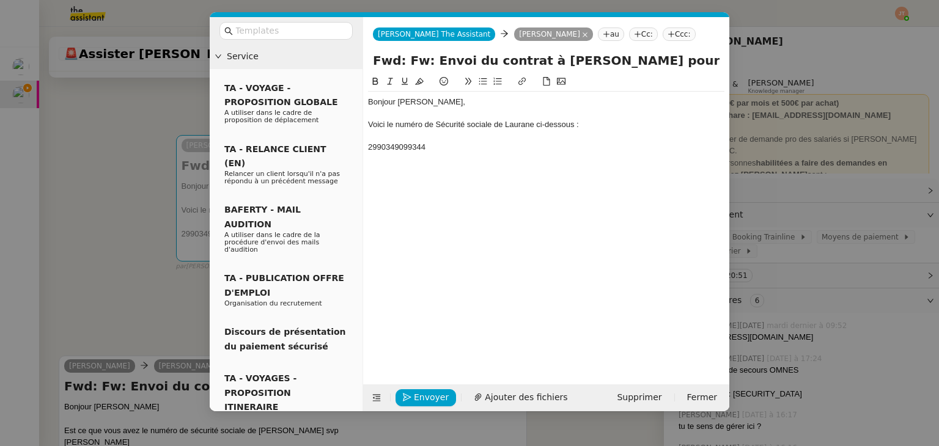
click at [455, 142] on div "2990349099344" at bounding box center [546, 147] width 356 height 11
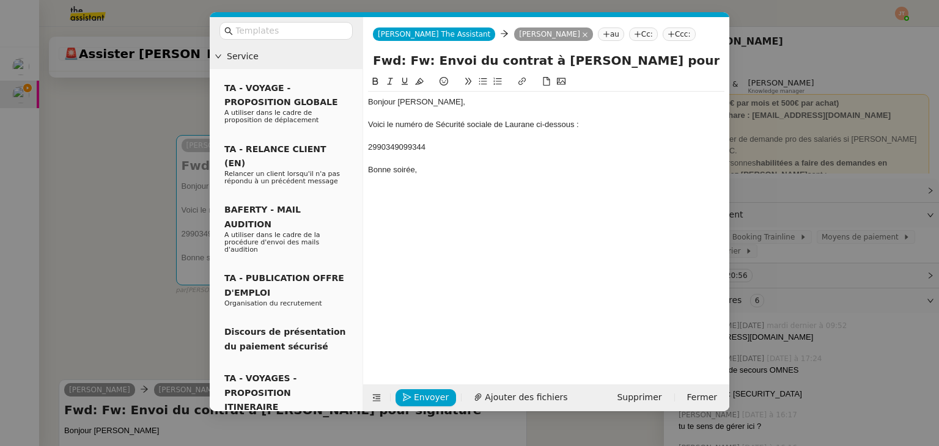
click at [93, 244] on nz-modal-container "Service TA - VOYAGE - PROPOSITION GLOBALE A utiliser dans le cadre de propositi…" at bounding box center [469, 223] width 939 height 446
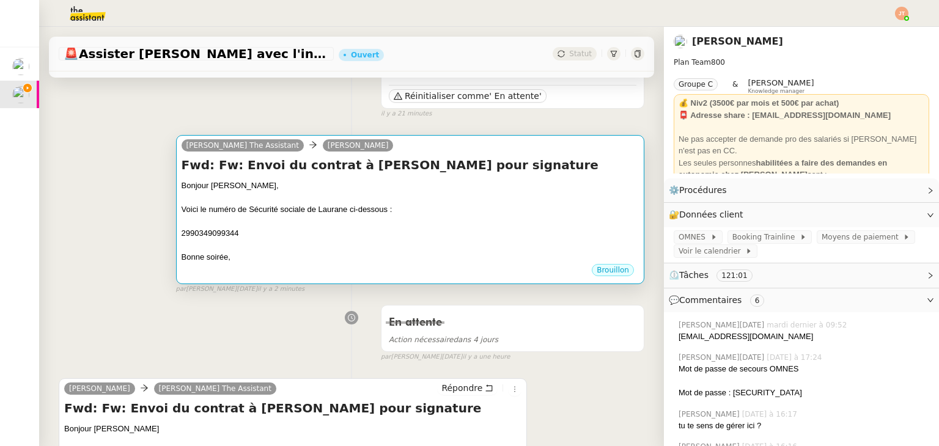
click at [278, 221] on div at bounding box center [409, 221] width 457 height 12
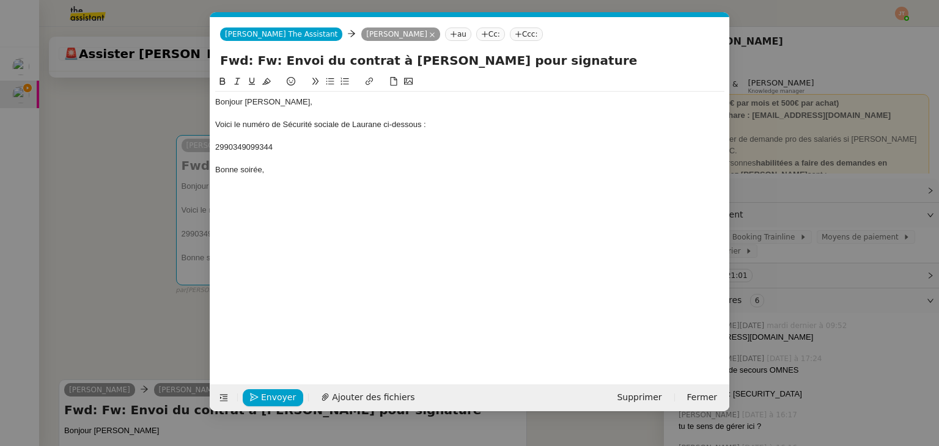
scroll to position [0, 26]
click at [282, 395] on span "Envoyer" at bounding box center [278, 397] width 35 height 14
click at [282, 395] on span "Confirmer l'envoi" at bounding box center [297, 397] width 73 height 14
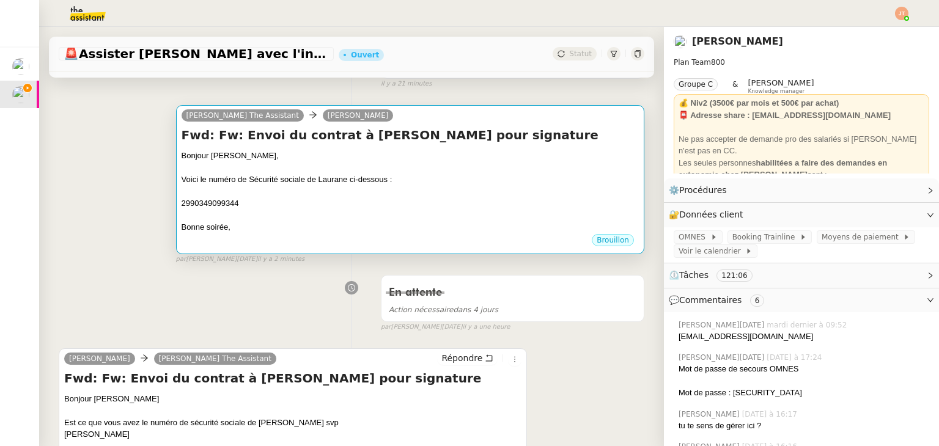
scroll to position [428, 0]
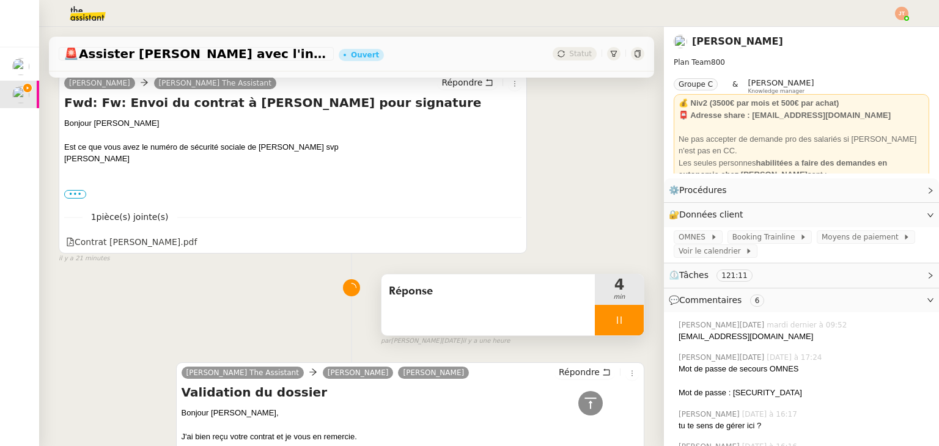
click at [599, 329] on div at bounding box center [619, 320] width 49 height 31
click at [626, 325] on icon at bounding box center [631, 320] width 10 height 10
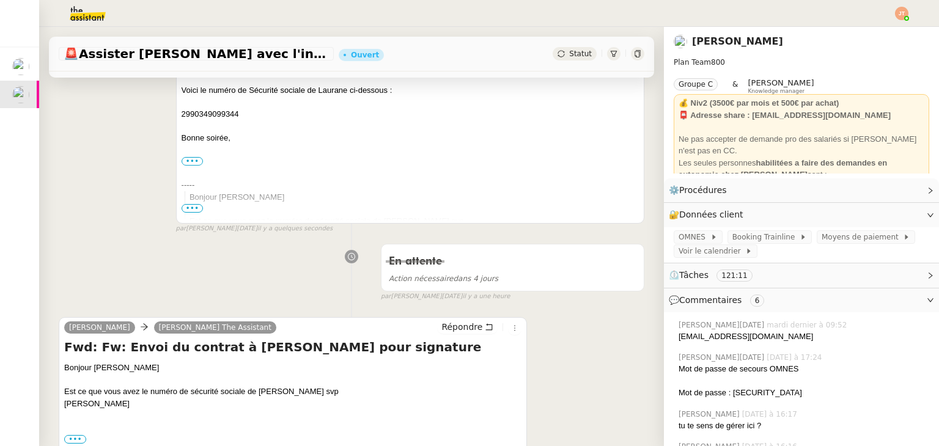
scroll to position [0, 0]
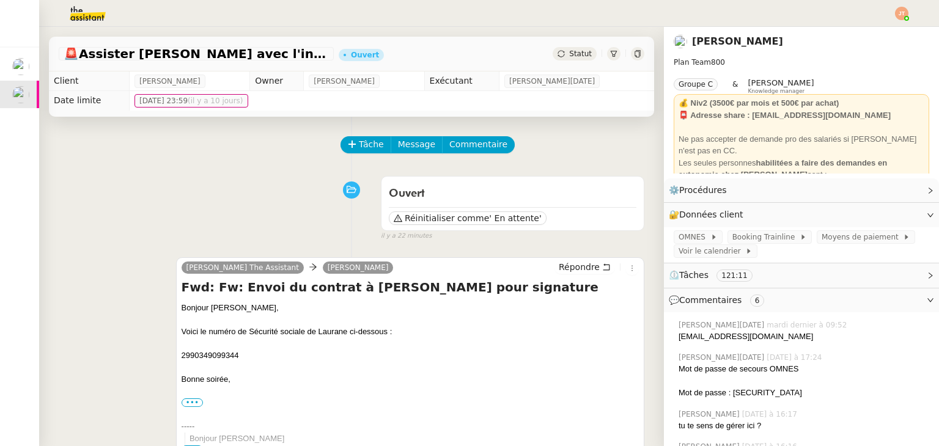
click at [555, 54] on div "Statut" at bounding box center [574, 53] width 44 height 13
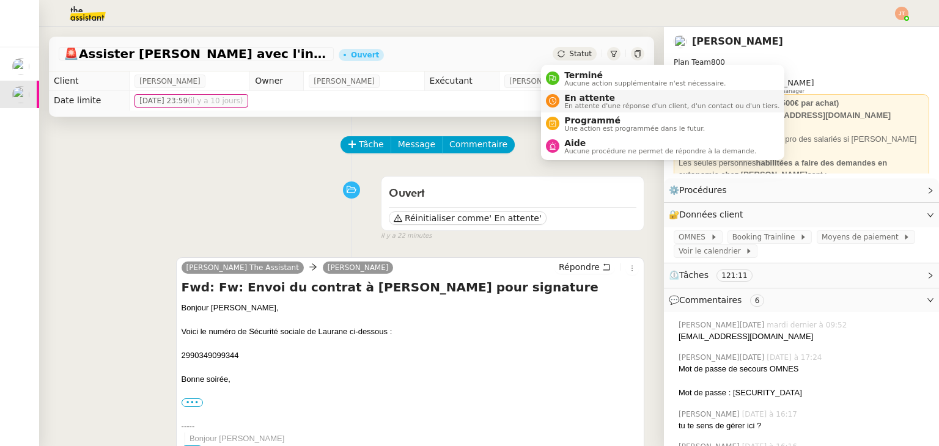
click at [585, 100] on span "En attente" at bounding box center [671, 98] width 215 height 10
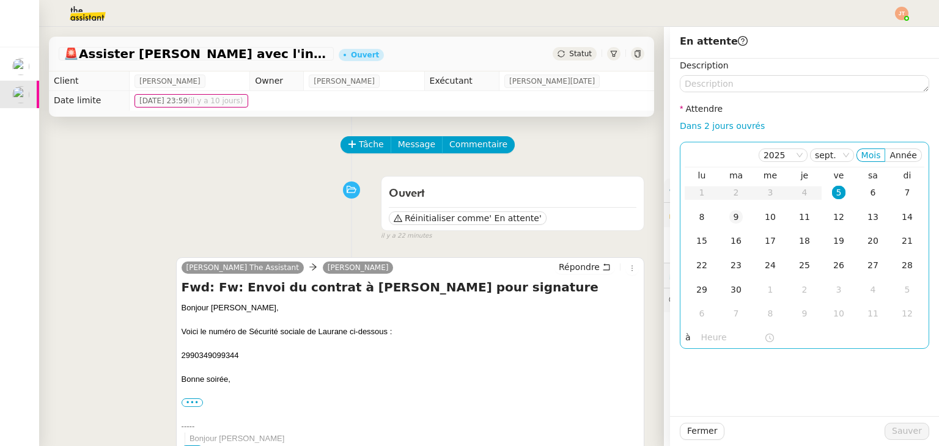
click at [730, 218] on div "9" at bounding box center [735, 216] width 13 height 13
click at [701, 336] on input "text" at bounding box center [732, 338] width 63 height 14
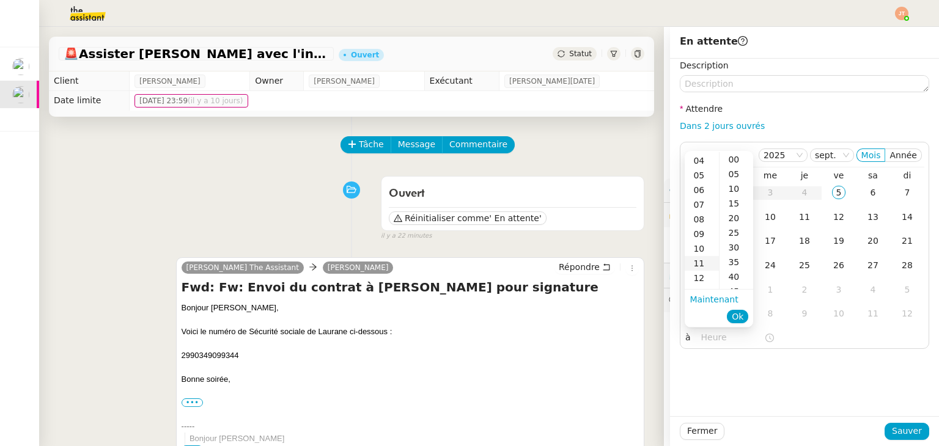
scroll to position [61, 0]
drag, startPoint x: 702, startPoint y: 256, endPoint x: 705, endPoint y: 247, distance: 9.9
click at [702, 255] on div "11" at bounding box center [701, 259] width 34 height 15
click at [703, 207] on div "10" at bounding box center [701, 206] width 34 height 15
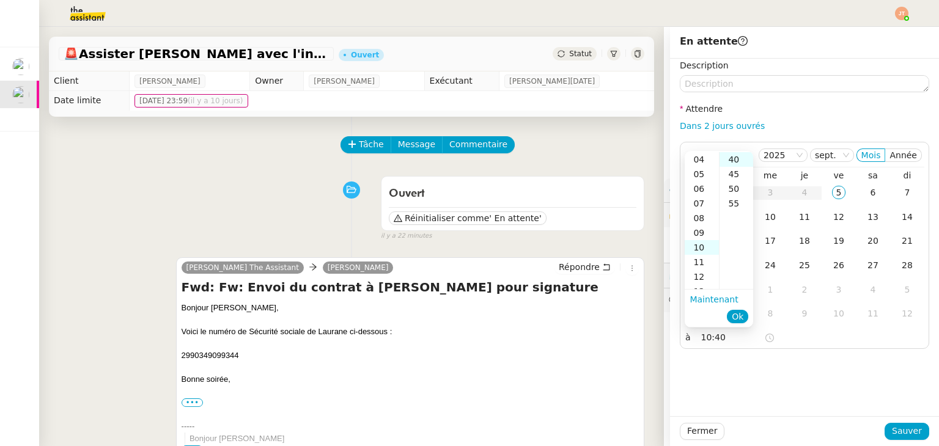
scroll to position [24, 0]
click at [700, 262] on div "09" at bounding box center [701, 267] width 34 height 15
click at [732, 206] on div "35" at bounding box center [736, 206] width 34 height 15
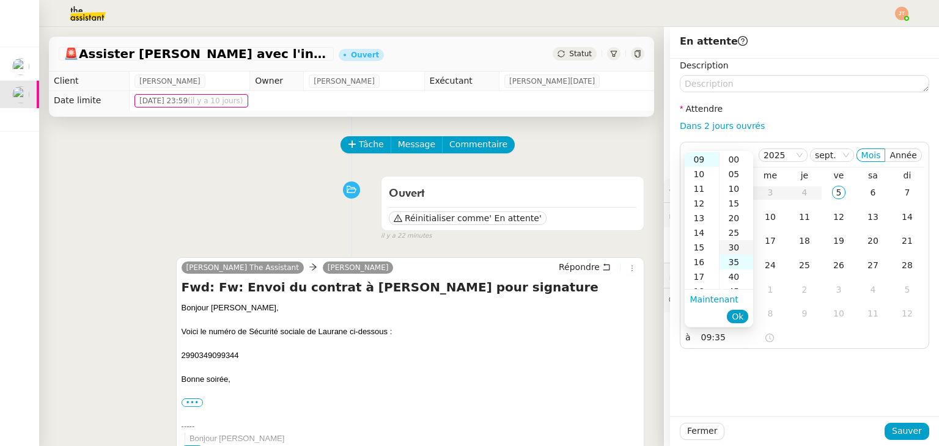
click at [736, 246] on div "30" at bounding box center [736, 247] width 34 height 15
type input "09:30"
click at [738, 315] on span "Ok" at bounding box center [737, 316] width 12 height 12
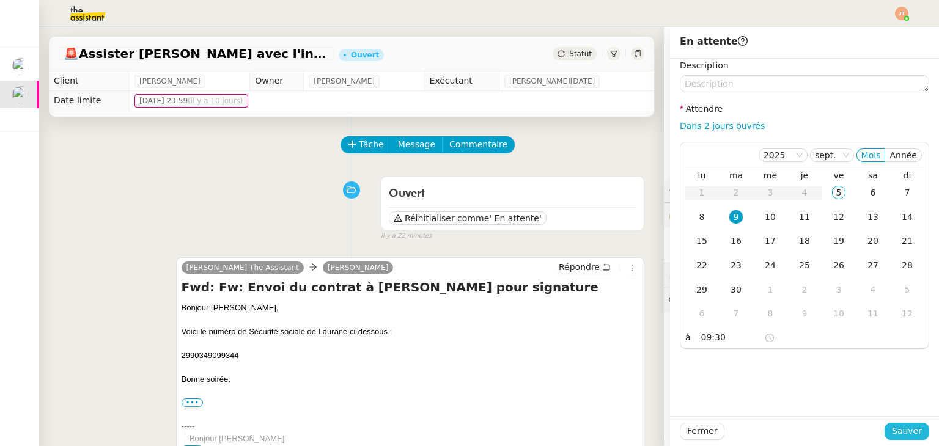
click at [892, 426] on span "Sauver" at bounding box center [907, 431] width 30 height 14
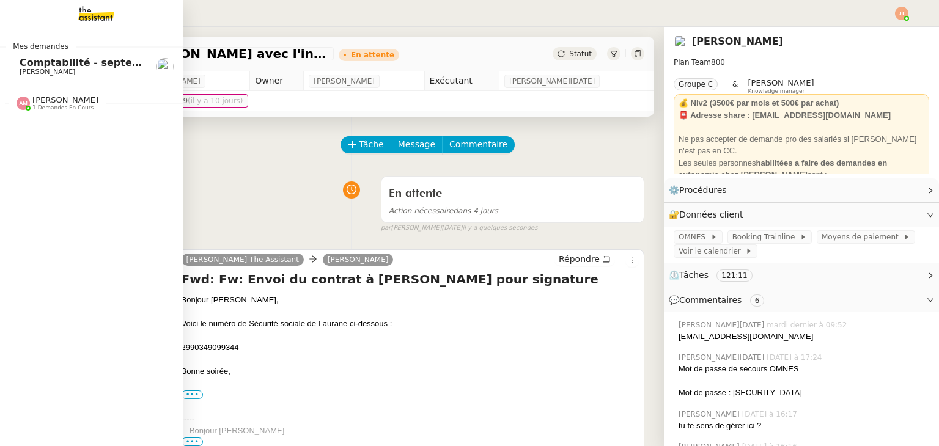
click at [51, 62] on span "Comptabilité - septembre 2025" at bounding box center [106, 63] width 172 height 12
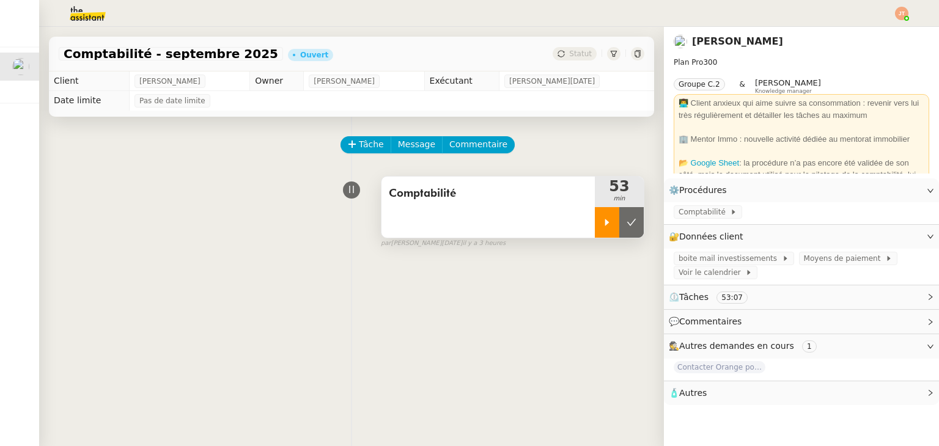
click at [595, 218] on div at bounding box center [607, 222] width 24 height 31
click at [708, 217] on span "Comptabilité" at bounding box center [703, 212] width 51 height 12
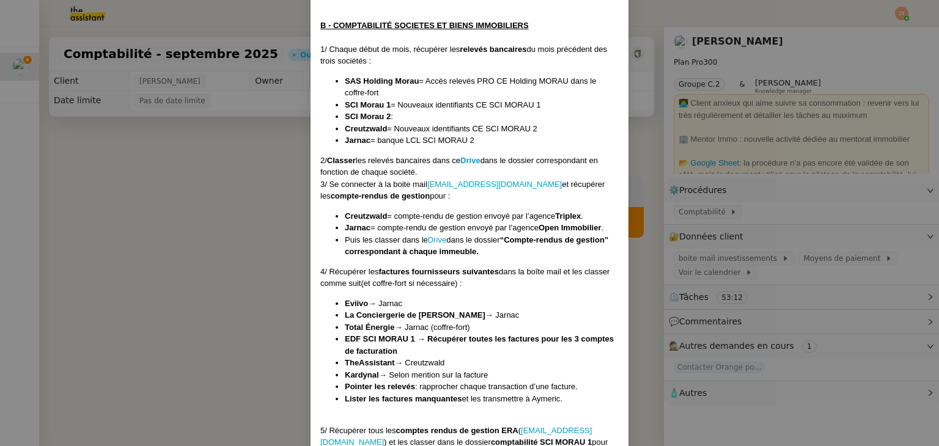
scroll to position [840, 0]
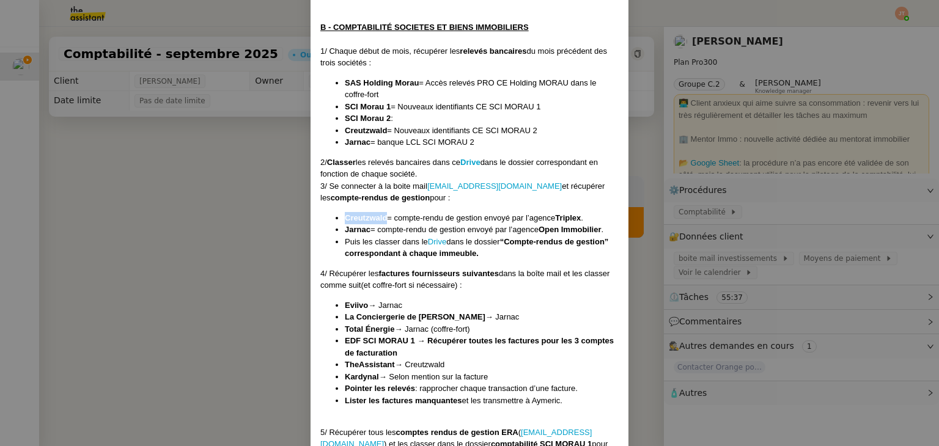
drag, startPoint x: 342, startPoint y: 216, endPoint x: 384, endPoint y: 216, distance: 42.2
click at [384, 216] on li "Creutzwald = compte-rendu de gestion envoyé par l’agence Triplex ." at bounding box center [482, 218] width 274 height 12
drag, startPoint x: 540, startPoint y: 229, endPoint x: 601, endPoint y: 229, distance: 61.1
click at [601, 229] on strong "Open Immobilier" at bounding box center [569, 229] width 63 height 9
click at [488, 256] on li "Puis les classer dans le Drive dans le dossier “Compte-rendus de gestion” corre…" at bounding box center [482, 248] width 274 height 24
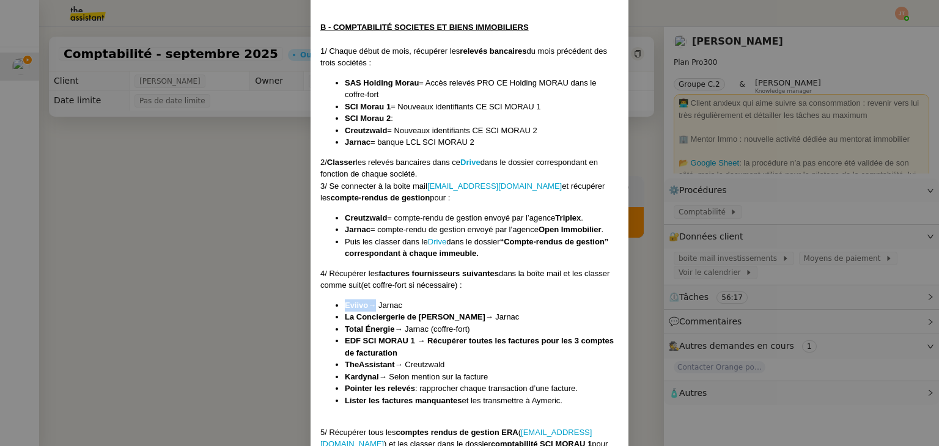
drag, startPoint x: 341, startPoint y: 304, endPoint x: 367, endPoint y: 304, distance: 25.7
click at [367, 304] on li "Eviivo → Jarnac" at bounding box center [482, 305] width 274 height 12
click at [412, 308] on li "Eviivo → Jarnac" at bounding box center [482, 305] width 274 height 12
drag, startPoint x: 437, startPoint y: 315, endPoint x: 342, endPoint y: 314, distance: 95.3
click at [345, 314] on li "La Conciergerie de Laura → Jarnac" at bounding box center [482, 317] width 274 height 12
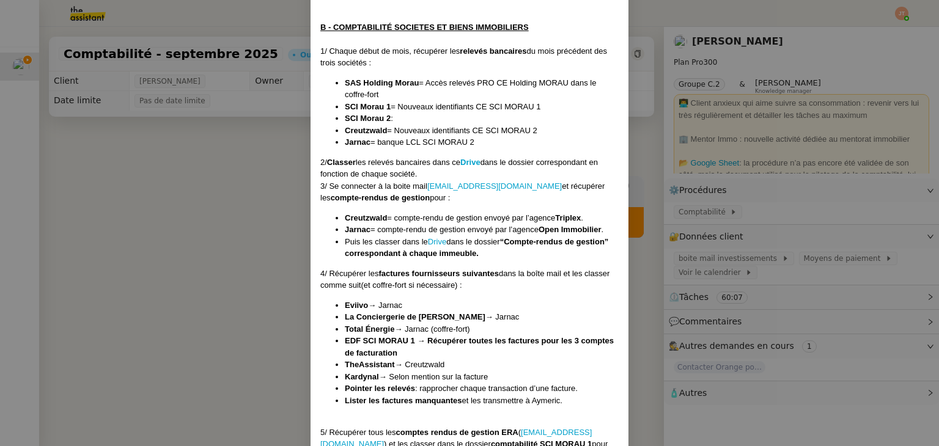
click at [368, 301] on li "Eviivo → Jarnac" at bounding box center [482, 305] width 274 height 12
drag, startPoint x: 436, startPoint y: 316, endPoint x: 343, endPoint y: 312, distance: 93.0
click at [345, 312] on strong "La Conciergerie de Laura" at bounding box center [415, 316] width 141 height 9
click at [339, 315] on ul "Eviivo → Jarnac La Conciergerie de Laura → Jarnac Total Énergie → Jarnac (coffr…" at bounding box center [469, 353] width 298 height 108
drag, startPoint x: 341, startPoint y: 315, endPoint x: 439, endPoint y: 320, distance: 97.9
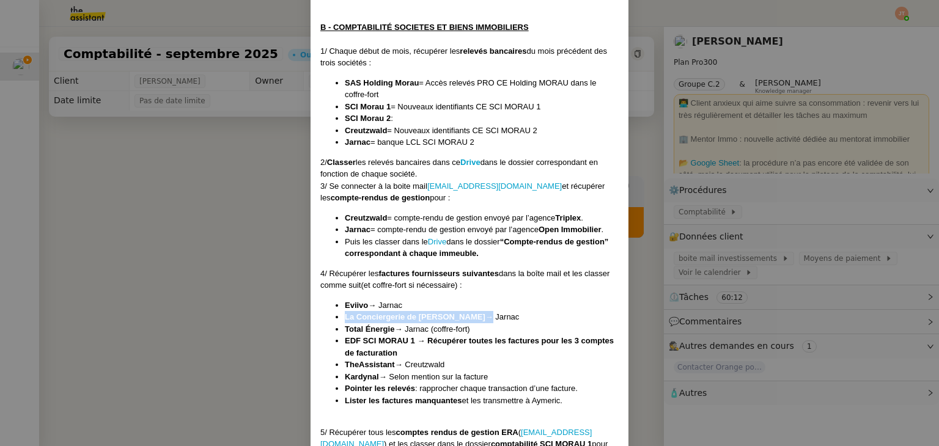
click at [439, 320] on li "La Conciergerie de Laura → Jarnac" at bounding box center [482, 317] width 274 height 12
click at [395, 328] on li "Total Énergie → Jarnac (coffre-fort)" at bounding box center [482, 329] width 274 height 12
drag, startPoint x: 391, startPoint y: 327, endPoint x: 340, endPoint y: 328, distance: 51.3
click at [340, 328] on ul "Eviivo → Jarnac La Conciergerie de Laura → Jarnac Total Énergie → Jarnac (coffr…" at bounding box center [469, 353] width 298 height 108
click at [254, 271] on nz-modal-container "Créée le 01/10/2024 MAJ le 18/06/2025 Contexte : Le client souhaite que nous pr…" at bounding box center [469, 223] width 939 height 446
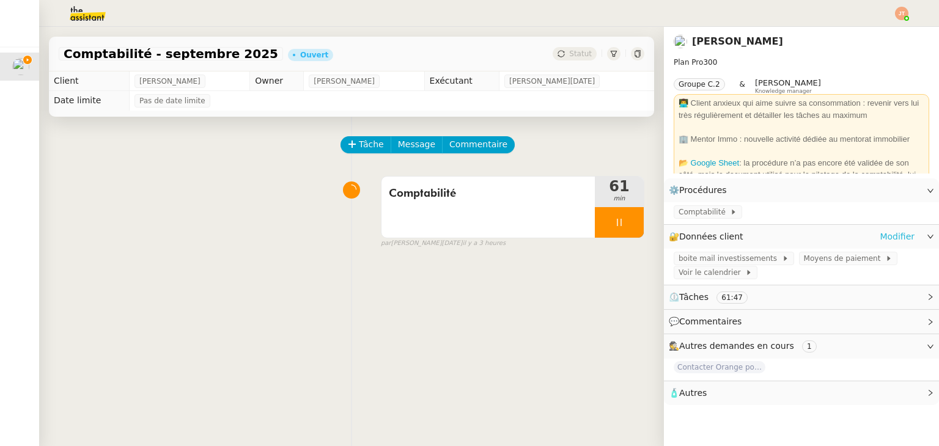
click at [896, 240] on link "Modifier" at bounding box center [896, 237] width 35 height 14
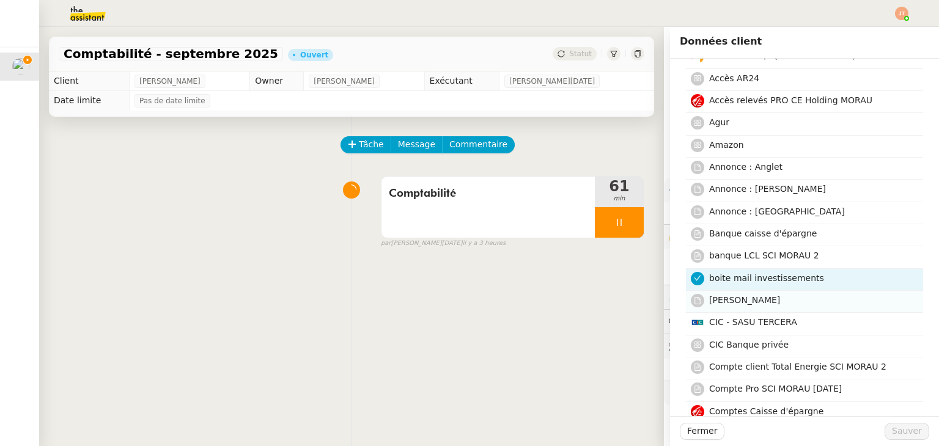
scroll to position [83, 0]
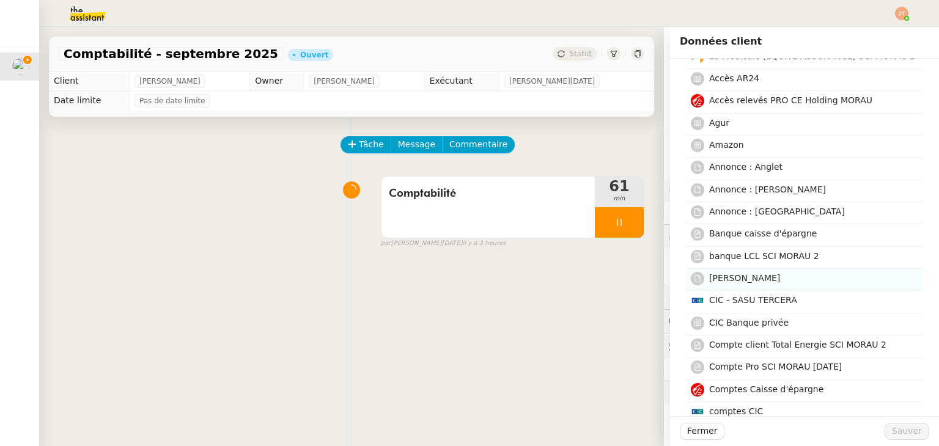
click at [697, 276] on nz-list-item-meta-avatar at bounding box center [700, 278] width 18 height 14
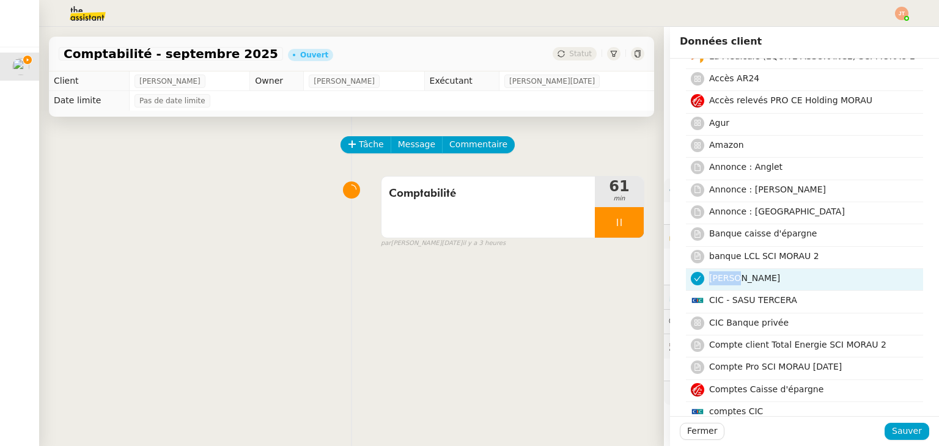
click at [697, 276] on nz-list-item-meta-avatar at bounding box center [700, 278] width 18 height 14
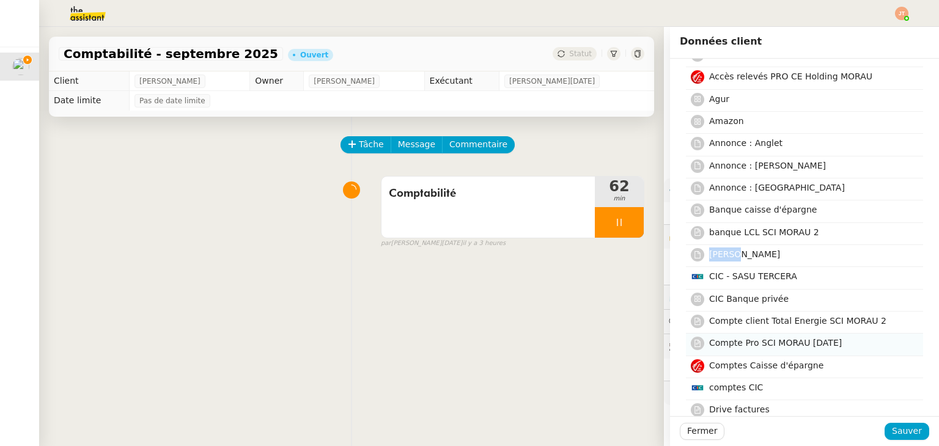
scroll to position [122, 0]
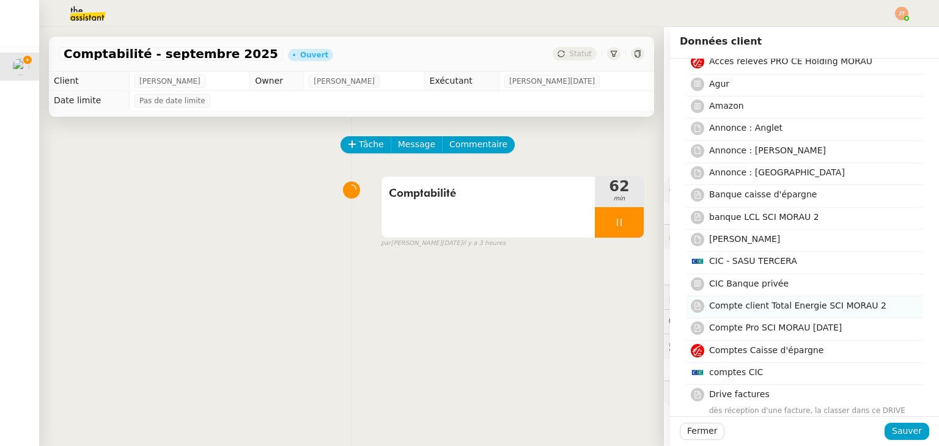
click at [758, 301] on span "Compte client Total Energie SCI MORAU 2" at bounding box center [797, 306] width 177 height 10
click at [900, 430] on span "Sauver" at bounding box center [907, 431] width 30 height 14
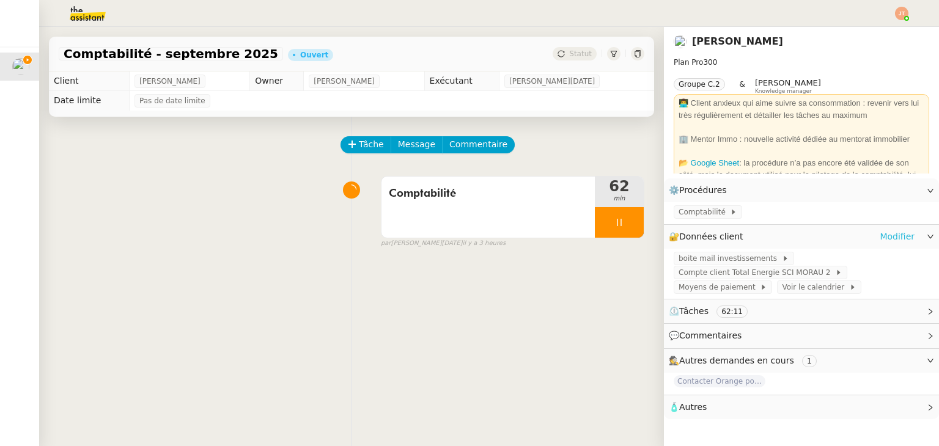
click at [884, 233] on link "Modifier" at bounding box center [896, 237] width 35 height 14
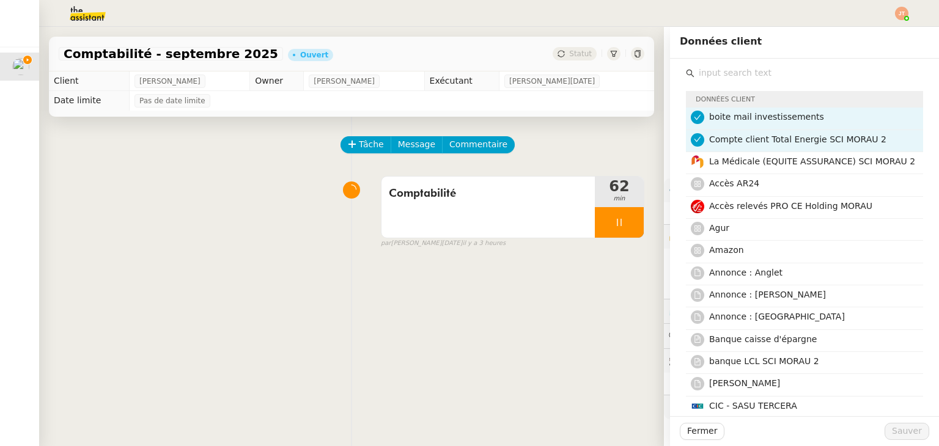
click at [694, 120] on icon at bounding box center [697, 117] width 7 height 7
click at [892, 428] on span "Sauver" at bounding box center [907, 431] width 30 height 14
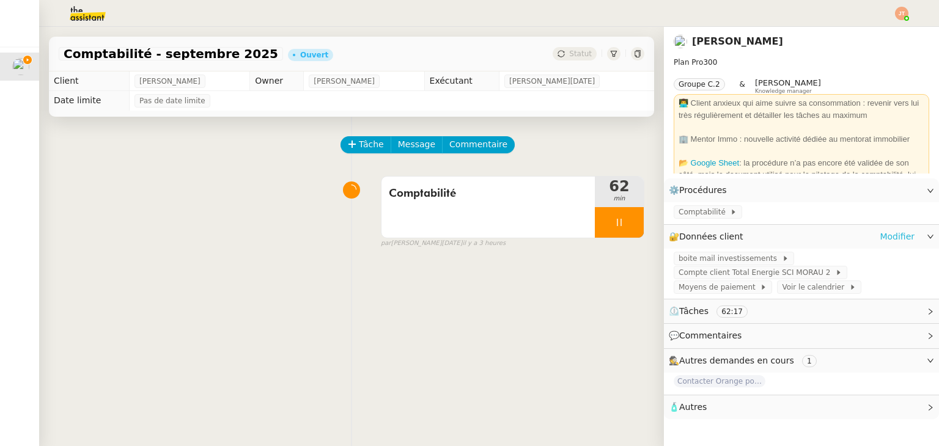
click at [881, 236] on link "Modifier" at bounding box center [896, 237] width 35 height 14
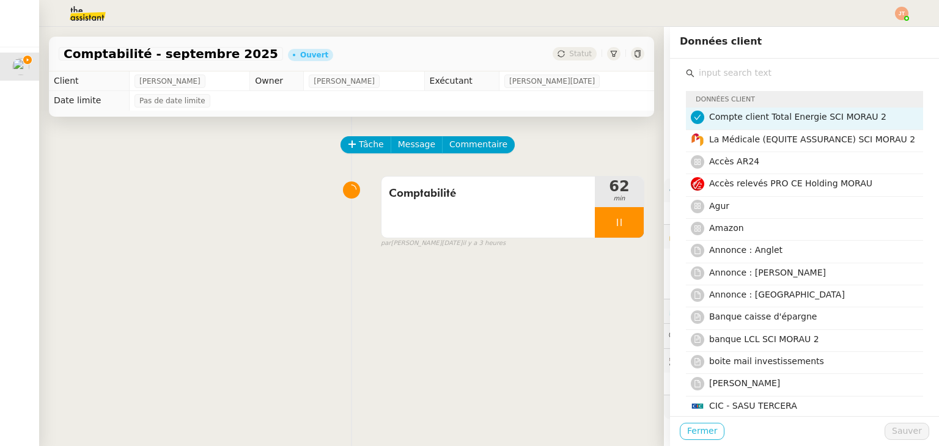
click at [687, 428] on span "Fermer" at bounding box center [702, 431] width 30 height 14
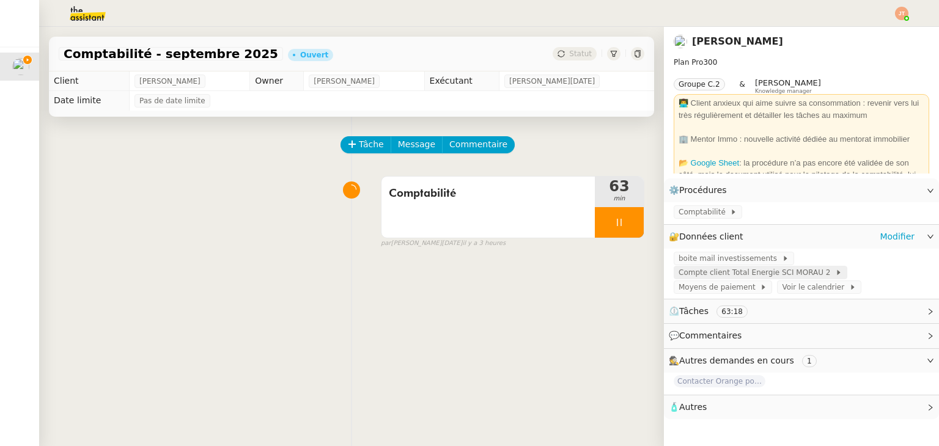
click at [751, 278] on span "Compte client Total Energie SCI MORAU 2" at bounding box center [756, 272] width 156 height 12
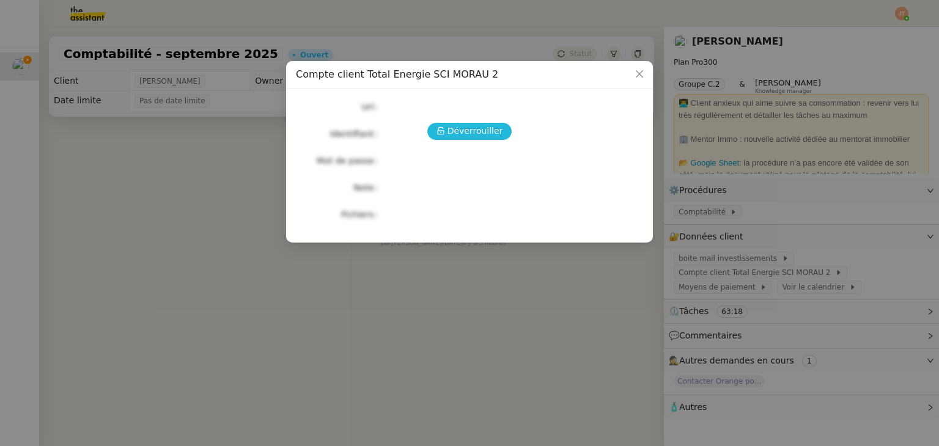
click at [470, 129] on span "Déverrouiller" at bounding box center [475, 131] width 56 height 14
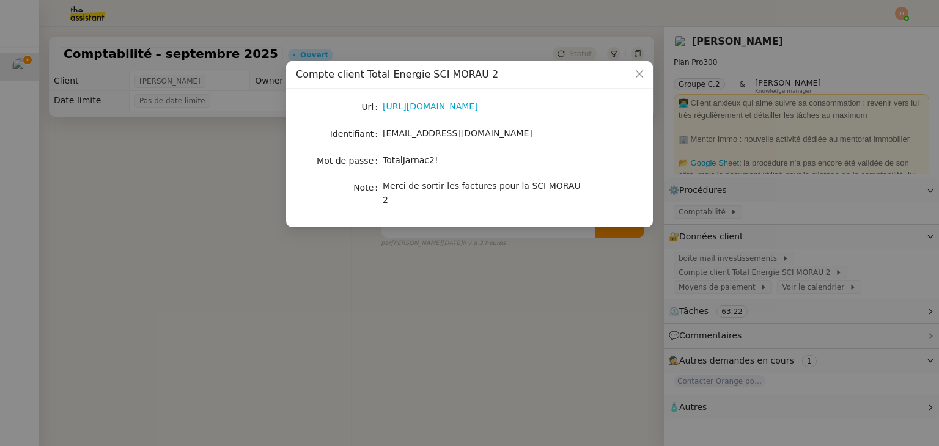
drag, startPoint x: 214, startPoint y: 255, endPoint x: 521, endPoint y: 254, distance: 307.4
click at [215, 255] on nz-modal-container "Compte client Total Energie SCI MORAU 2 Url https://www.totalenergies.fr/client…" at bounding box center [469, 223] width 939 height 446
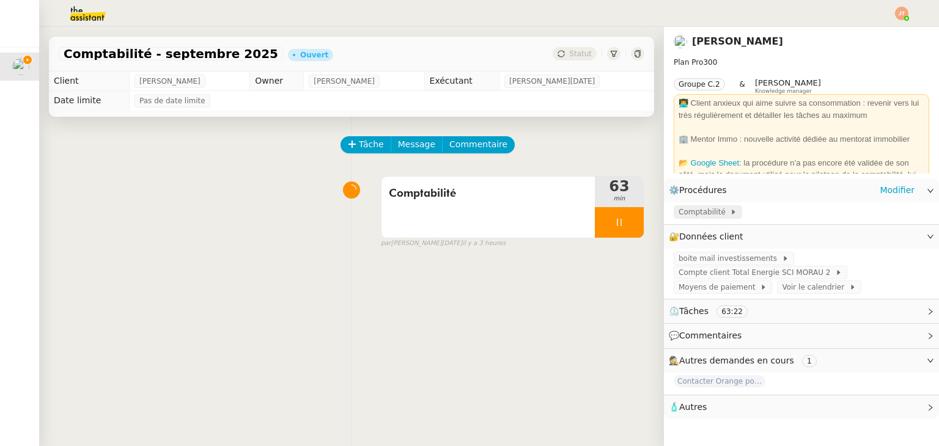
click at [694, 211] on span "Comptabilité" at bounding box center [703, 212] width 51 height 12
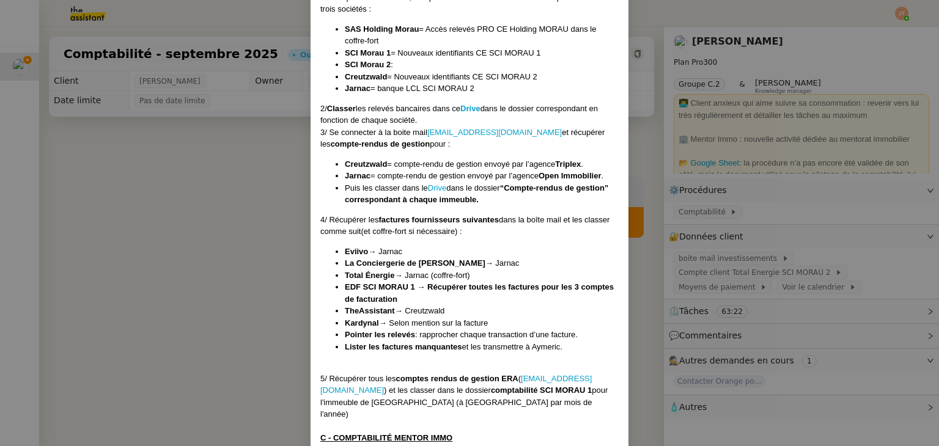
scroll to position [901, 0]
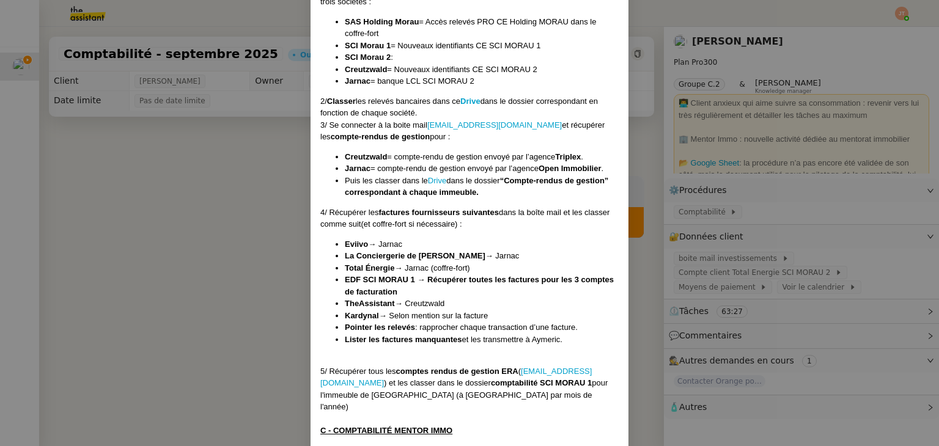
click at [250, 216] on nz-modal-container "Créée le 01/10/2024 MAJ le 18/06/2025 Contexte : Le client souhaite que nous pr…" at bounding box center [469, 223] width 939 height 446
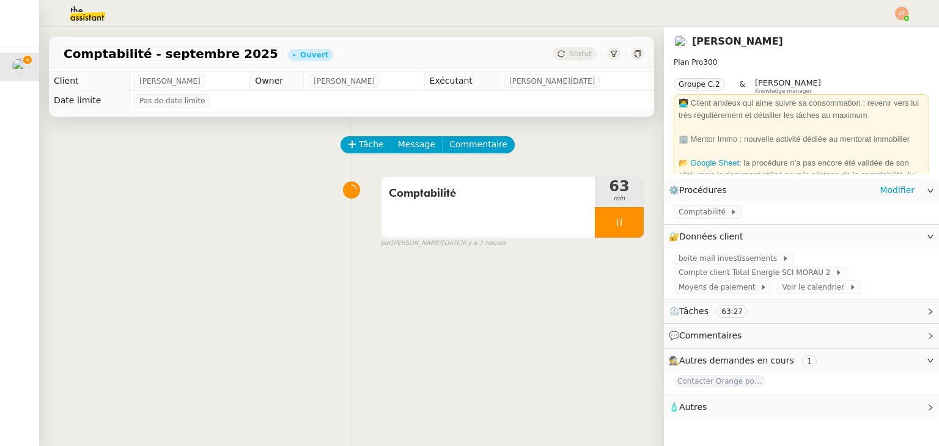
click at [711, 199] on div "⚙️ Procédures Modifier" at bounding box center [801, 190] width 275 height 24
click at [702, 230] on span "🔐 Données client" at bounding box center [708, 237] width 79 height 14
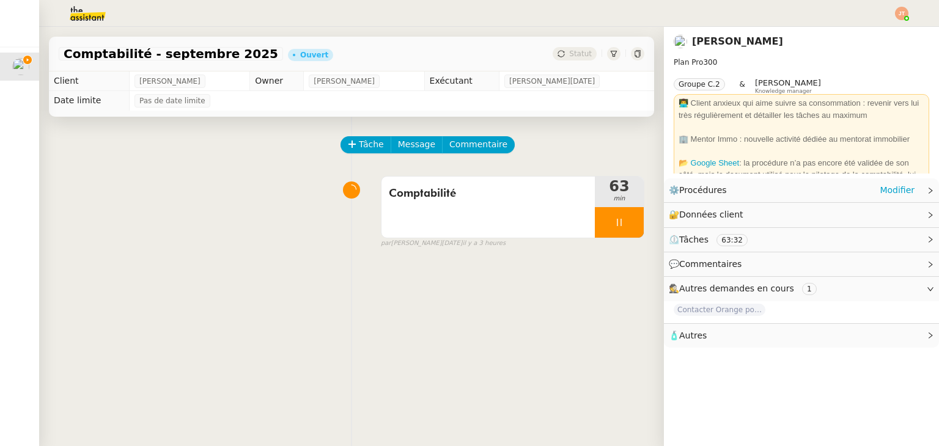
click at [794, 196] on div "⚙️ Procédures Modifier" at bounding box center [792, 190] width 246 height 14
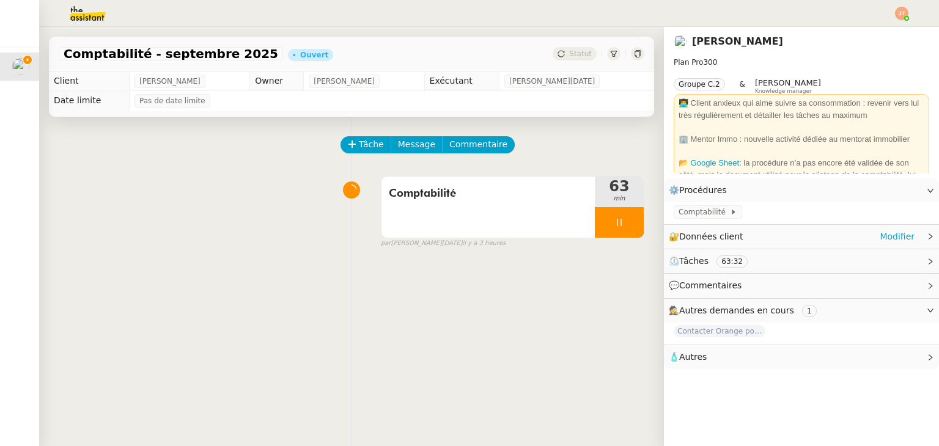
click at [747, 237] on div "🔐 Données client Modifier" at bounding box center [792, 237] width 246 height 14
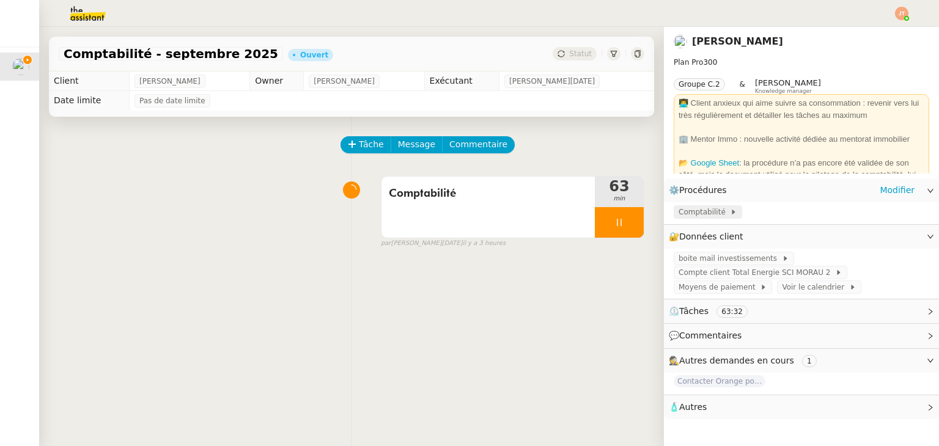
click at [692, 208] on span "Comptabilité" at bounding box center [703, 212] width 51 height 12
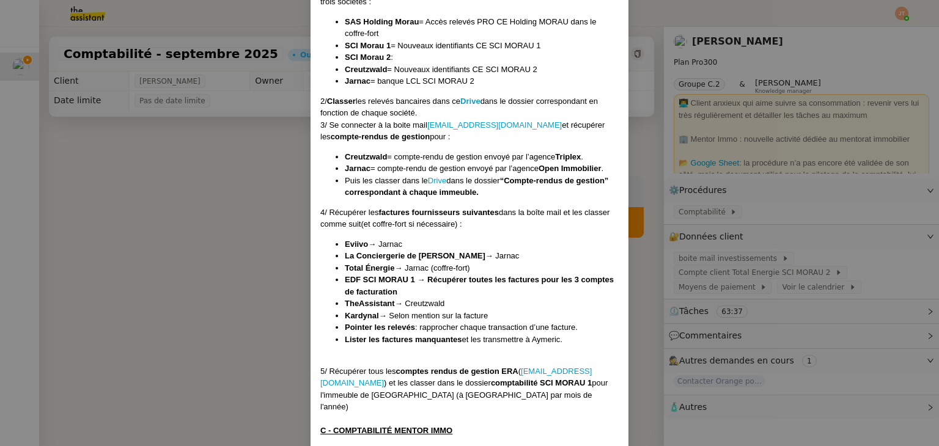
click at [147, 282] on nz-modal-container "Créée le 01/10/2024 MAJ le 18/06/2025 Contexte : Le client souhaite que nous pr…" at bounding box center [469, 223] width 939 height 446
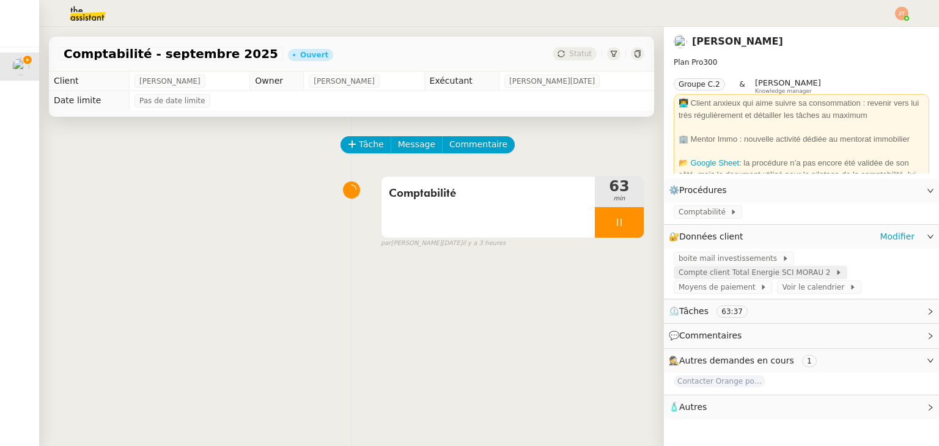
click at [768, 274] on span "Compte client Total Energie SCI MORAU 2" at bounding box center [756, 272] width 156 height 12
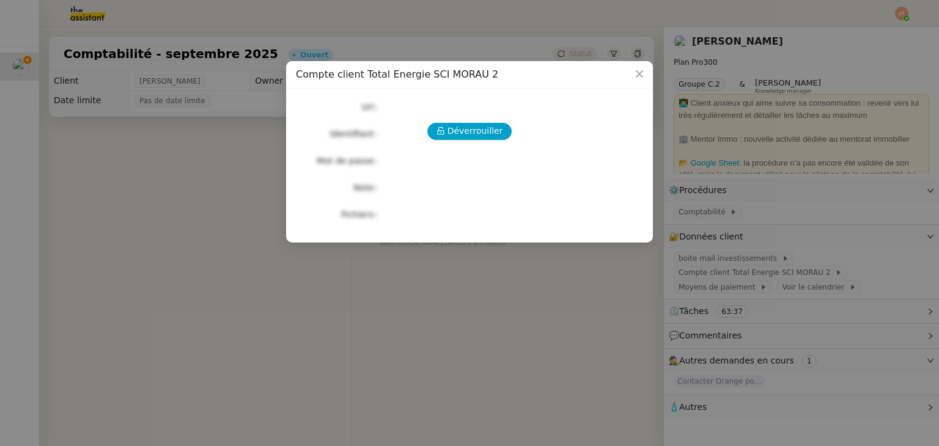
click at [368, 323] on nz-modal-container "Compte client Total Energie SCI MORAU 2 Déverrouiller Url Identifiant Mot de pa…" at bounding box center [469, 223] width 939 height 446
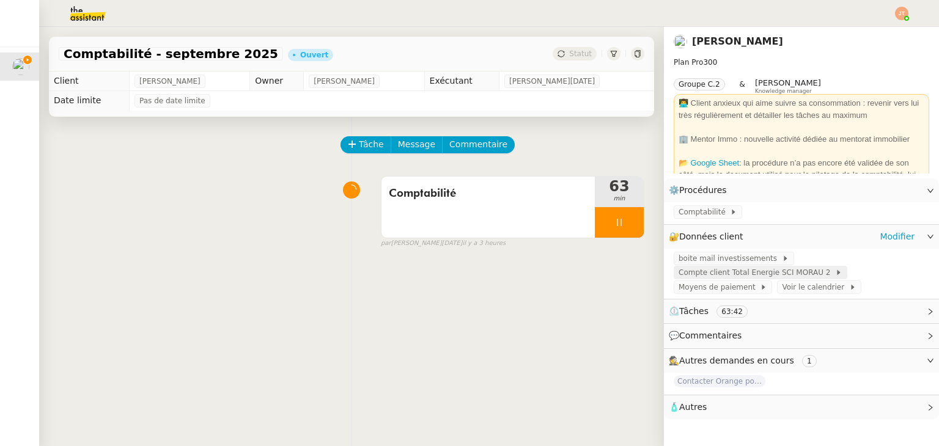
click at [760, 273] on span "Compte client Total Energie SCI MORAU 2" at bounding box center [756, 272] width 156 height 12
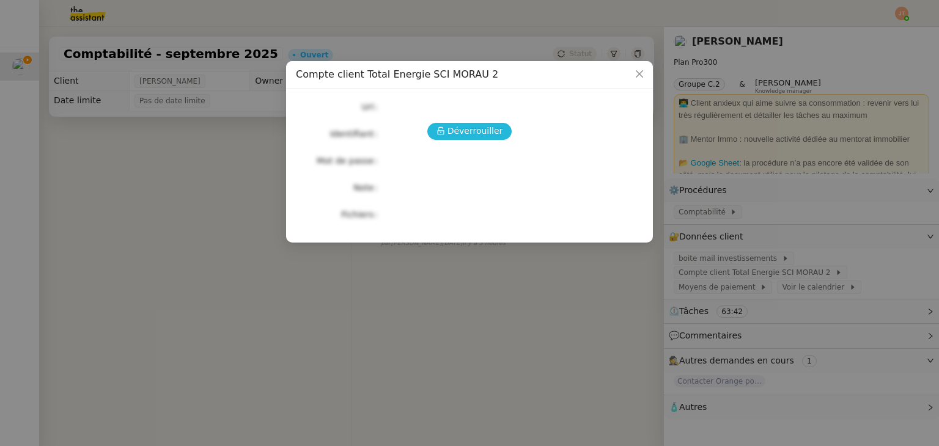
click at [462, 134] on span "Déverrouiller" at bounding box center [475, 131] width 56 height 14
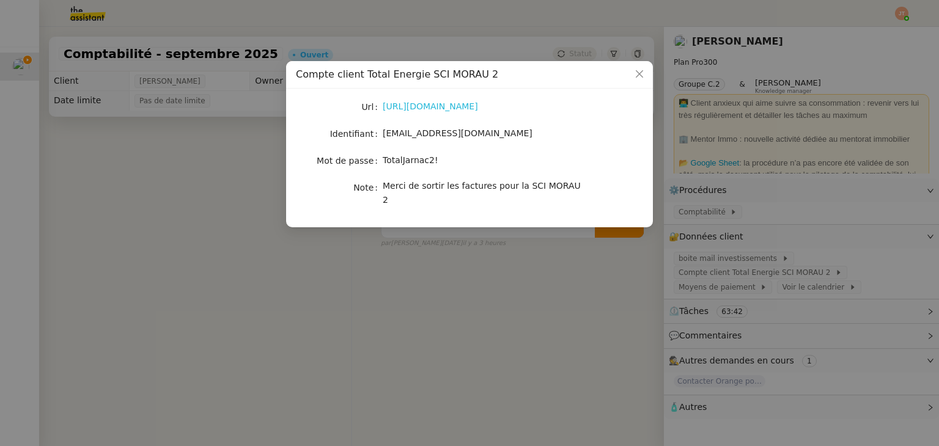
click at [438, 109] on link "https://www.totalenergies.fr/clients/" at bounding box center [430, 106] width 95 height 10
drag, startPoint x: 479, startPoint y: 135, endPoint x: 383, endPoint y: 134, distance: 95.9
click at [383, 134] on div "rauch.invest@gmail.com" at bounding box center [484, 133] width 202 height 14
drag, startPoint x: 439, startPoint y: 159, endPoint x: 384, endPoint y: 159, distance: 55.0
click at [384, 159] on div "TotalJarnac2!" at bounding box center [484, 160] width 202 height 14
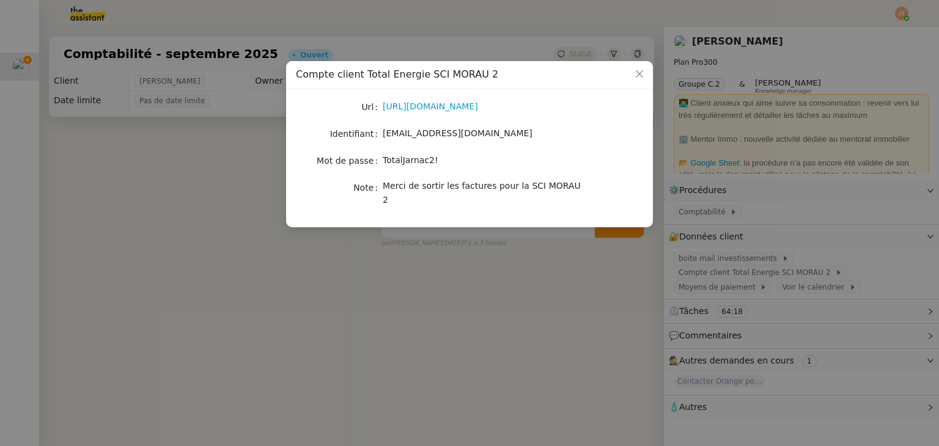
click at [206, 214] on nz-modal-container "Compte client Total Energie SCI MORAU 2 Url https://www.totalenergies.fr/client…" at bounding box center [469, 223] width 939 height 446
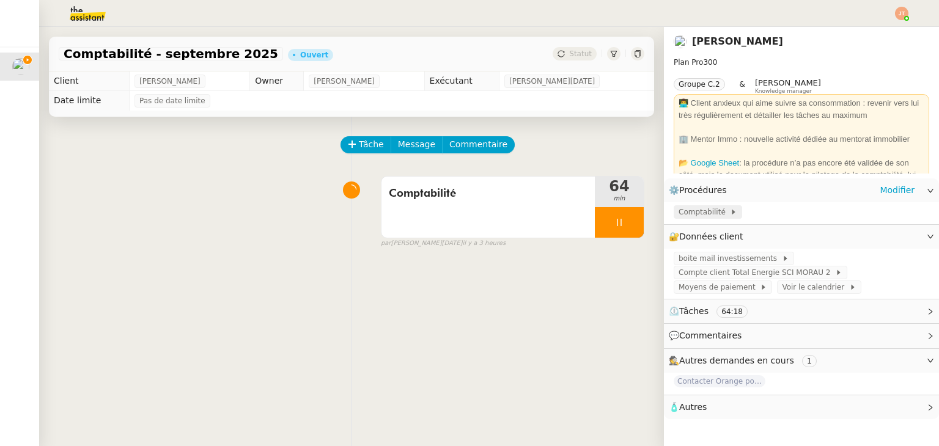
click at [701, 216] on span "Comptabilité" at bounding box center [703, 212] width 51 height 12
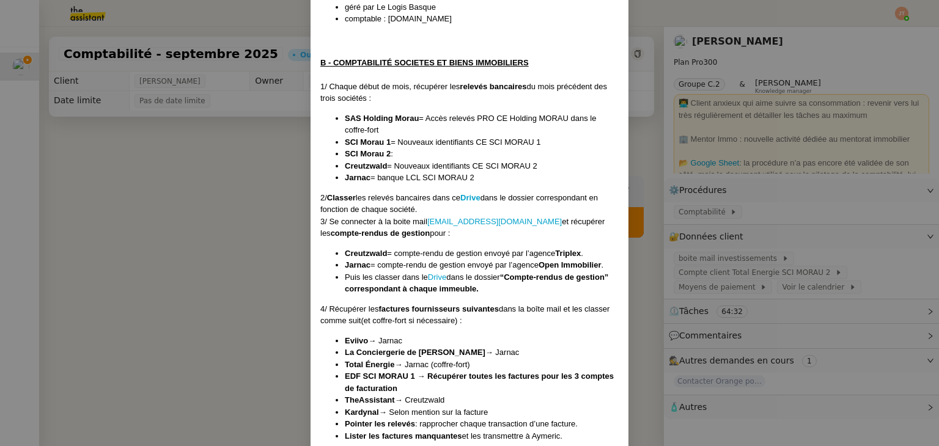
scroll to position [840, 0]
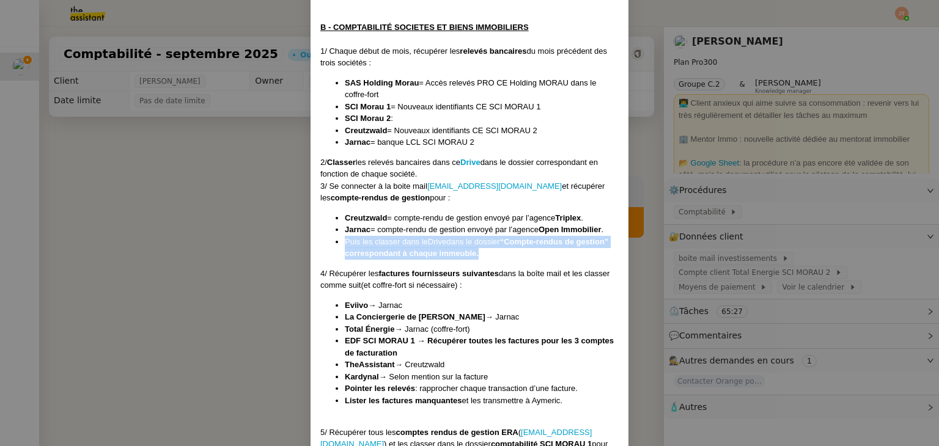
drag, startPoint x: 341, startPoint y: 240, endPoint x: 486, endPoint y: 252, distance: 146.0
click at [486, 252] on li "Puis les classer dans le Drive dans le dossier “Compte-rendus de gestion” corre…" at bounding box center [482, 248] width 274 height 24
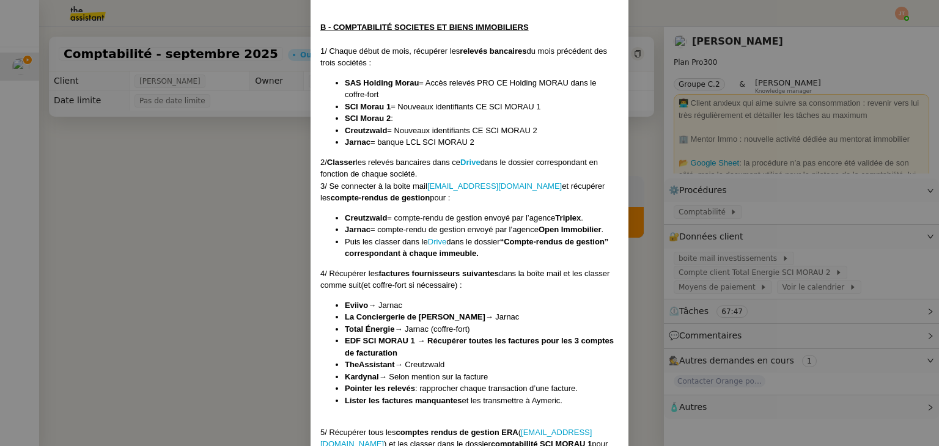
click at [199, 218] on nz-modal-container "Créée le 01/10/2024 MAJ le 18/06/2025 Contexte : Le client souhaite que nous pr…" at bounding box center [469, 223] width 939 height 446
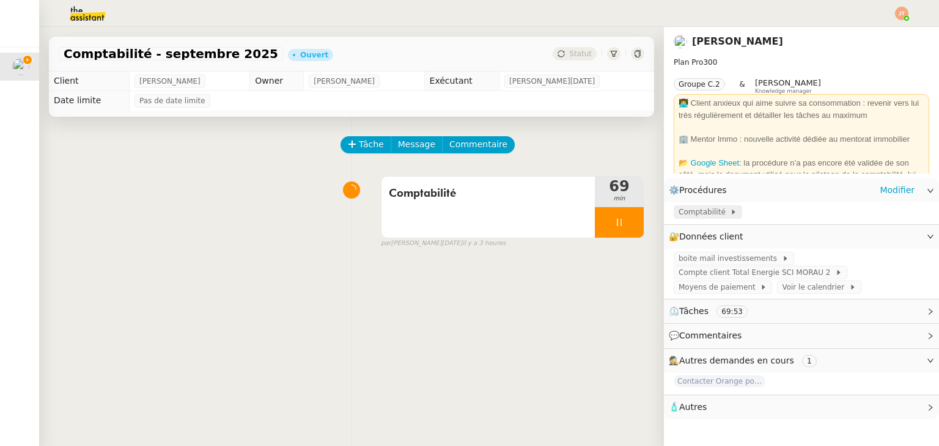
click at [699, 210] on span "Comptabilité" at bounding box center [703, 212] width 51 height 12
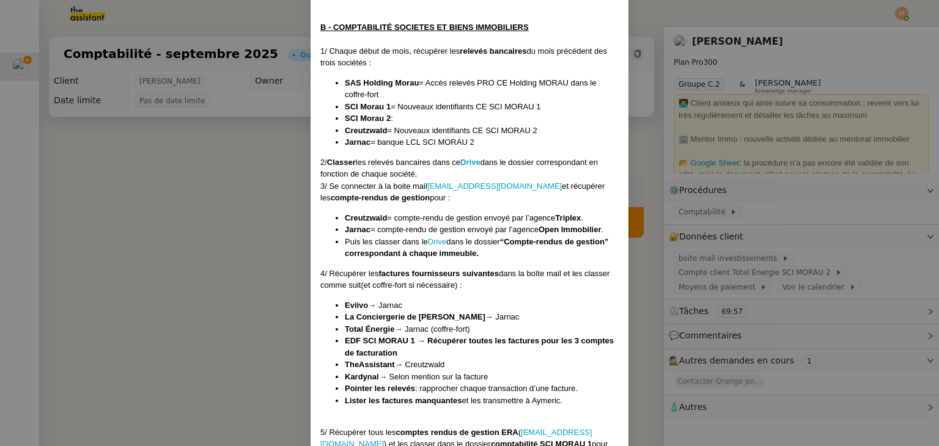
click at [264, 247] on nz-modal-container "Créée le 01/10/2024 MAJ le 18/06/2025 Contexte : Le client souhaite que nous pr…" at bounding box center [469, 223] width 939 height 446
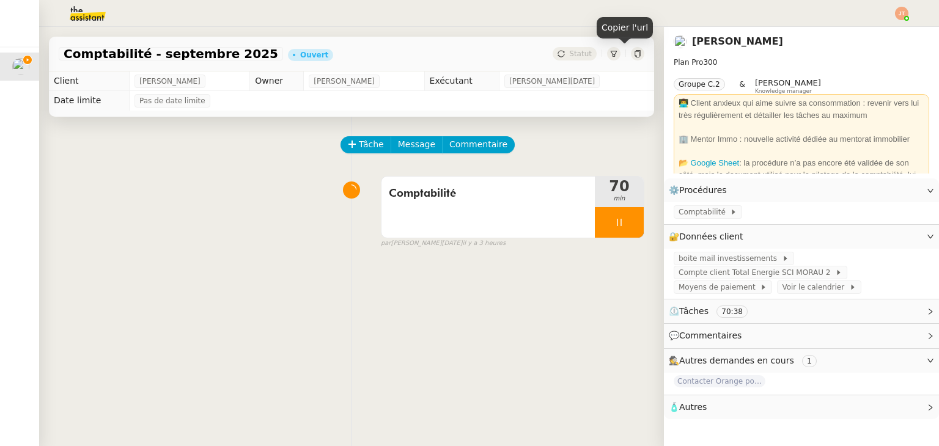
click at [634, 57] on icon at bounding box center [636, 53] width 5 height 7
click at [684, 211] on span "Comptabilité" at bounding box center [703, 212] width 51 height 12
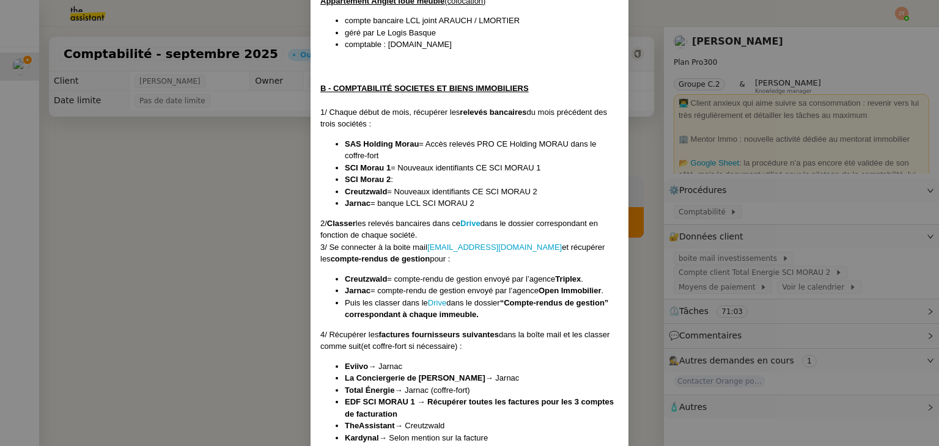
scroll to position [1024, 0]
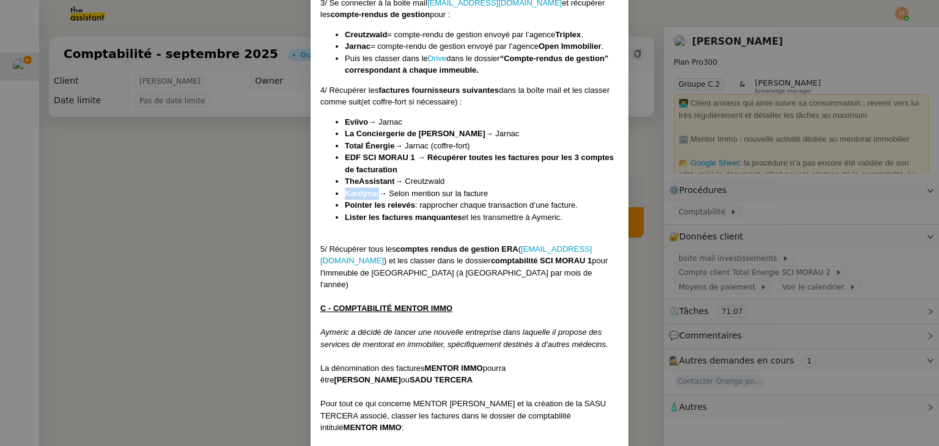
drag, startPoint x: 375, startPoint y: 191, endPoint x: 343, endPoint y: 190, distance: 31.8
click at [345, 190] on strong "Kardynal" at bounding box center [362, 193] width 34 height 9
click at [430, 196] on li "Kardynal → Selon mention sur la facture" at bounding box center [482, 194] width 274 height 12
drag, startPoint x: 326, startPoint y: 246, endPoint x: 518, endPoint y: 246, distance: 191.9
click at [518, 246] on div "5/ Récupérer tous les comptes rendus de gestion ERA ( gestion.erareims@gmail.co…" at bounding box center [469, 267] width 298 height 48
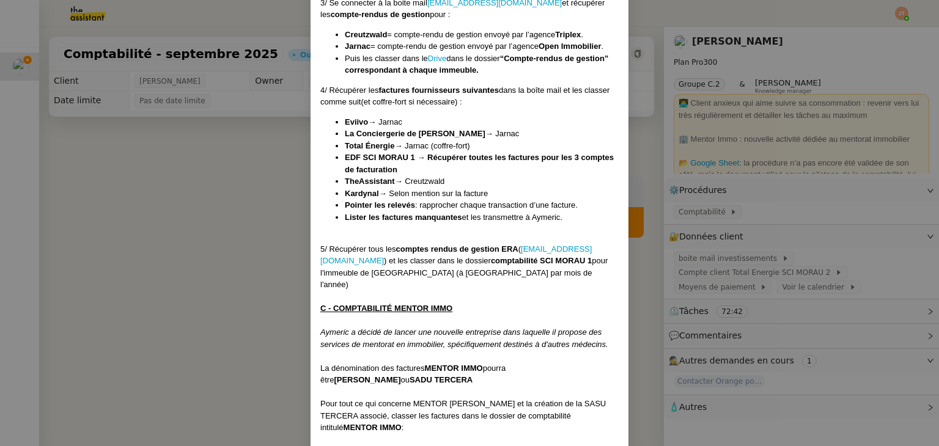
click at [447, 217] on strong "Lister les factures manquantes" at bounding box center [403, 217] width 117 height 9
drag, startPoint x: 342, startPoint y: 192, endPoint x: 573, endPoint y: 218, distance: 231.7
click at [573, 218] on ul "Eviivo → Jarnac La Conciergerie de Laura → Jarnac Total Énergie → Jarnac (coffr…" at bounding box center [469, 170] width 298 height 108
click at [373, 208] on strong "Pointer les relevés" at bounding box center [380, 204] width 70 height 9
drag, startPoint x: 340, startPoint y: 203, endPoint x: 411, endPoint y: 203, distance: 70.9
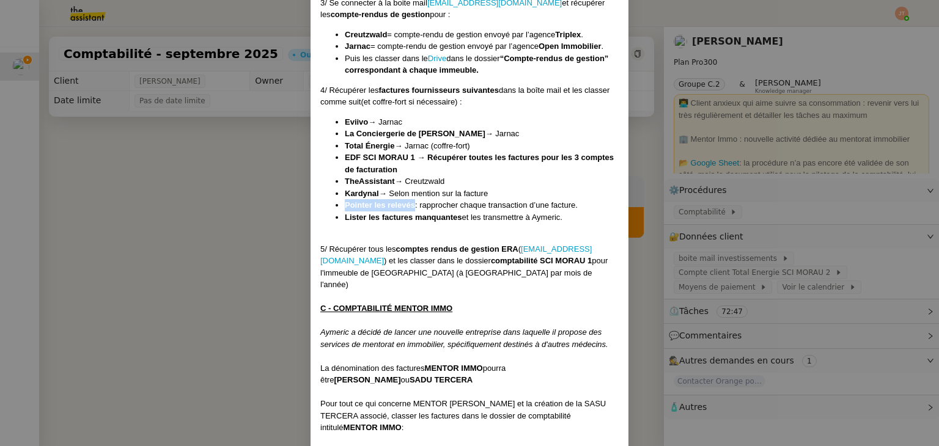
click at [411, 203] on ul "Eviivo → Jarnac La Conciergerie de Laura → Jarnac Total Énergie → Jarnac (coffr…" at bounding box center [469, 170] width 298 height 108
click at [416, 202] on li "Pointer les relevés : rapprocher chaque transaction d’une facture." at bounding box center [482, 205] width 274 height 12
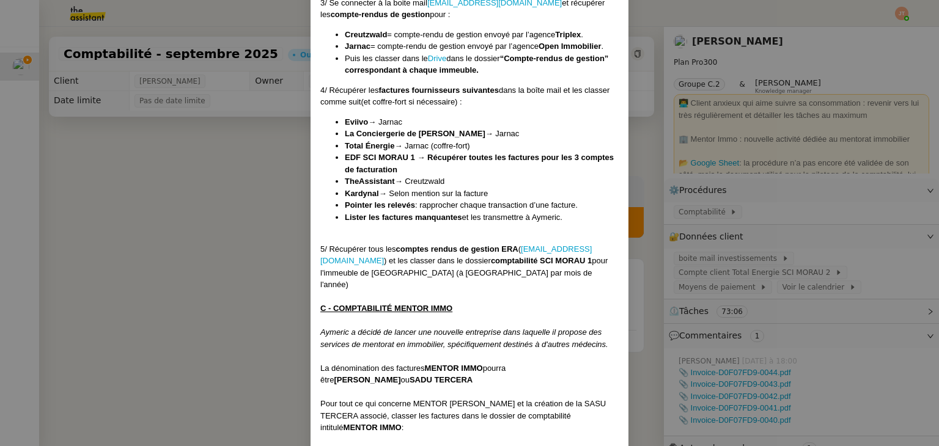
click at [211, 220] on nz-modal-container "Créée le 01/10/2024 MAJ le 18/06/2025 Contexte : Le client souhaite que nous pr…" at bounding box center [469, 223] width 939 height 446
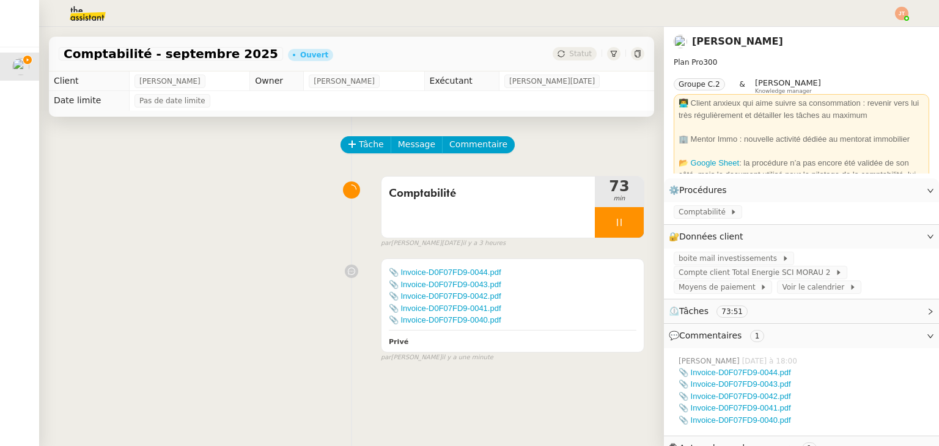
click at [687, 21] on div at bounding box center [470, 13] width 878 height 27
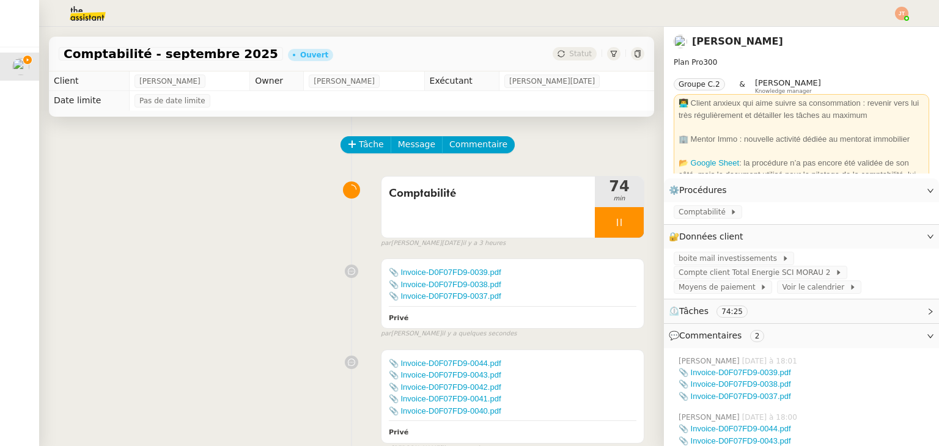
click at [269, 228] on div "Comptabilité 74 min false par Jean-Noël D. il y a 3 heures" at bounding box center [351, 209] width 585 height 78
click at [199, 208] on div "Comptabilité 74 min false par Jean-Noël D. il y a 3 heures" at bounding box center [351, 209] width 585 height 78
click at [182, 234] on div "Comptabilité 75 min false par Jean-Noël D. il y a 3 heures" at bounding box center [351, 209] width 585 height 78
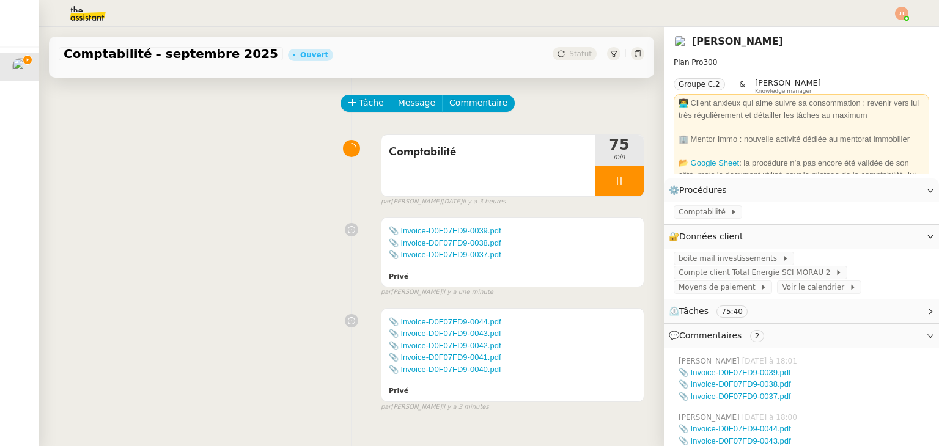
scroll to position [0, 0]
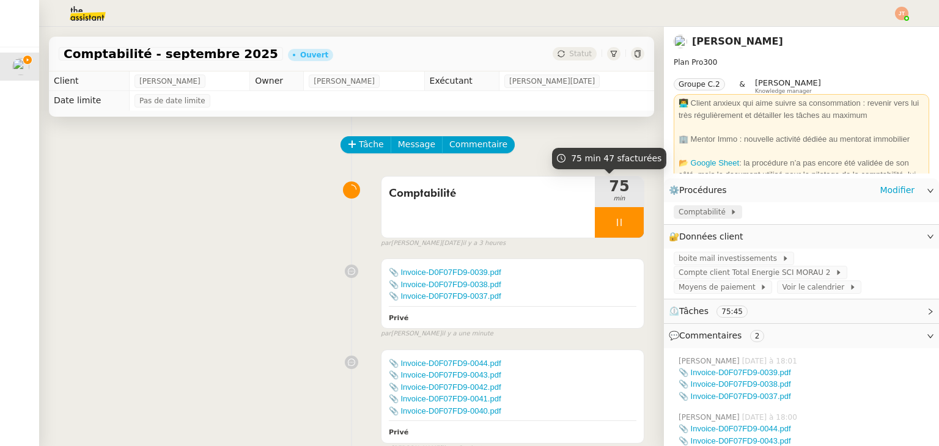
click at [689, 214] on span "Comptabilité" at bounding box center [703, 212] width 51 height 12
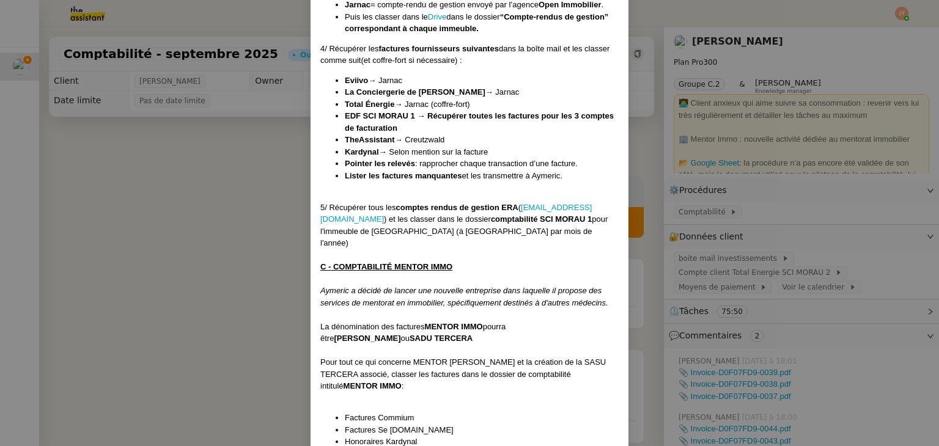
scroll to position [1085, 0]
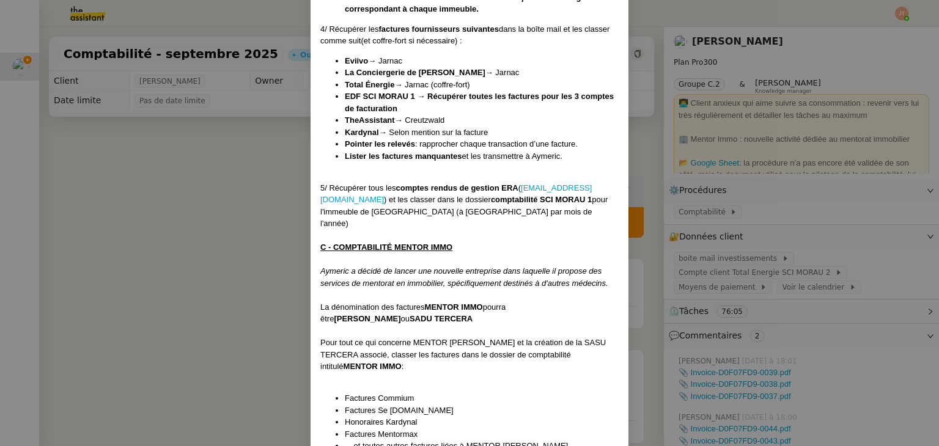
click at [265, 211] on nz-modal-container "Créée le 01/10/2024 MAJ le 18/06/2025 Contexte : Le client souhaite que nous pr…" at bounding box center [469, 223] width 939 height 446
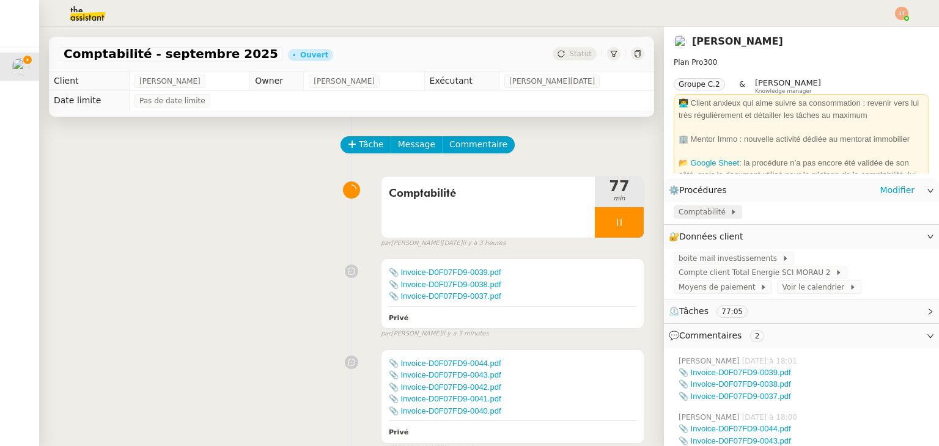
click at [705, 218] on span "Comptabilité" at bounding box center [703, 212] width 51 height 12
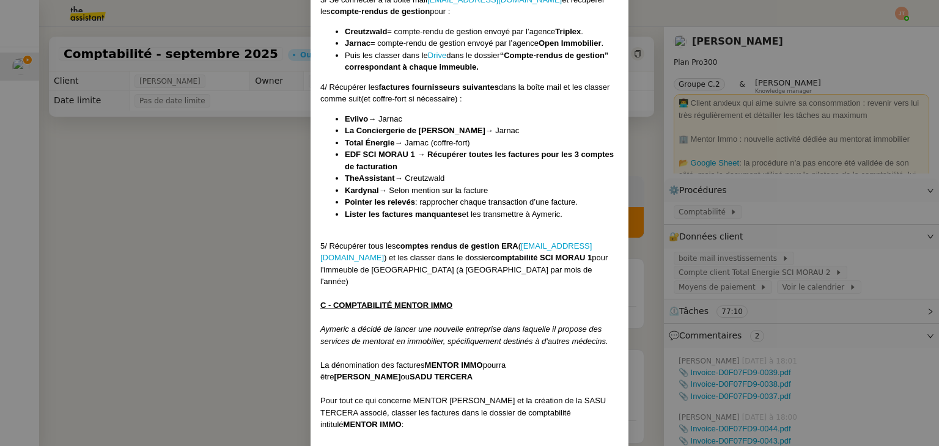
scroll to position [1024, 0]
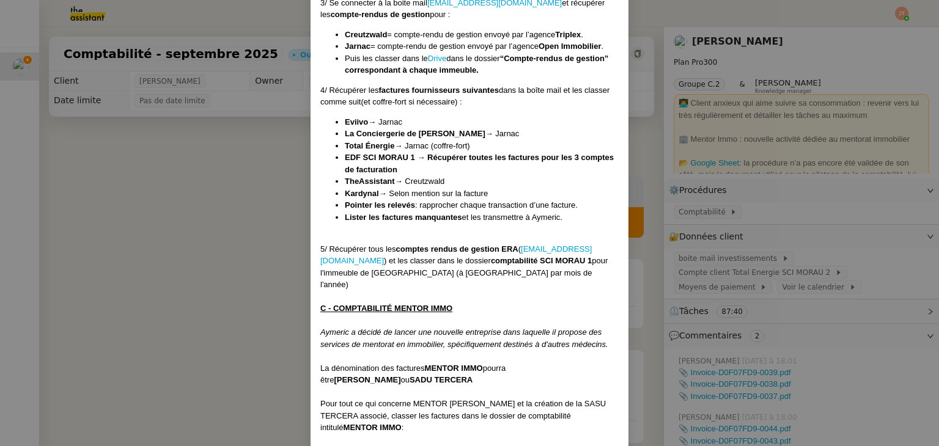
click at [222, 212] on nz-modal-container "Créée le 01/10/2024 MAJ le 18/06/2025 Contexte : Le client souhaite que nous pr…" at bounding box center [469, 223] width 939 height 446
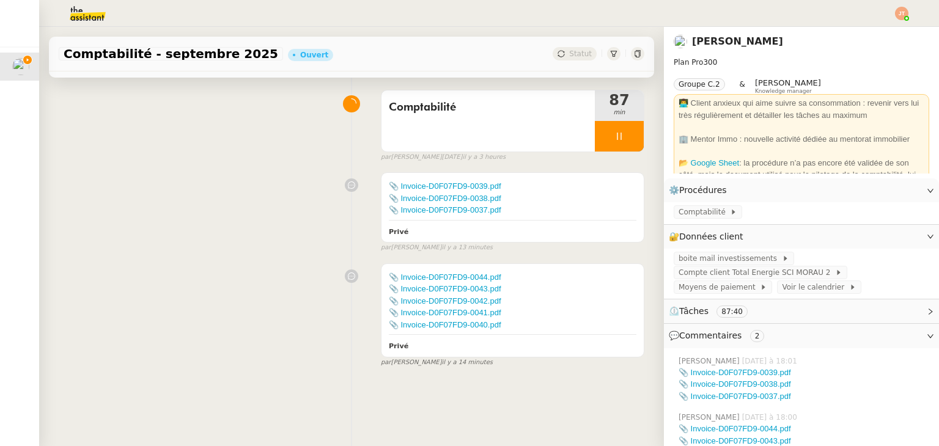
scroll to position [122, 0]
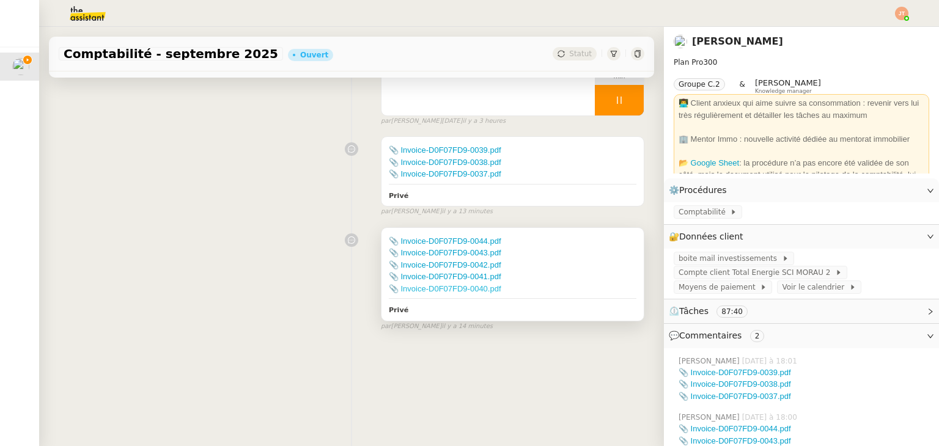
click at [425, 291] on link "📎 Invoice-D0F07FD9-0040.pdf" at bounding box center [445, 288] width 112 height 9
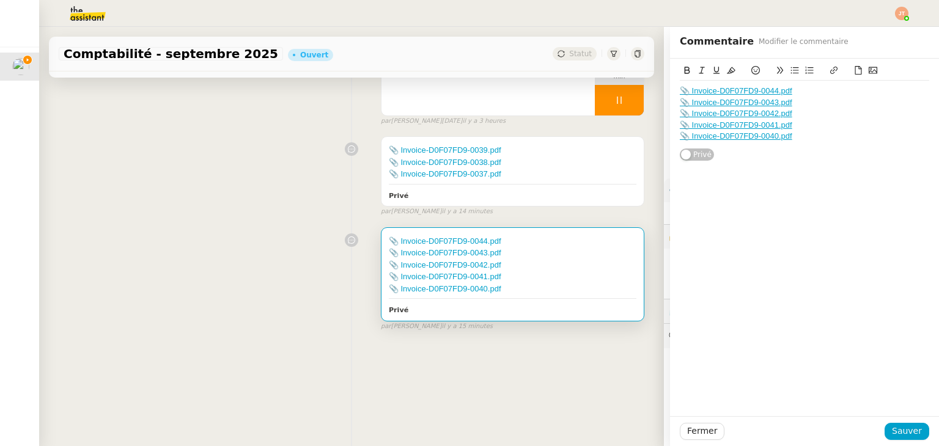
click at [284, 195] on div "📎 Invoice-D0F07FD9-0039.pdf 📎 Invoice-D0F07FD9-0038.pdf 📎 Invoice-D0F07FD9-0037…" at bounding box center [351, 174] width 585 height 86
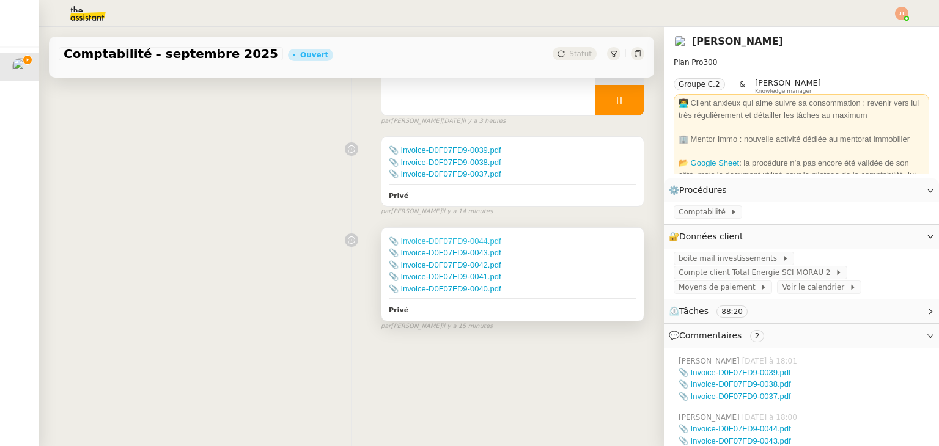
click at [410, 243] on link "📎 Invoice-D0F07FD9-0044.pdf" at bounding box center [445, 240] width 112 height 9
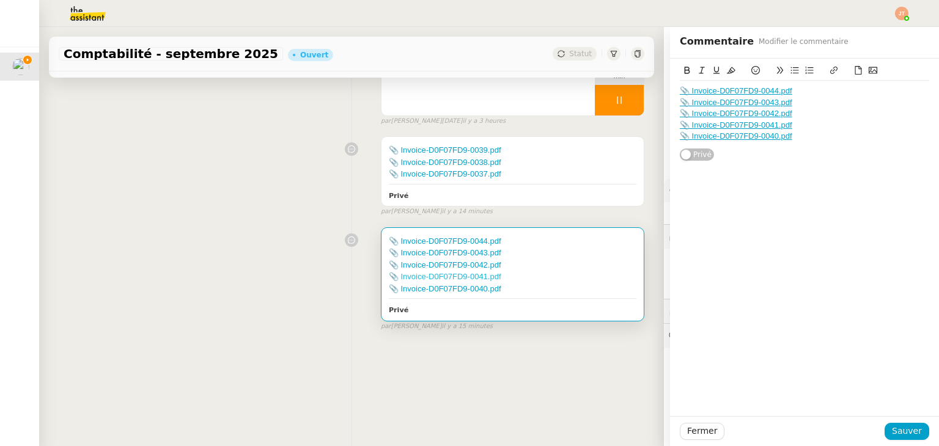
click at [418, 279] on link "📎 Invoice-D0F07FD9-0041.pdf" at bounding box center [445, 276] width 112 height 9
click at [438, 279] on link "📎 Invoice-D0F07FD9-0041.pdf" at bounding box center [445, 276] width 112 height 9
click at [420, 267] on link "📎 Invoice-D0F07FD9-0042.pdf" at bounding box center [445, 264] width 112 height 9
click at [444, 240] on link "📎 Invoice-D0F07FD9-0044.pdf" at bounding box center [445, 240] width 112 height 9
click at [417, 262] on link "📎 Invoice-D0F07FD9-0042.pdf" at bounding box center [445, 264] width 112 height 9
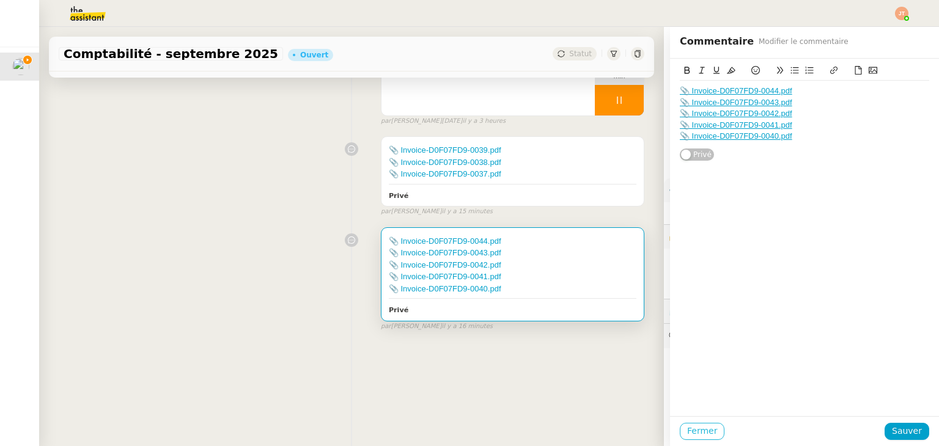
drag, startPoint x: 699, startPoint y: 431, endPoint x: 675, endPoint y: 397, distance: 42.1
click at [699, 431] on span "Fermer" at bounding box center [702, 431] width 30 height 14
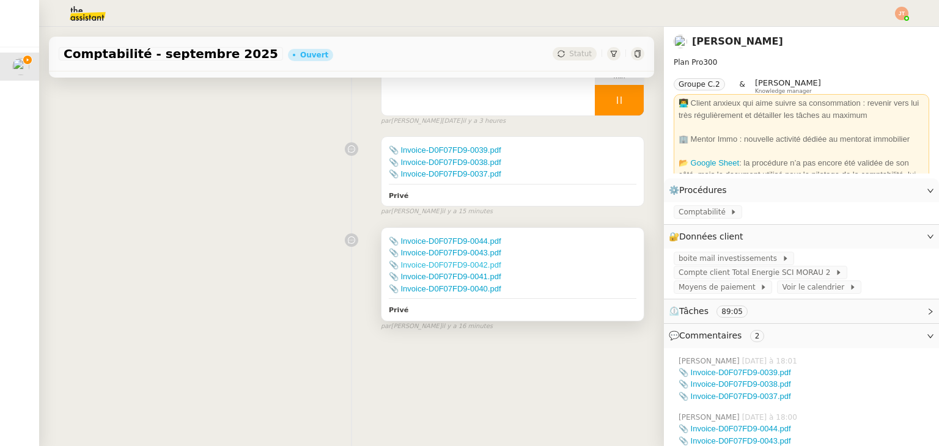
click at [447, 266] on link "📎 Invoice-D0F07FD9-0042.pdf" at bounding box center [445, 264] width 112 height 9
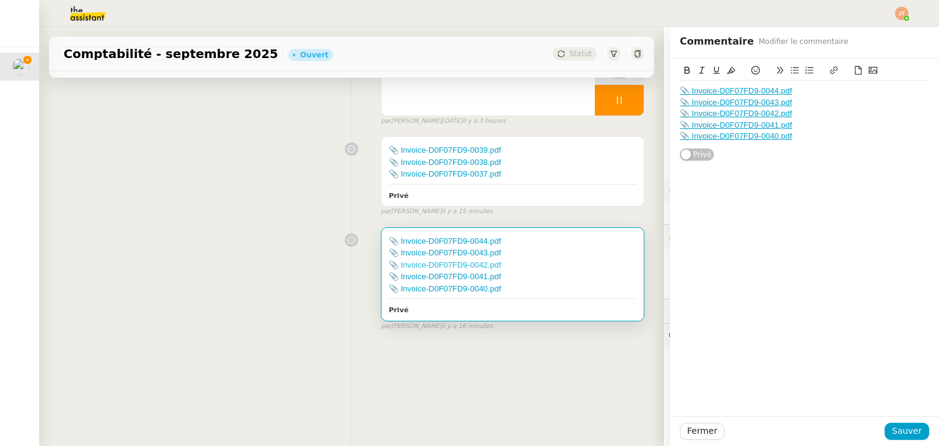
click at [421, 268] on link "📎 Invoice-D0F07FD9-0042.pdf" at bounding box center [445, 264] width 112 height 9
click at [436, 252] on link "📎 Invoice-D0F07FD9-0043.pdf" at bounding box center [445, 252] width 112 height 9
click at [433, 247] on div "📎 Invoice-D0F07FD9-0043.pdf" at bounding box center [512, 253] width 247 height 12
click at [433, 243] on link "📎 Invoice-D0F07FD9-0044.pdf" at bounding box center [445, 240] width 112 height 9
click at [451, 174] on link "📎 Invoice-D0F07FD9-0037.pdf" at bounding box center [445, 173] width 112 height 9
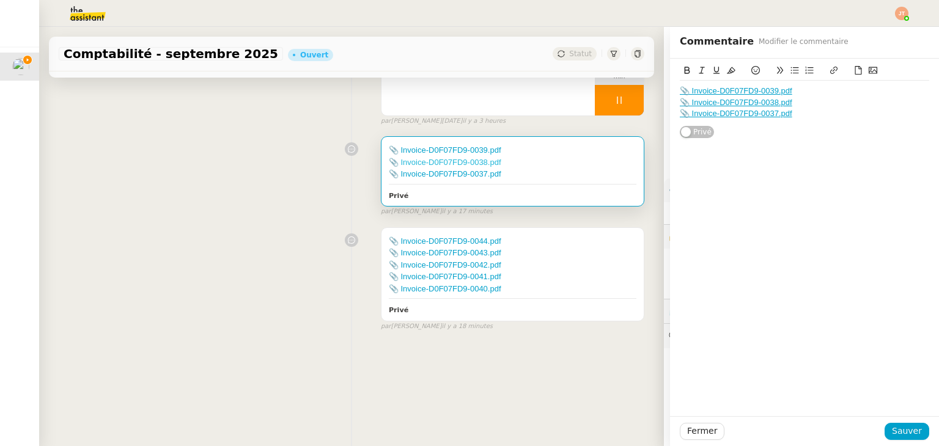
click at [442, 164] on link "📎 Invoice-D0F07FD9-0038.pdf" at bounding box center [445, 162] width 112 height 9
click at [431, 153] on link "📎 Invoice-D0F07FD9-0039.pdf" at bounding box center [445, 149] width 112 height 9
click at [692, 431] on span "Fermer" at bounding box center [702, 431] width 30 height 14
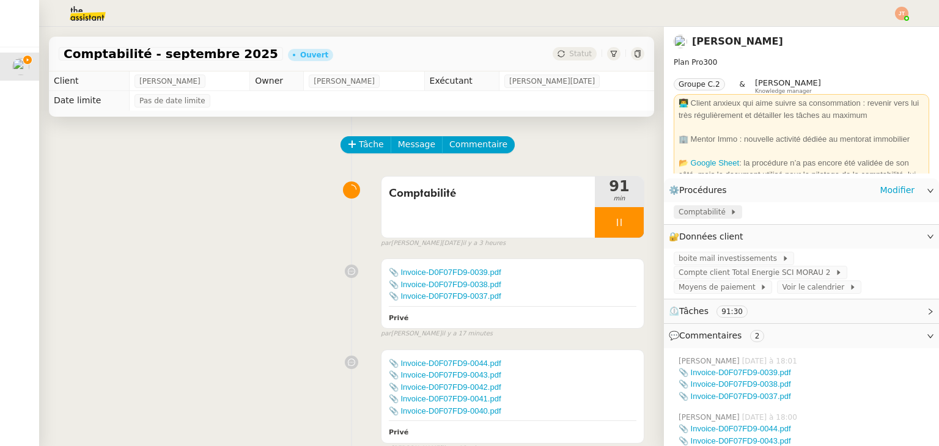
click at [693, 217] on span "Comptabilité" at bounding box center [703, 212] width 51 height 12
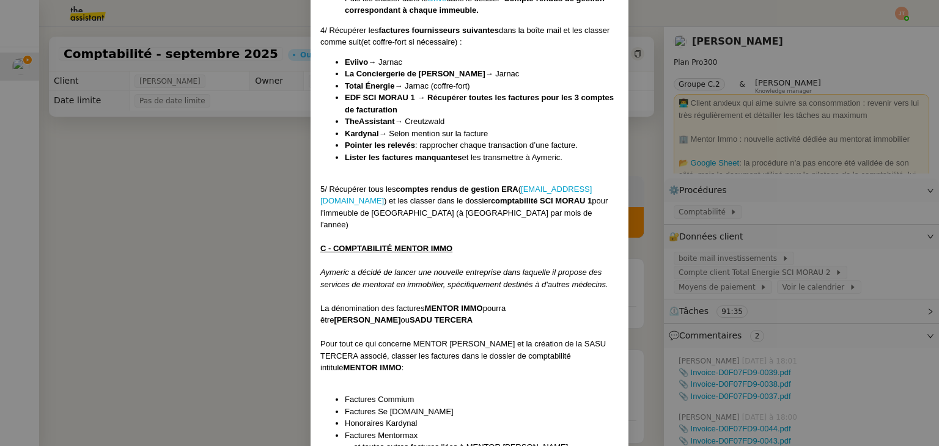
scroll to position [1085, 0]
click at [229, 194] on nz-modal-container "Créée le 01/10/2024 MAJ le 18/06/2025 Contexte : Le client souhaite que nous pr…" at bounding box center [469, 223] width 939 height 446
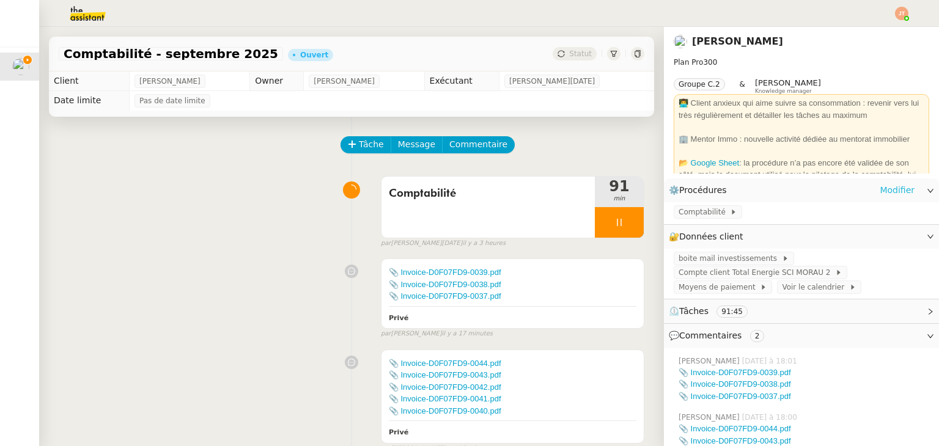
click at [894, 191] on link "Modifier" at bounding box center [896, 190] width 35 height 14
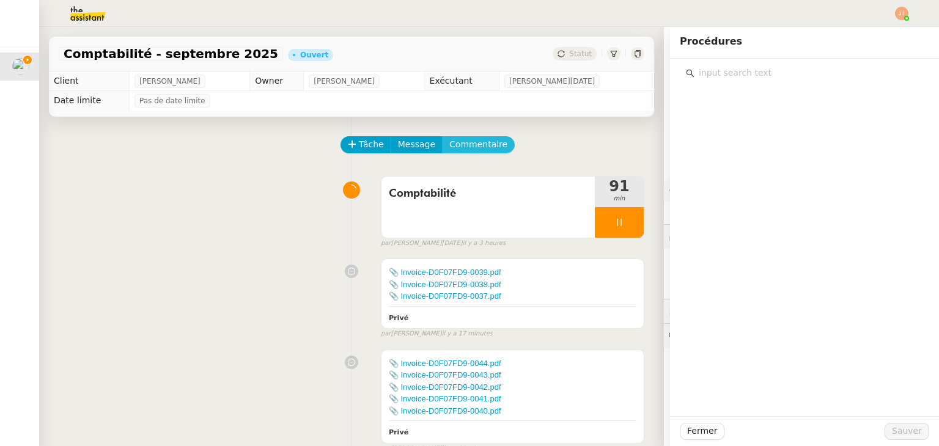
drag, startPoint x: 488, startPoint y: 145, endPoint x: 726, endPoint y: 228, distance: 251.8
click at [489, 145] on button "Commentaire" at bounding box center [478, 144] width 73 height 17
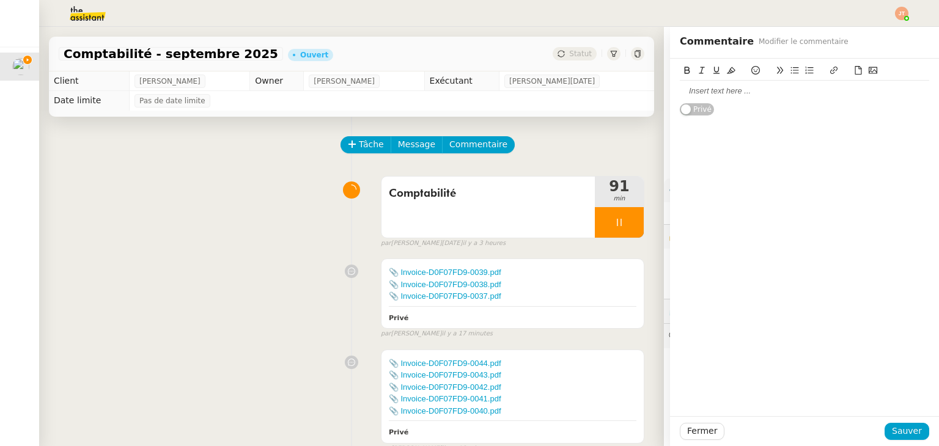
click at [884, 238] on div "Privé" at bounding box center [804, 237] width 269 height 357
click at [615, 156] on div "Tâche Message Commentaire" at bounding box center [493, 150] width 302 height 29
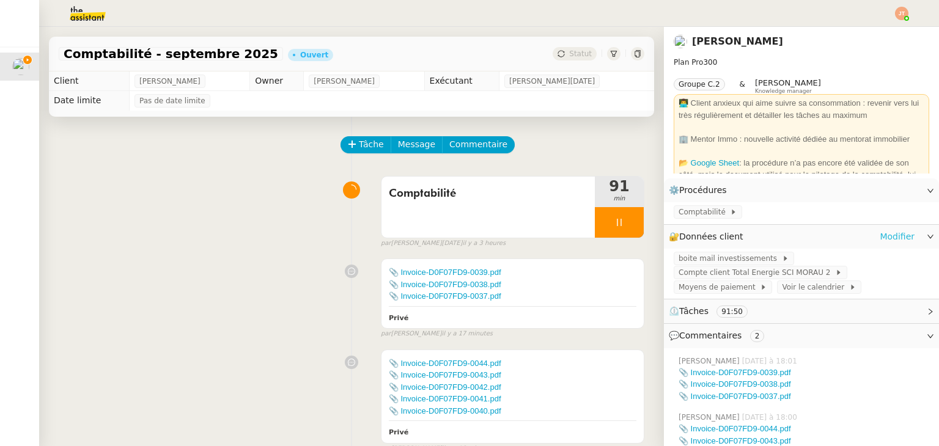
click at [892, 238] on link "Modifier" at bounding box center [896, 237] width 35 height 14
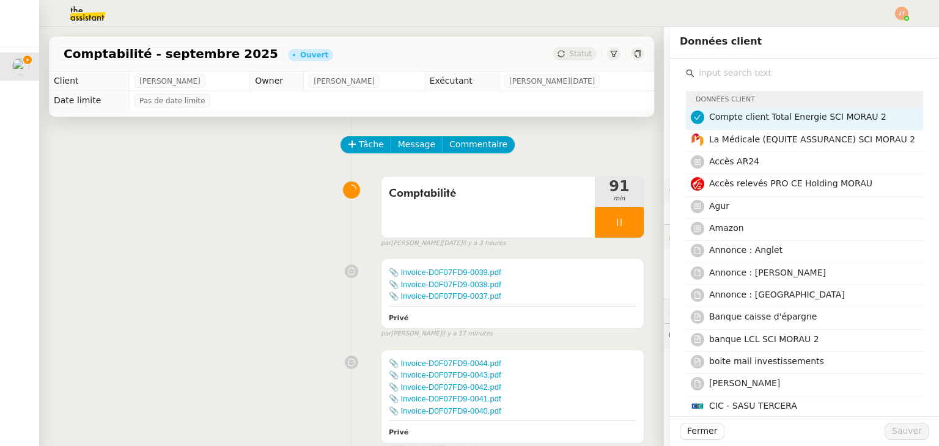
click at [709, 117] on span "Compte client Total Energie SCI MORAU 2" at bounding box center [797, 117] width 177 height 10
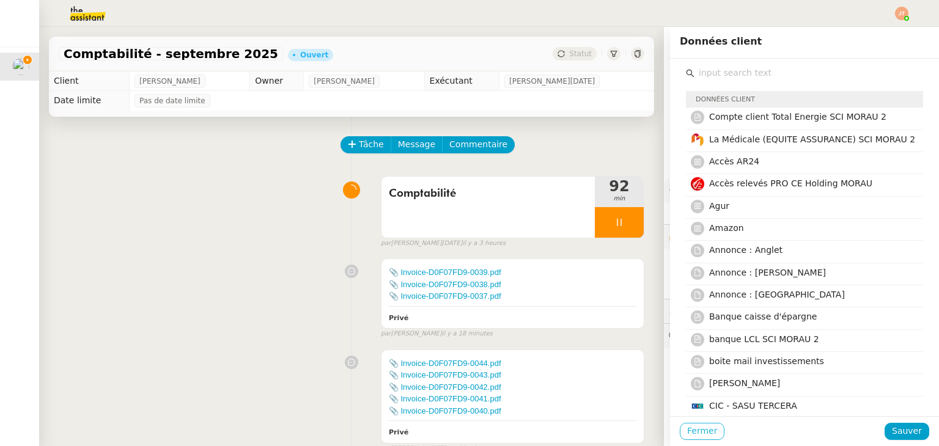
click at [697, 430] on span "Fermer" at bounding box center [702, 431] width 30 height 14
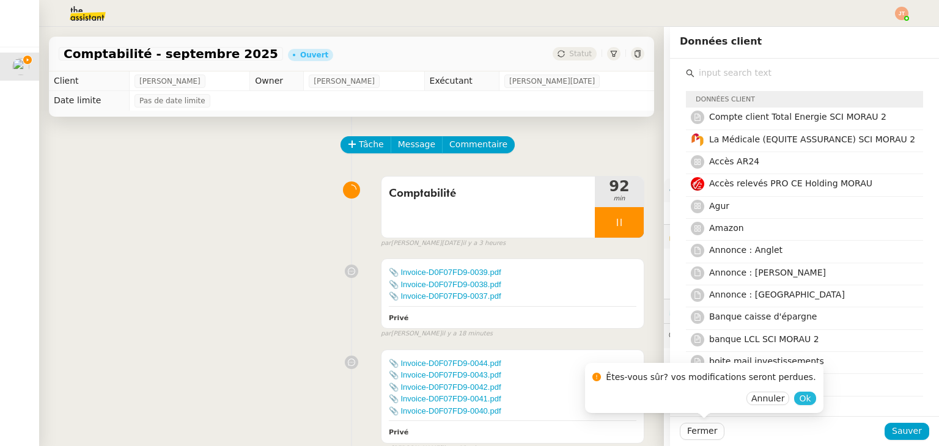
click at [799, 395] on span "Ok" at bounding box center [805, 398] width 12 height 12
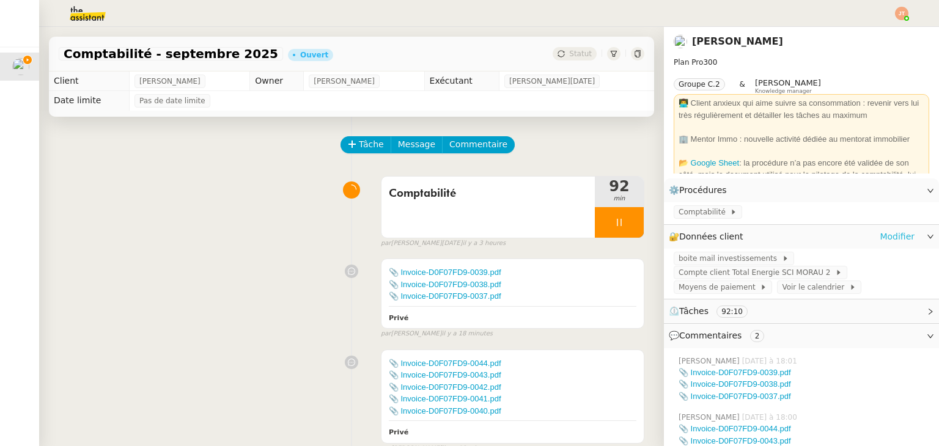
click at [882, 237] on link "Modifier" at bounding box center [896, 237] width 35 height 14
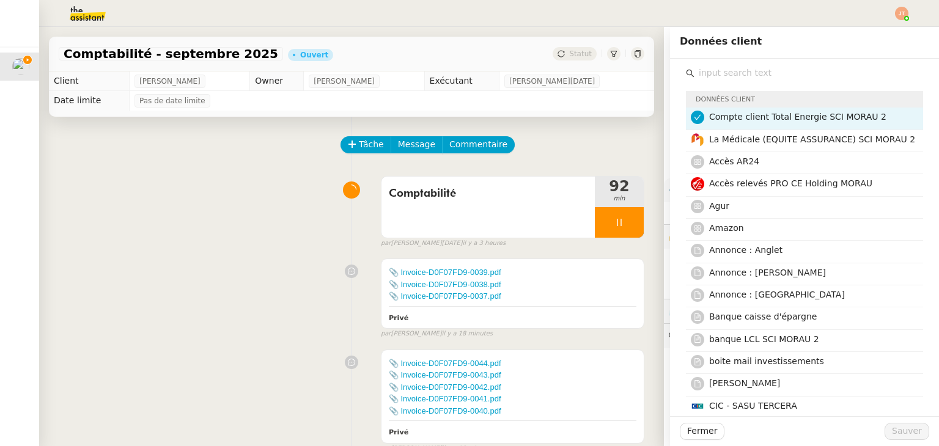
click at [695, 119] on nz-list-item-meta-avatar at bounding box center [700, 117] width 18 height 14
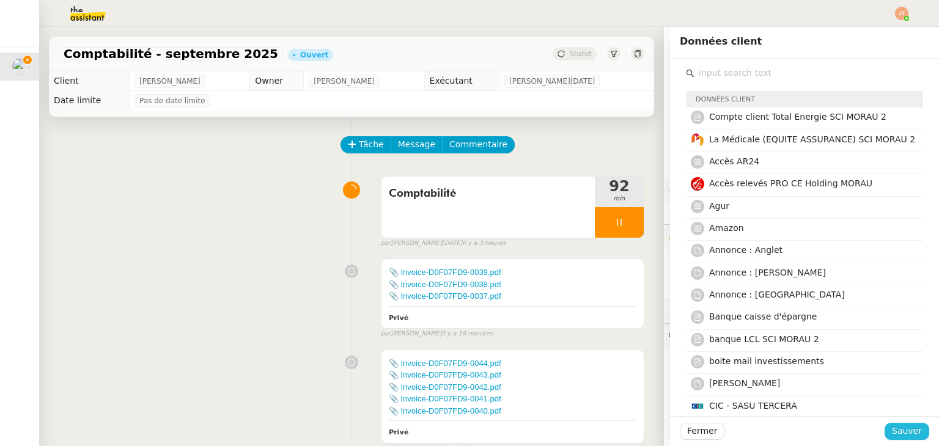
click at [897, 431] on span "Sauver" at bounding box center [907, 431] width 30 height 14
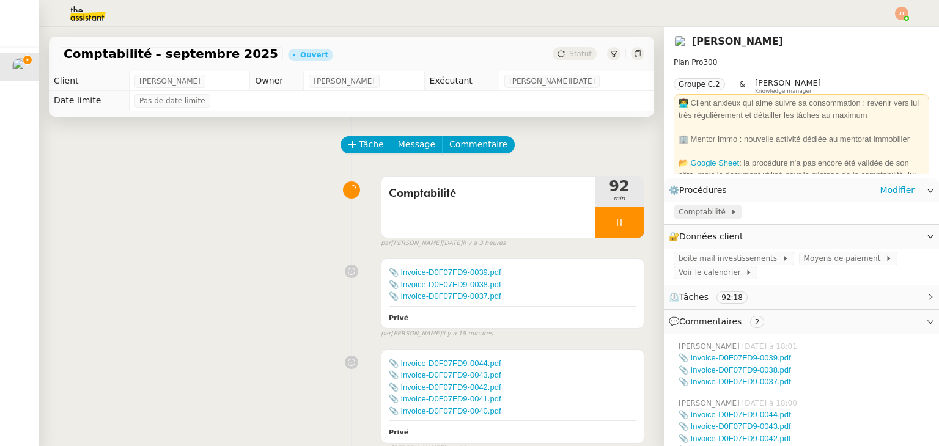
click at [697, 213] on span "Comptabilité" at bounding box center [703, 212] width 51 height 12
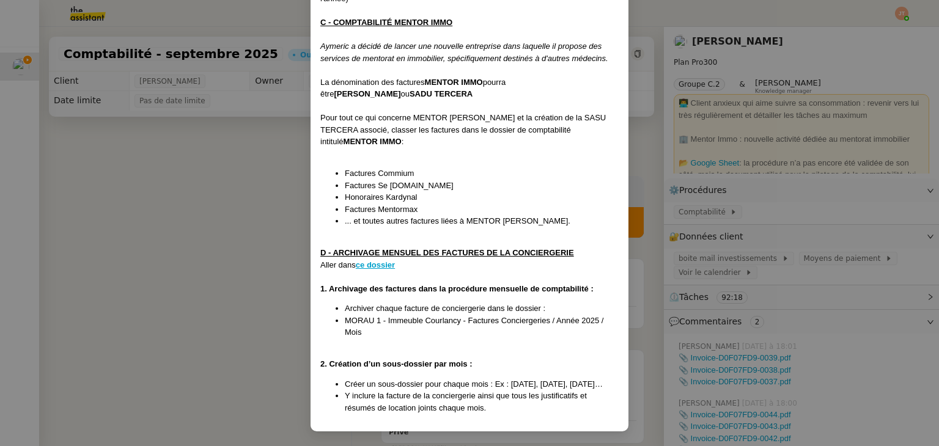
scroll to position [1065, 0]
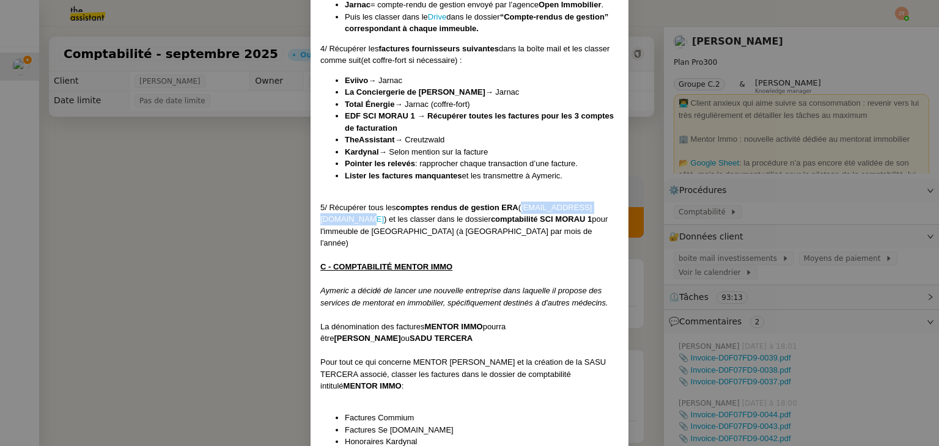
drag, startPoint x: 423, startPoint y: 217, endPoint x: 320, endPoint y: 219, distance: 102.7
click at [320, 219] on div "5/ Récupérer tous les comptes rendus de gestion ERA ( gestion.erareims@gmail.co…" at bounding box center [469, 226] width 298 height 48
click at [466, 227] on div "5/ Récupérer tous les comptes rendus de gestion ERA ( gestion.erareims@gmail.co…" at bounding box center [469, 226] width 298 height 48
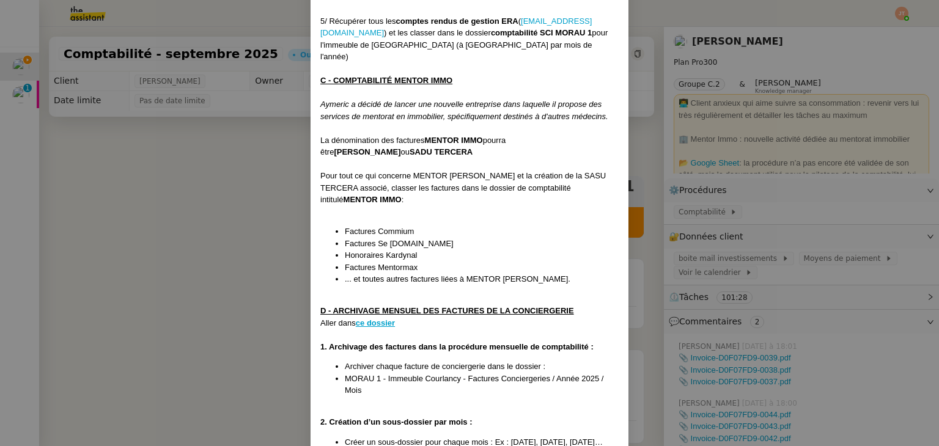
scroll to position [1248, 0]
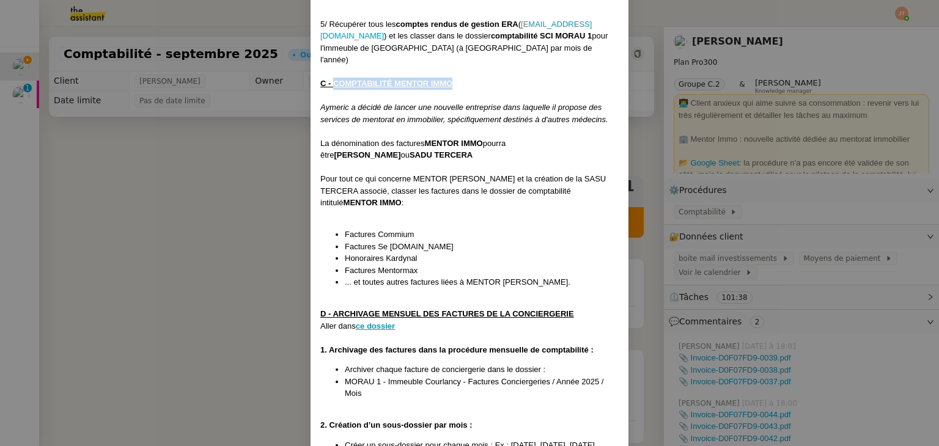
drag, startPoint x: 331, startPoint y: 70, endPoint x: 455, endPoint y: 71, distance: 123.4
click at [455, 78] on div "C - COMPTABILITÉ MENTOR IMMO" at bounding box center [469, 84] width 298 height 12
click at [218, 257] on nz-modal-container "Créée le 01/10/2024 MAJ le 18/06/2025 Contexte : Le client souhaite que nous pr…" at bounding box center [469, 223] width 939 height 446
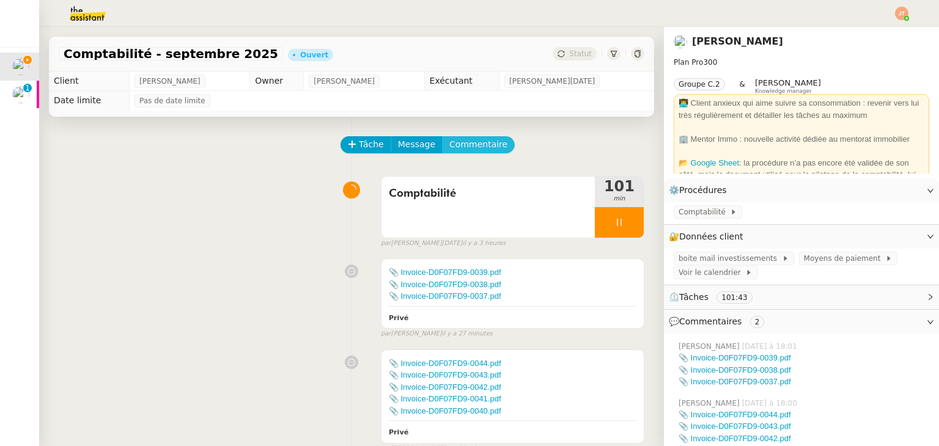
click at [449, 140] on span "Commentaire" at bounding box center [478, 144] width 58 height 14
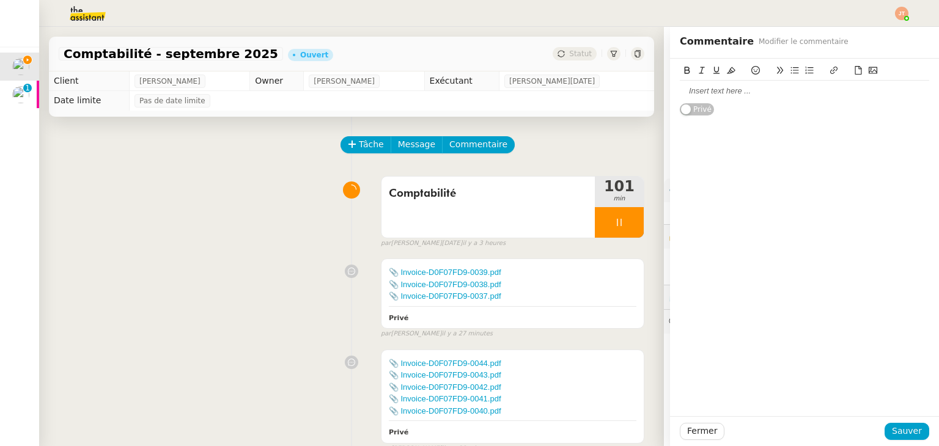
click at [702, 98] on div at bounding box center [804, 91] width 249 height 21
click at [904, 425] on span "Sauver" at bounding box center [907, 431] width 30 height 14
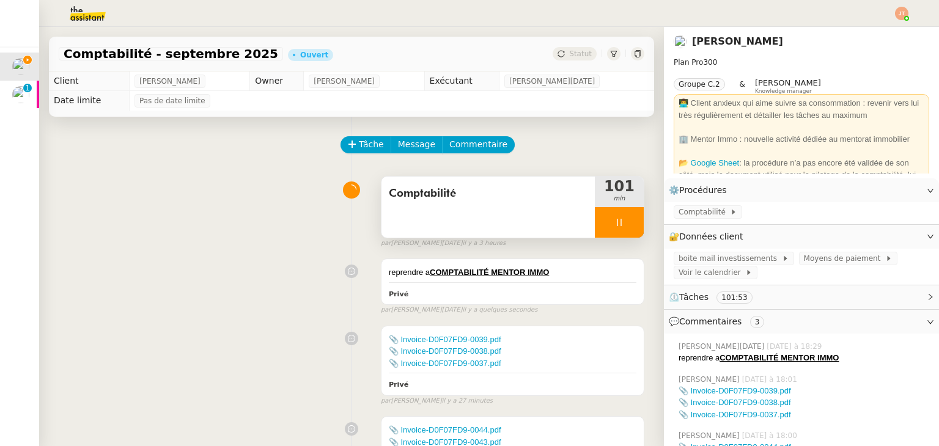
click at [596, 222] on div at bounding box center [619, 222] width 49 height 31
click at [602, 223] on div at bounding box center [607, 222] width 24 height 31
click at [610, 223] on div at bounding box center [619, 222] width 49 height 31
click at [626, 222] on icon at bounding box center [631, 223] width 10 height 10
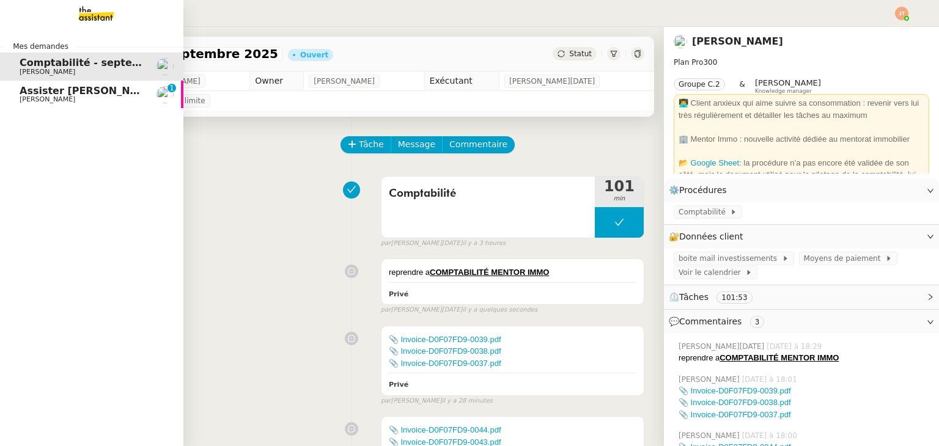
click at [48, 95] on span "Assister Laurane avec l'information OPCO" at bounding box center [158, 91] width 276 height 12
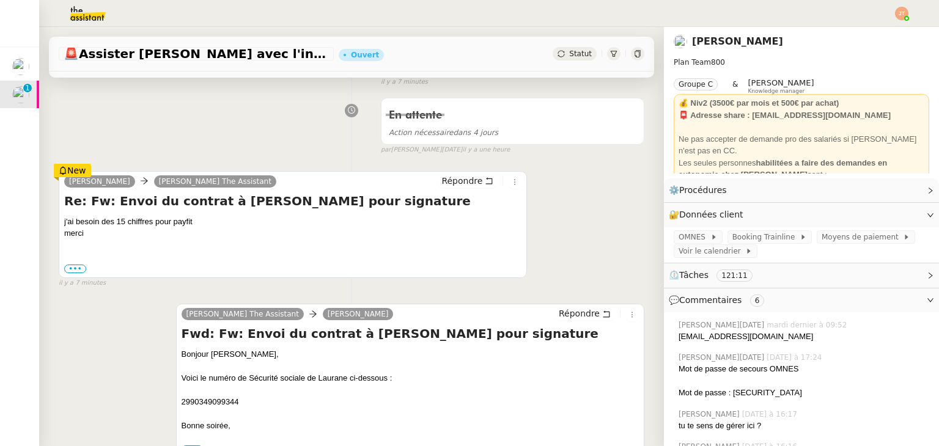
scroll to position [244, 0]
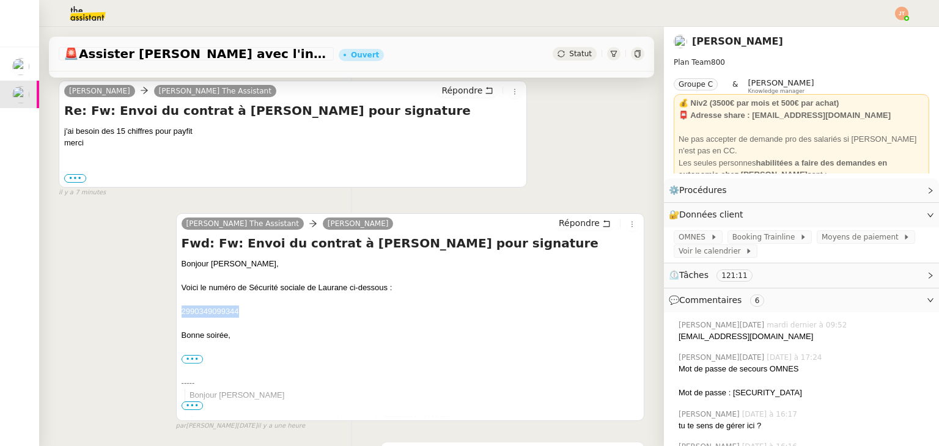
drag, startPoint x: 178, startPoint y: 312, endPoint x: 237, endPoint y: 312, distance: 59.3
click at [237, 312] on div "2990349099344" at bounding box center [409, 312] width 457 height 12
click at [286, 270] on div "Bonjour Barbara," at bounding box center [409, 264] width 457 height 12
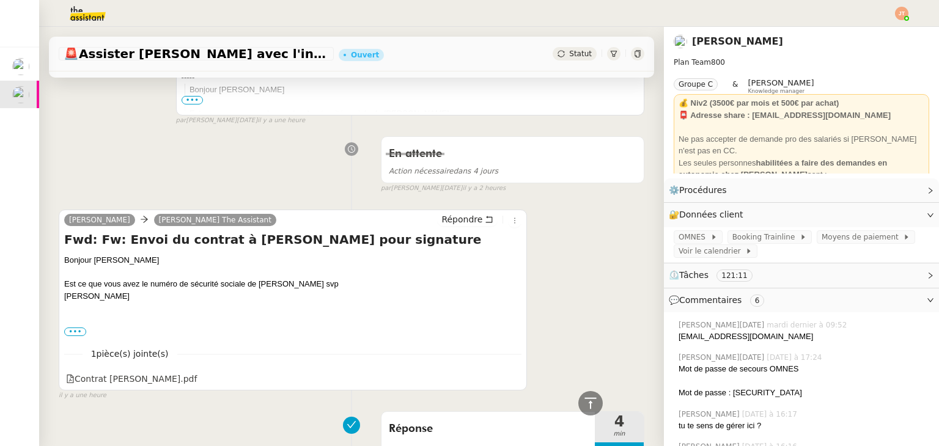
scroll to position [794, 0]
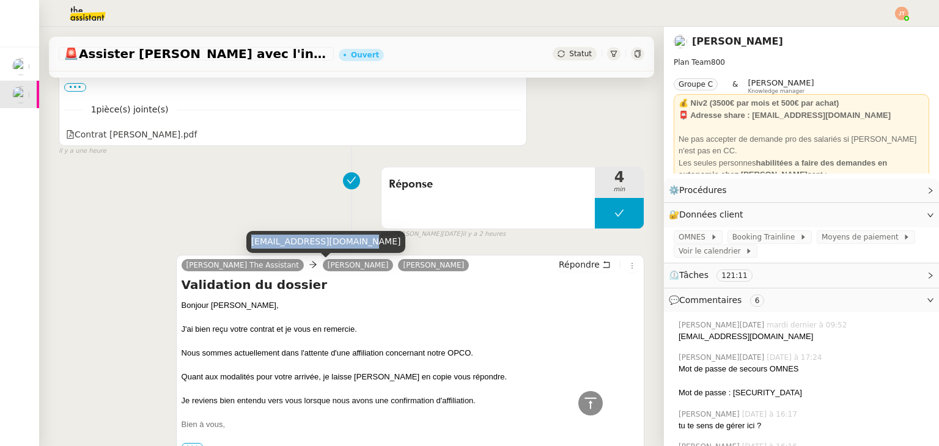
drag, startPoint x: 361, startPoint y: 241, endPoint x: 252, endPoint y: 250, distance: 109.2
click at [252, 250] on div "humeau.laurane@gmail.com" at bounding box center [325, 241] width 159 height 21
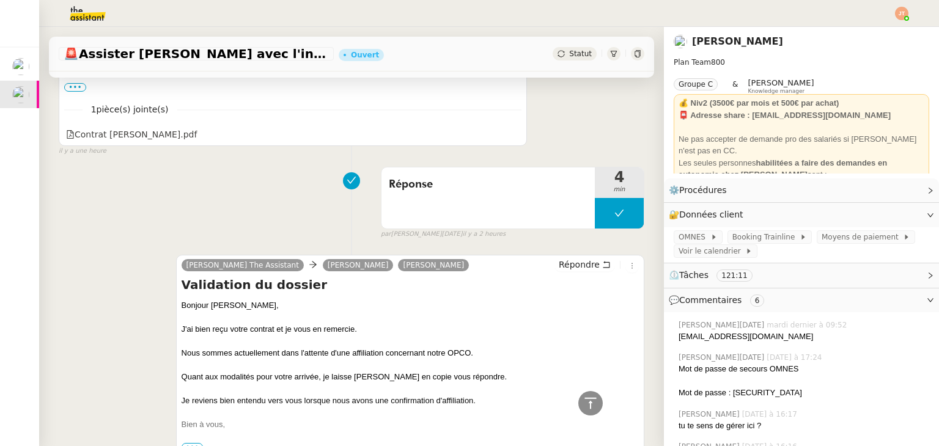
click at [175, 194] on div "Réponse 4 min false par Jean-Noël D. il y a 2 heures" at bounding box center [351, 200] width 585 height 78
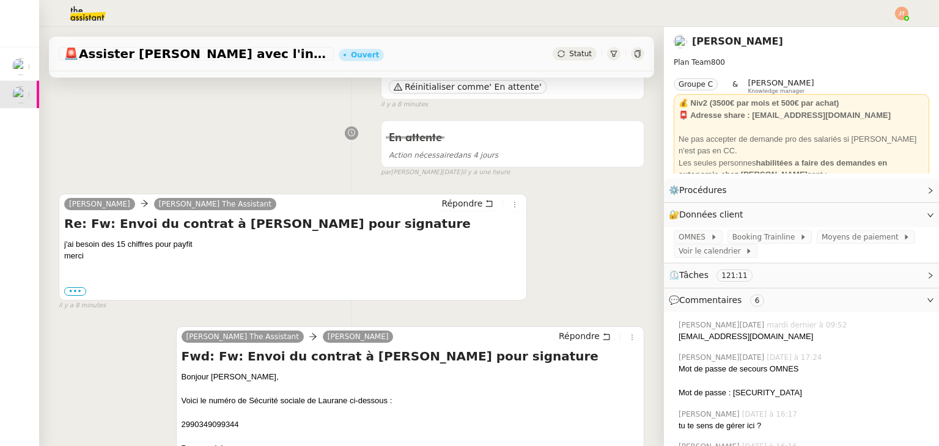
scroll to position [122, 0]
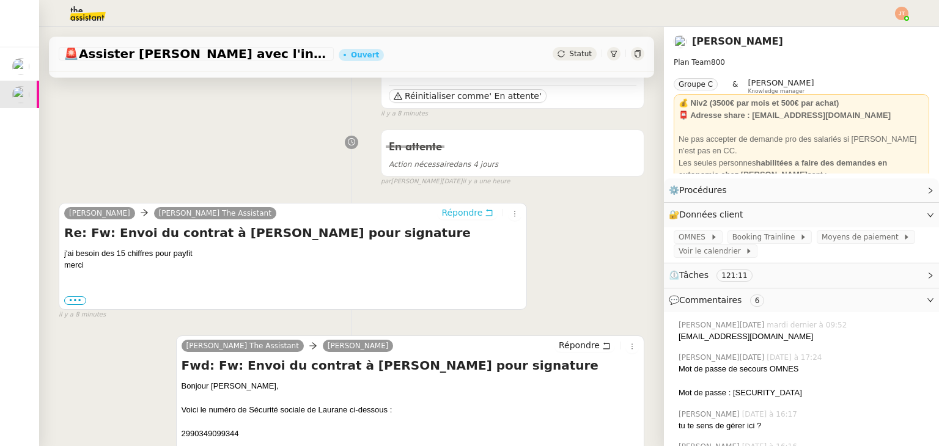
click at [450, 217] on span "Répondre" at bounding box center [461, 213] width 41 height 12
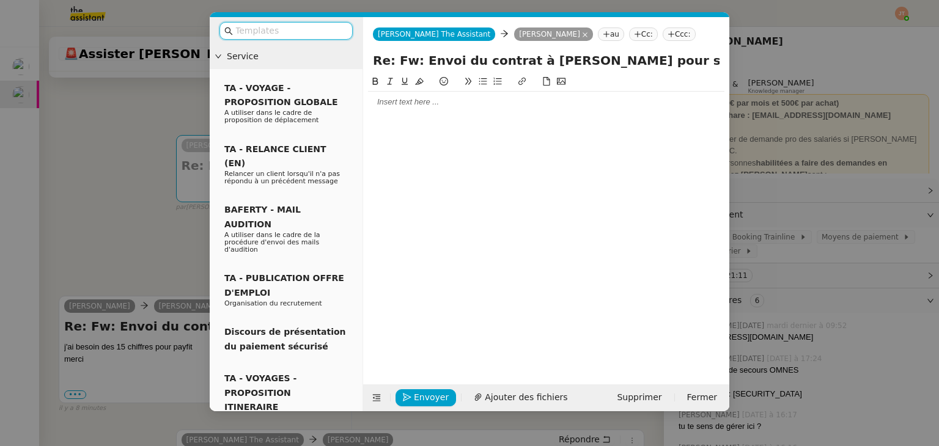
click at [427, 108] on div at bounding box center [546, 102] width 356 height 11
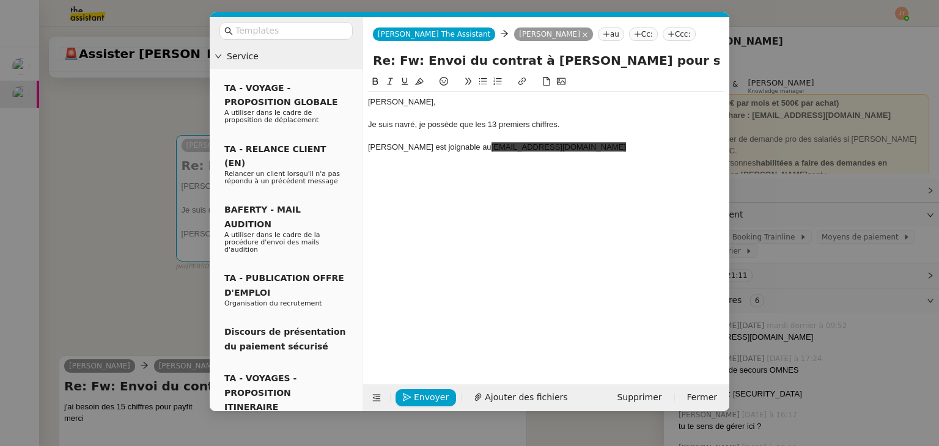
scroll to position [0, 0]
click at [38, 258] on nz-modal-container "Service TA - VOYAGE - PROPOSITION GLOBALE A utiliser dans le cadre de propositi…" at bounding box center [469, 223] width 939 height 446
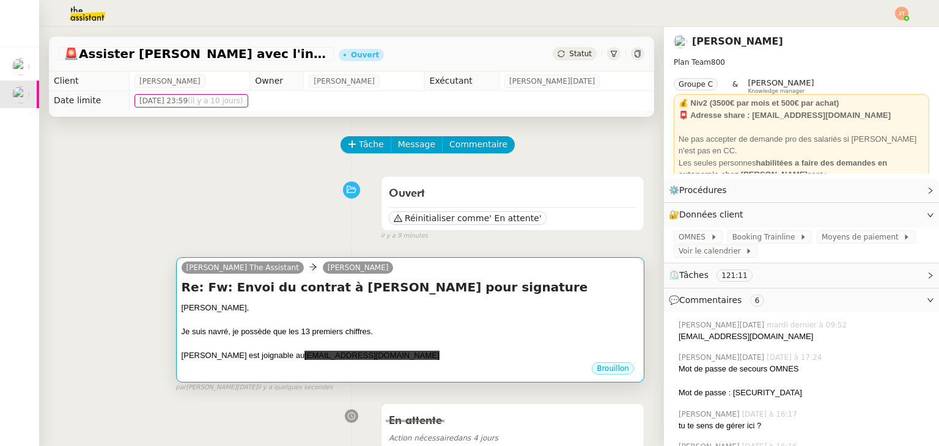
click at [359, 340] on div at bounding box center [409, 343] width 457 height 12
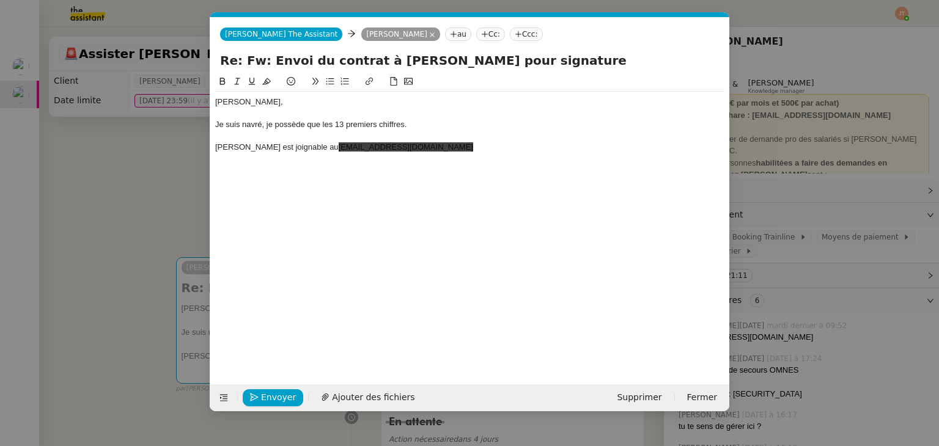
scroll to position [0, 26]
click at [445, 142] on div "Laurane est joignable au humeau.laurane@gmail.com" at bounding box center [469, 147] width 509 height 11
click at [444, 143] on div "Laurane est joignable au humeau.laurane@gmail.com" at bounding box center [469, 147] width 509 height 11
click at [434, 146] on div "Laurane est joignable au humeau.laurane@gmail.com" at bounding box center [469, 147] width 509 height 11
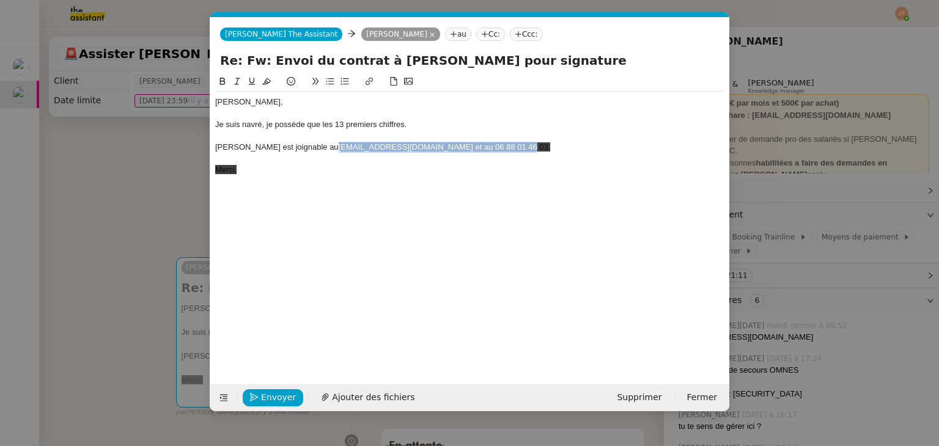
drag, startPoint x: 521, startPoint y: 148, endPoint x: 303, endPoint y: 145, distance: 218.2
click at [303, 145] on div "Laurane est joignable au humeau.laurane@gmail.com et au 06 88 01 46 03." at bounding box center [469, 147] width 509 height 11
click at [265, 84] on icon at bounding box center [266, 81] width 9 height 7
click at [301, 188] on div "Barbara, Je suis navré, je possède que les 13 premiers chiffres. Laurane est jo…" at bounding box center [469, 220] width 509 height 291
drag, startPoint x: 274, startPoint y: 173, endPoint x: 233, endPoint y: 175, distance: 40.4
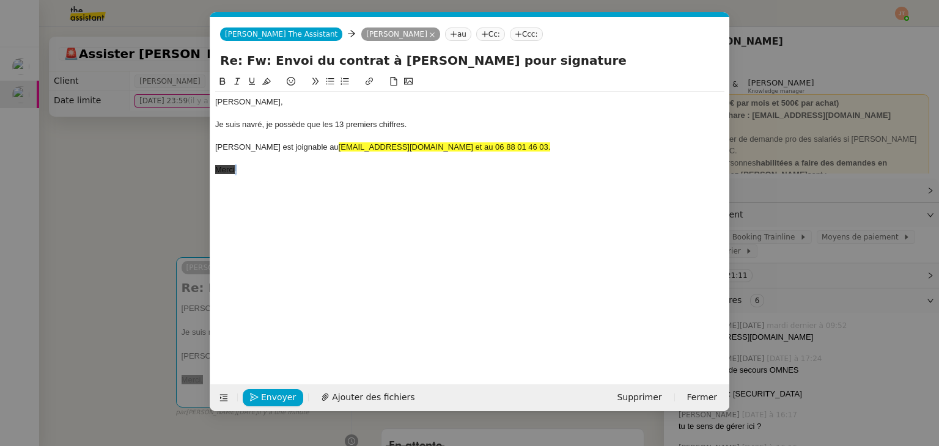
click at [233, 175] on div "Merci," at bounding box center [469, 169] width 509 height 11
click at [141, 192] on nz-modal-container "Service TA - VOYAGE - PROPOSITION GLOBALE A utiliser dans le cadre de propositi…" at bounding box center [469, 223] width 939 height 446
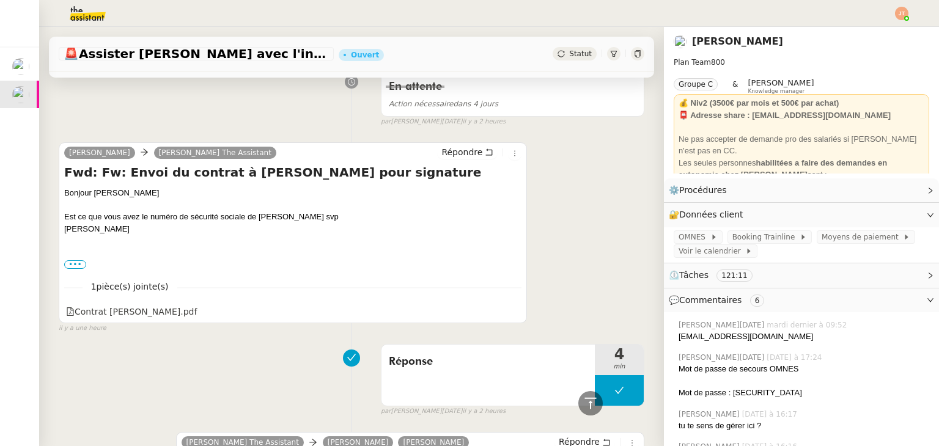
scroll to position [977, 0]
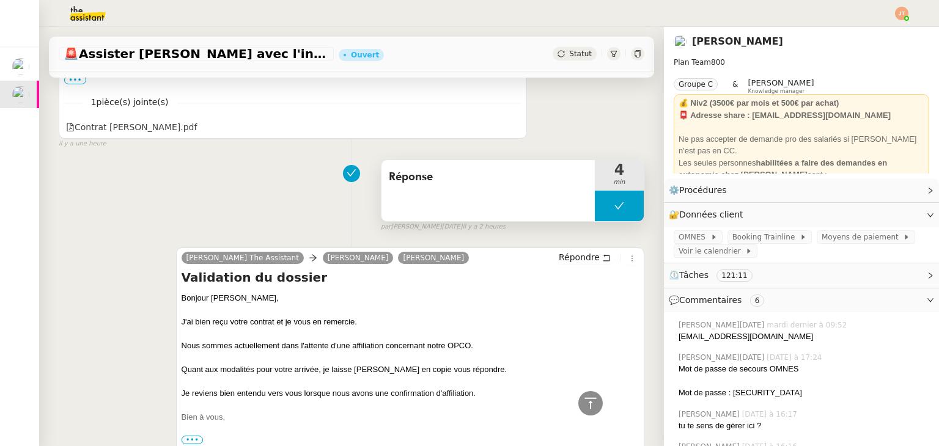
click at [595, 209] on button at bounding box center [619, 206] width 49 height 31
click at [602, 209] on icon at bounding box center [607, 206] width 10 height 10
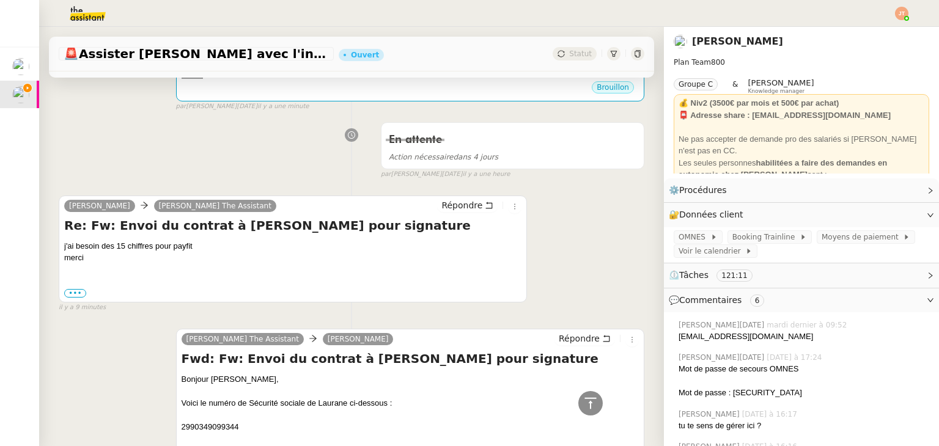
scroll to position [0, 0]
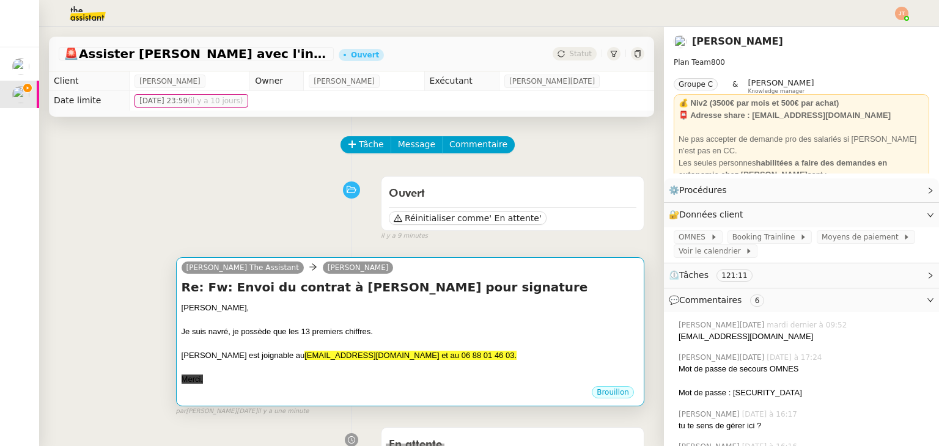
click at [357, 328] on div "Je suis navré, je possède que les 13 premiers chiffres." at bounding box center [409, 332] width 457 height 12
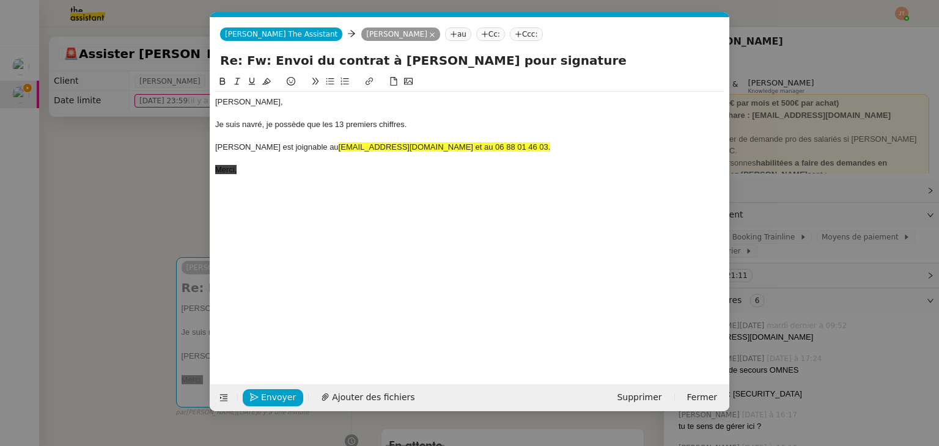
scroll to position [0, 26]
drag, startPoint x: 486, startPoint y: 151, endPoint x: 306, endPoint y: 149, distance: 180.9
click at [306, 149] on div "Laurane est joignable au humeau.laurane@gmail.com et au 06 88 01 46 03." at bounding box center [469, 147] width 509 height 11
click at [269, 84] on icon at bounding box center [266, 81] width 9 height 9
click at [254, 176] on div "Barbara, Je suis navré, je possède que les 13 premiers chiffres. Laurane est jo…" at bounding box center [469, 136] width 509 height 89
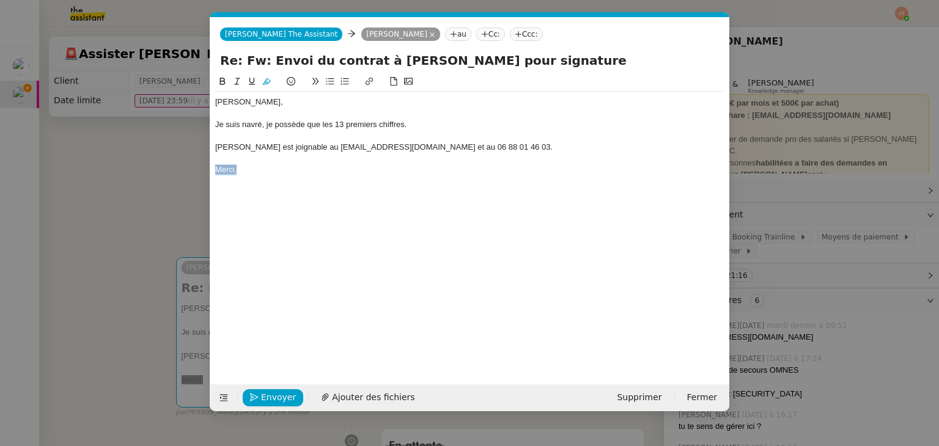
drag, startPoint x: 252, startPoint y: 173, endPoint x: 266, endPoint y: 120, distance: 54.6
click at [215, 169] on div "Merci," at bounding box center [469, 169] width 509 height 11
click at [270, 82] on icon at bounding box center [266, 81] width 9 height 9
click at [235, 188] on div "Barbara, Je suis navré, je possède que les 13 premiers chiffres. Laurane est jo…" at bounding box center [469, 220] width 509 height 291
drag, startPoint x: 246, startPoint y: 172, endPoint x: 210, endPoint y: 171, distance: 35.4
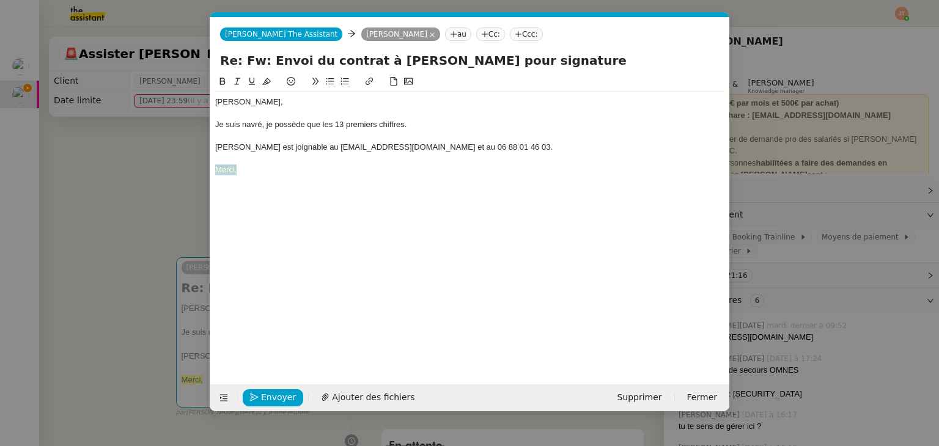
click at [210, 171] on nz-spin "Barbara, Je suis navré, je possède que les 13 premiers chiffres. Laurane est jo…" at bounding box center [469, 223] width 519 height 296
click at [268, 84] on icon at bounding box center [266, 81] width 9 height 7
click at [252, 182] on div "Barbara, Je suis navré, je possède que les 13 premiers chiffres. Laurane est jo…" at bounding box center [469, 220] width 509 height 291
drag, startPoint x: 403, startPoint y: 148, endPoint x: 306, endPoint y: 149, distance: 97.8
click at [306, 149] on div "Laurane est joignable au humeau.laurane@gmail.com et au 06 88 01 46 03." at bounding box center [469, 147] width 509 height 11
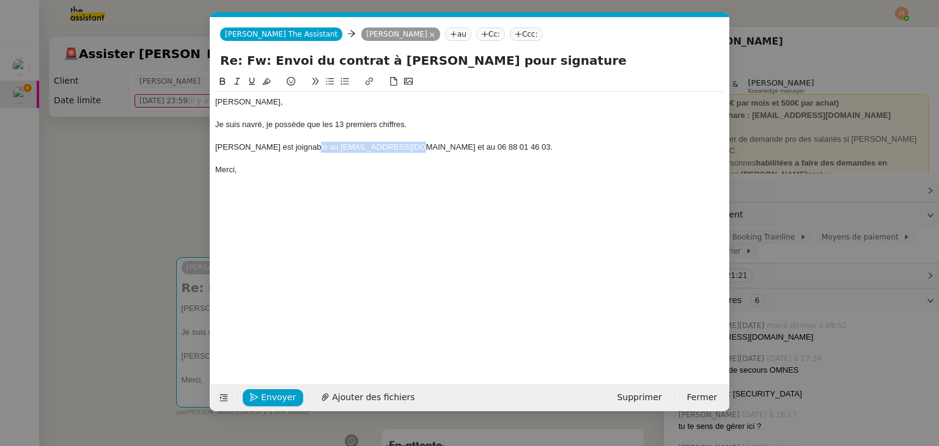
click at [367, 84] on icon at bounding box center [369, 81] width 9 height 9
type input "mailto:humeau.laurane@gmail.com"
click at [429, 173] on link at bounding box center [428, 169] width 28 height 9
click at [431, 148] on div "Laurane est joignable au humeau.laurane@gmail.com et au 06 88 01 46 03." at bounding box center [469, 147] width 509 height 11
drag, startPoint x: 428, startPoint y: 146, endPoint x: 479, endPoint y: 148, distance: 50.8
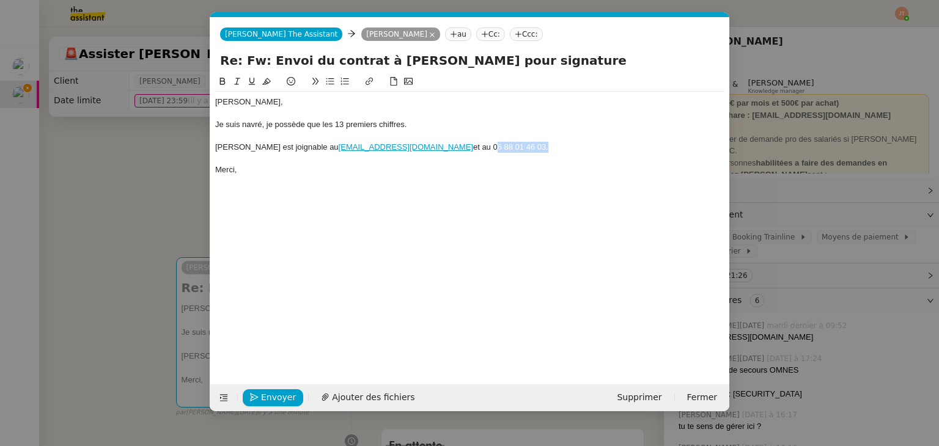
click at [479, 148] on div "Laurane est joignable au humeau.laurane@gmail.com et au 06 88 01 46 03." at bounding box center [469, 147] width 509 height 11
click at [219, 83] on icon at bounding box center [222, 81] width 9 height 9
click at [308, 203] on div "Barbara, Je suis navré, je possède que les 13 premiers chiffres. Laurane est jo…" at bounding box center [469, 220] width 509 height 291
click at [271, 394] on span "Envoyer" at bounding box center [278, 397] width 35 height 14
click at [271, 394] on span "Confirmer l'envoi" at bounding box center [297, 397] width 73 height 14
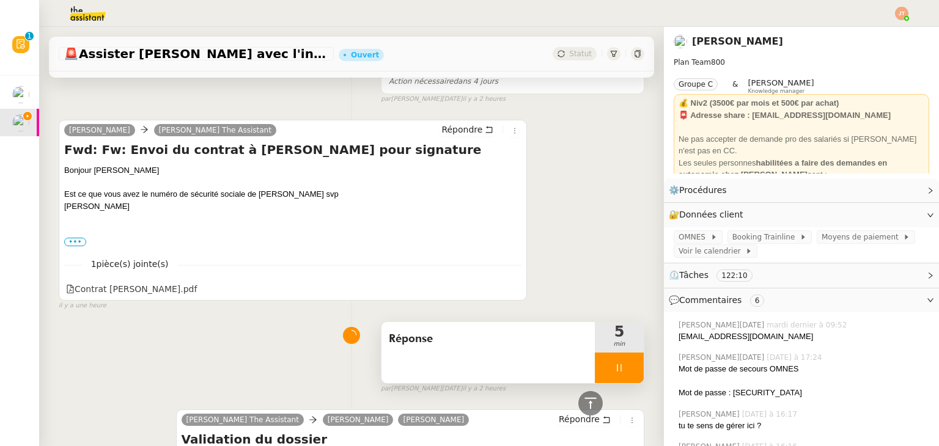
scroll to position [978, 0]
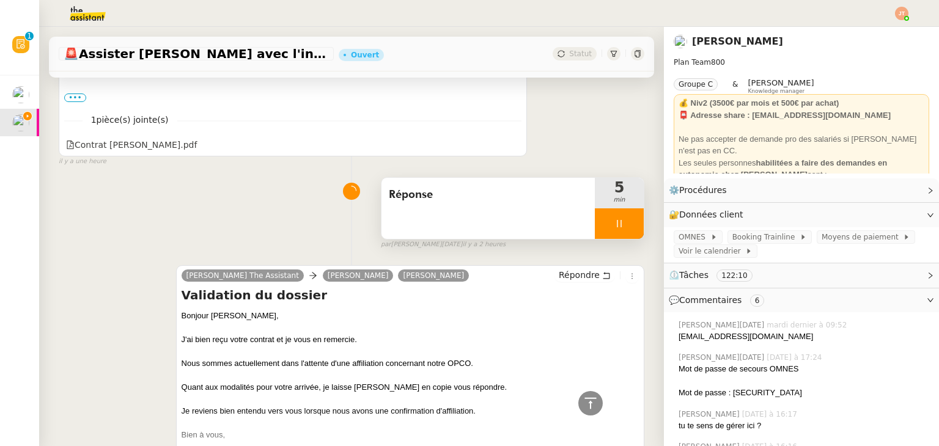
click at [614, 224] on icon at bounding box center [619, 224] width 10 height 10
click at [619, 226] on button at bounding box center [631, 223] width 24 height 31
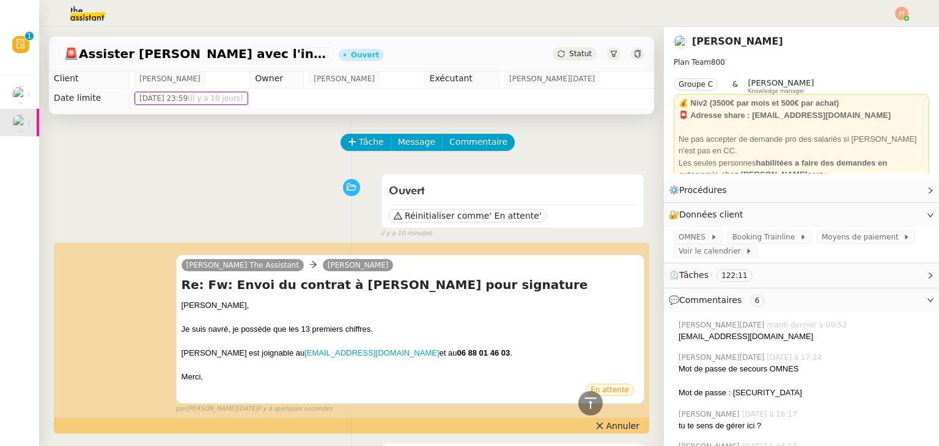
scroll to position [0, 0]
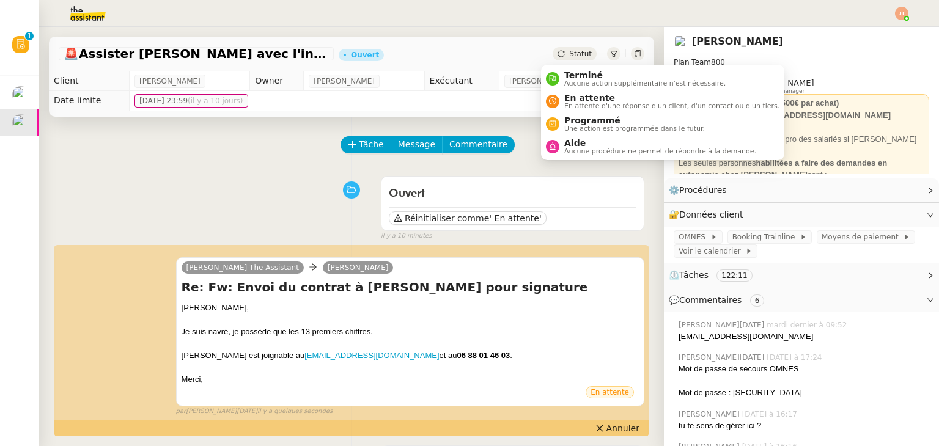
click at [569, 54] on span "Statut" at bounding box center [580, 53] width 23 height 9
click at [571, 104] on span "En attente d'une réponse d'un client, d'un contact ou d'un tiers." at bounding box center [671, 106] width 215 height 7
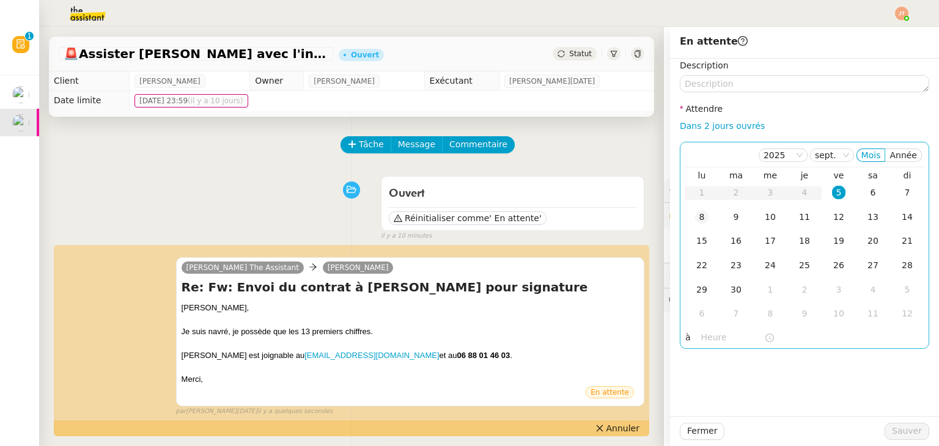
click at [695, 214] on div "8" at bounding box center [701, 216] width 13 height 13
click at [697, 324] on td "6" at bounding box center [701, 314] width 34 height 24
click at [732, 191] on div "30" at bounding box center [735, 192] width 13 height 13
click at [695, 218] on div "8" at bounding box center [701, 216] width 13 height 13
click at [701, 338] on input "text" at bounding box center [732, 338] width 63 height 14
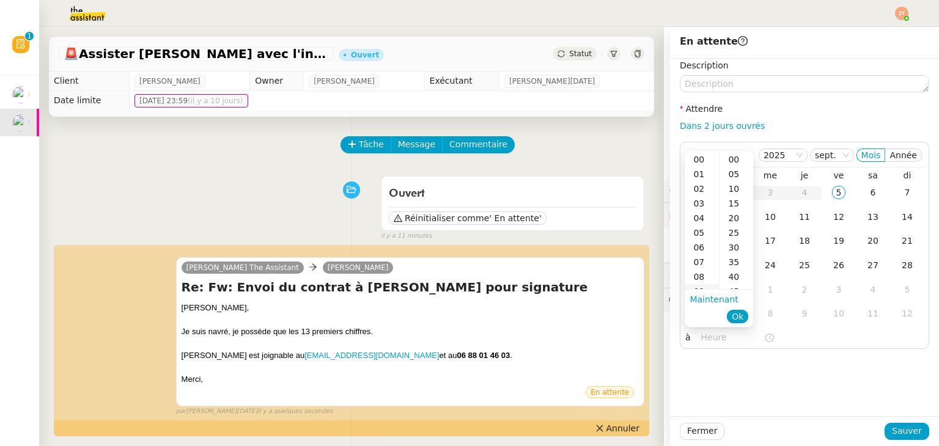
click at [700, 287] on div "09" at bounding box center [701, 291] width 34 height 15
click at [735, 243] on div "30" at bounding box center [736, 247] width 34 height 15
type input "09:30"
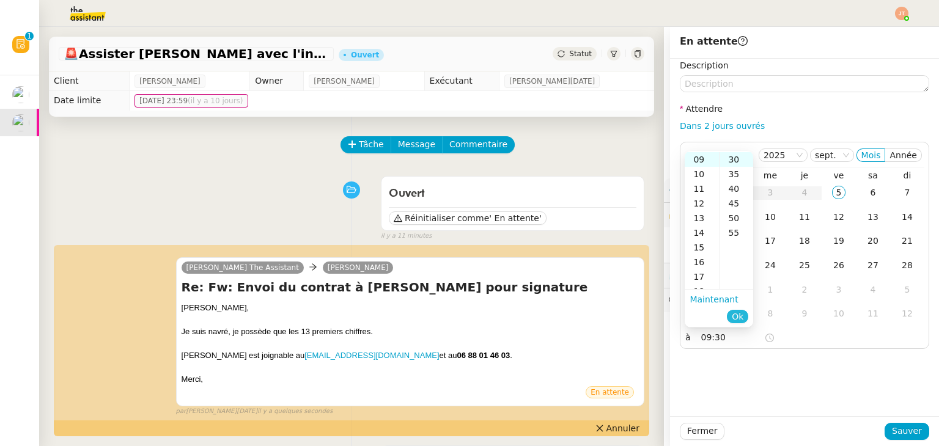
click at [738, 321] on span "Ok" at bounding box center [737, 316] width 12 height 12
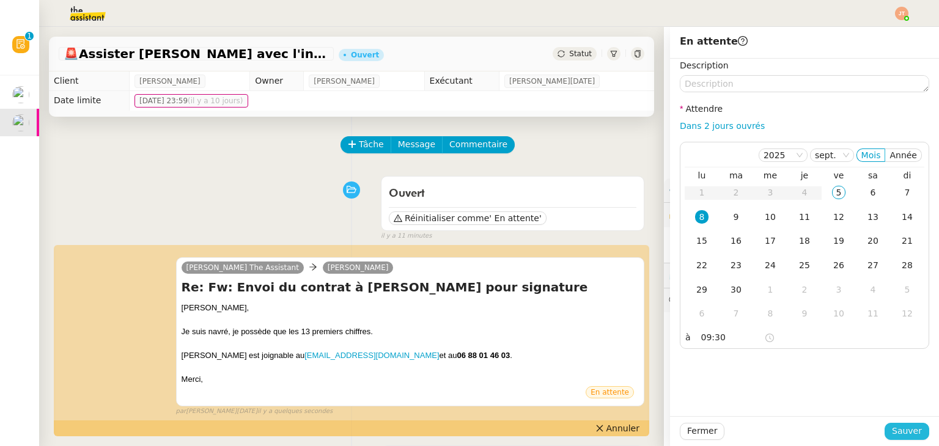
click at [894, 427] on span "Sauver" at bounding box center [907, 431] width 30 height 14
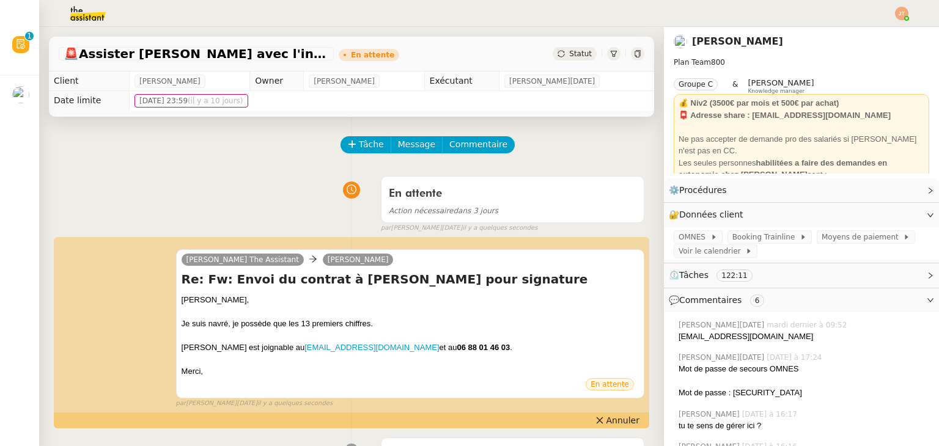
click at [901, 15] on img at bounding box center [901, 13] width 13 height 13
click at [865, 34] on span "Suivi" at bounding box center [858, 35] width 21 height 10
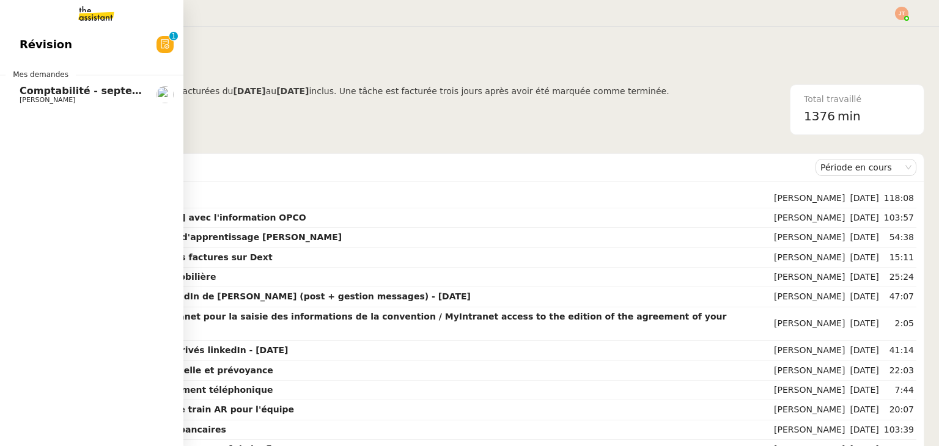
click at [64, 93] on span "Comptabilité - septembre 2025" at bounding box center [106, 91] width 172 height 12
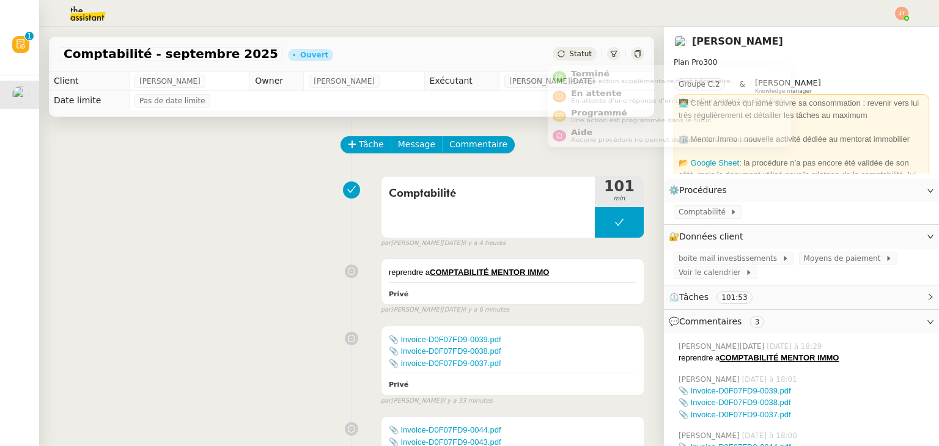
click at [569, 53] on span "Statut" at bounding box center [580, 53] width 23 height 9
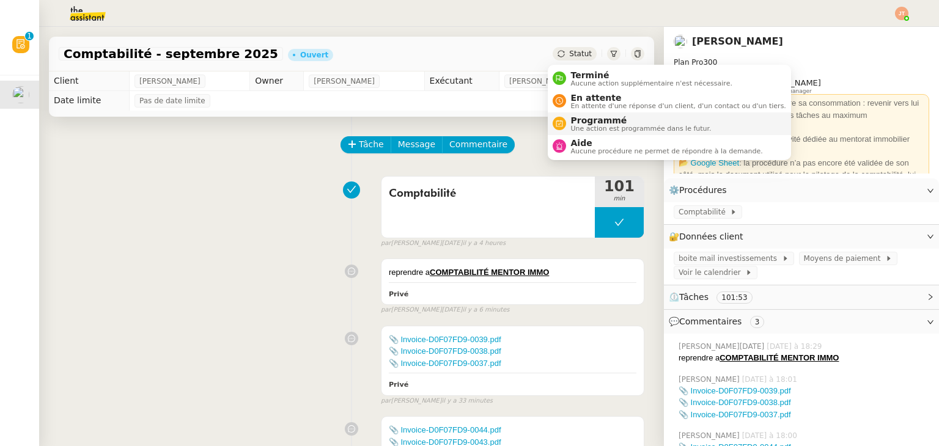
click at [582, 119] on span "Programmé" at bounding box center [641, 120] width 141 height 10
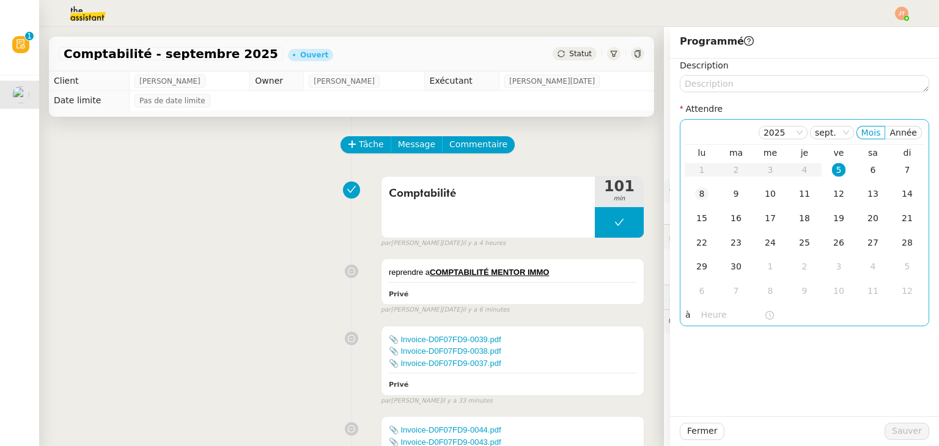
click at [695, 196] on div "8" at bounding box center [701, 193] width 13 height 13
click at [711, 311] on input "text" at bounding box center [732, 315] width 63 height 14
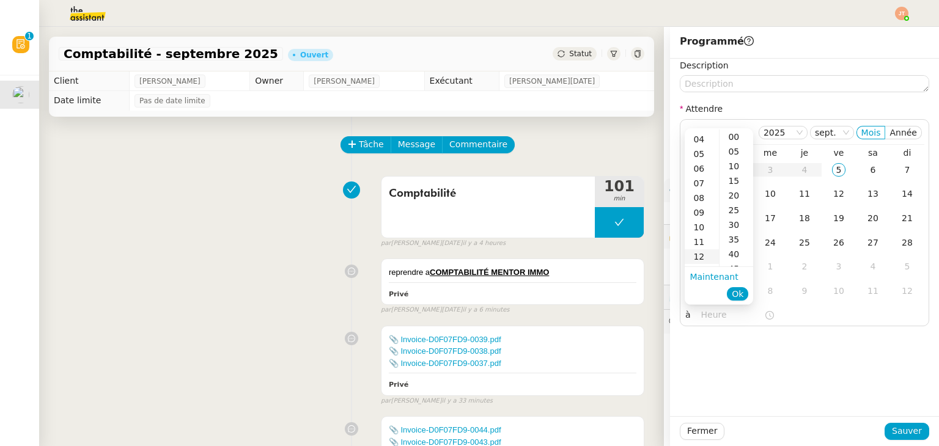
scroll to position [61, 0]
click at [702, 220] on div "10" at bounding box center [701, 222] width 34 height 15
click at [732, 183] on div "30" at bounding box center [736, 183] width 34 height 15
type input "10:30"
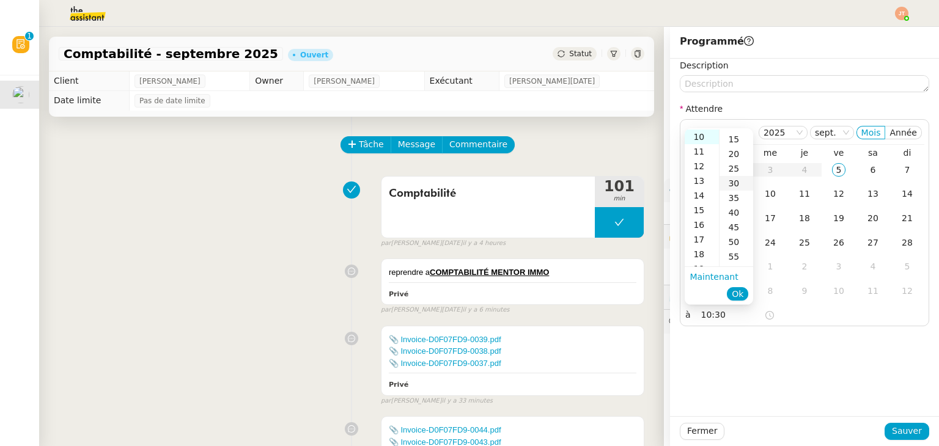
scroll to position [88, 0]
click at [736, 293] on span "Ok" at bounding box center [737, 294] width 12 height 12
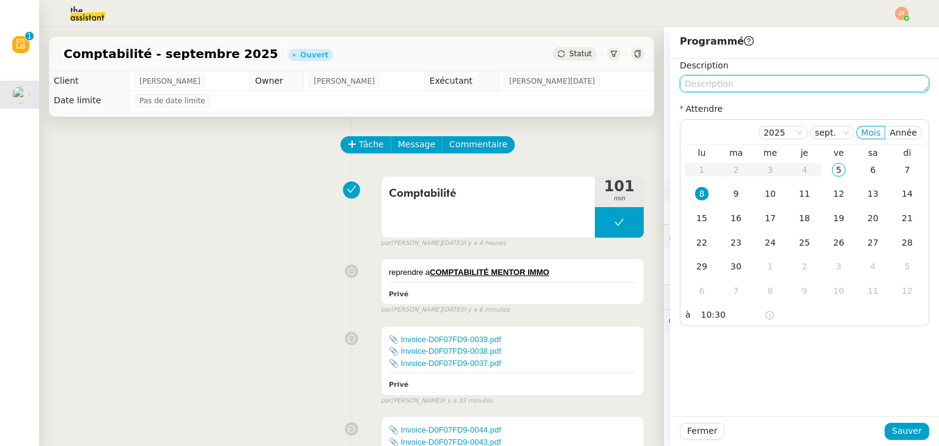
click at [699, 84] on textarea at bounding box center [804, 83] width 249 height 17
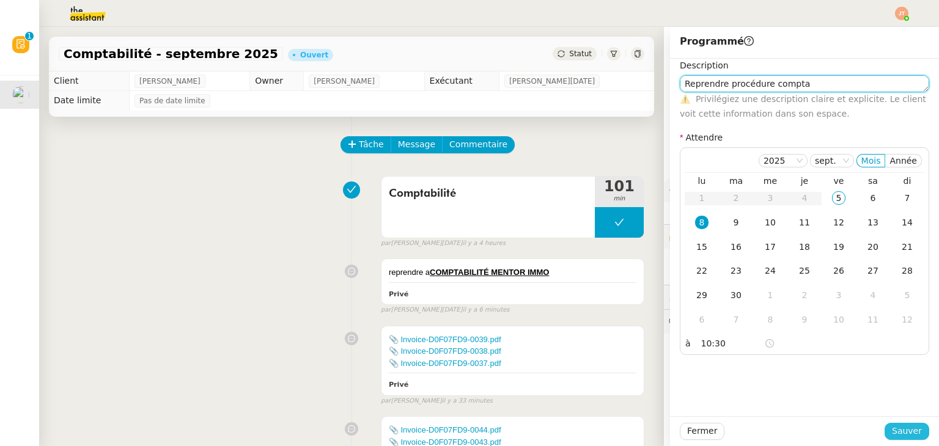
type textarea "Reprendre procédure compta"
click at [892, 425] on span "Sauver" at bounding box center [907, 431] width 30 height 14
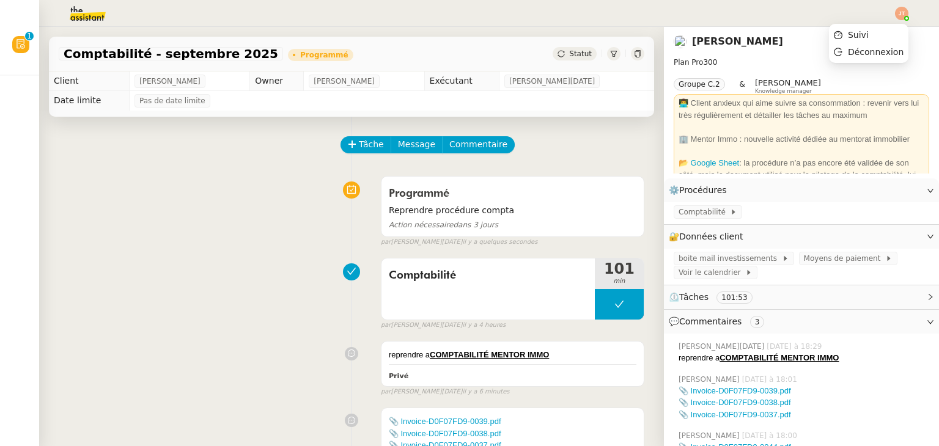
click at [906, 14] on img at bounding box center [901, 13] width 13 height 13
click at [865, 30] on span "Suivi" at bounding box center [858, 35] width 21 height 10
